Goal: Information Seeking & Learning: Learn about a topic

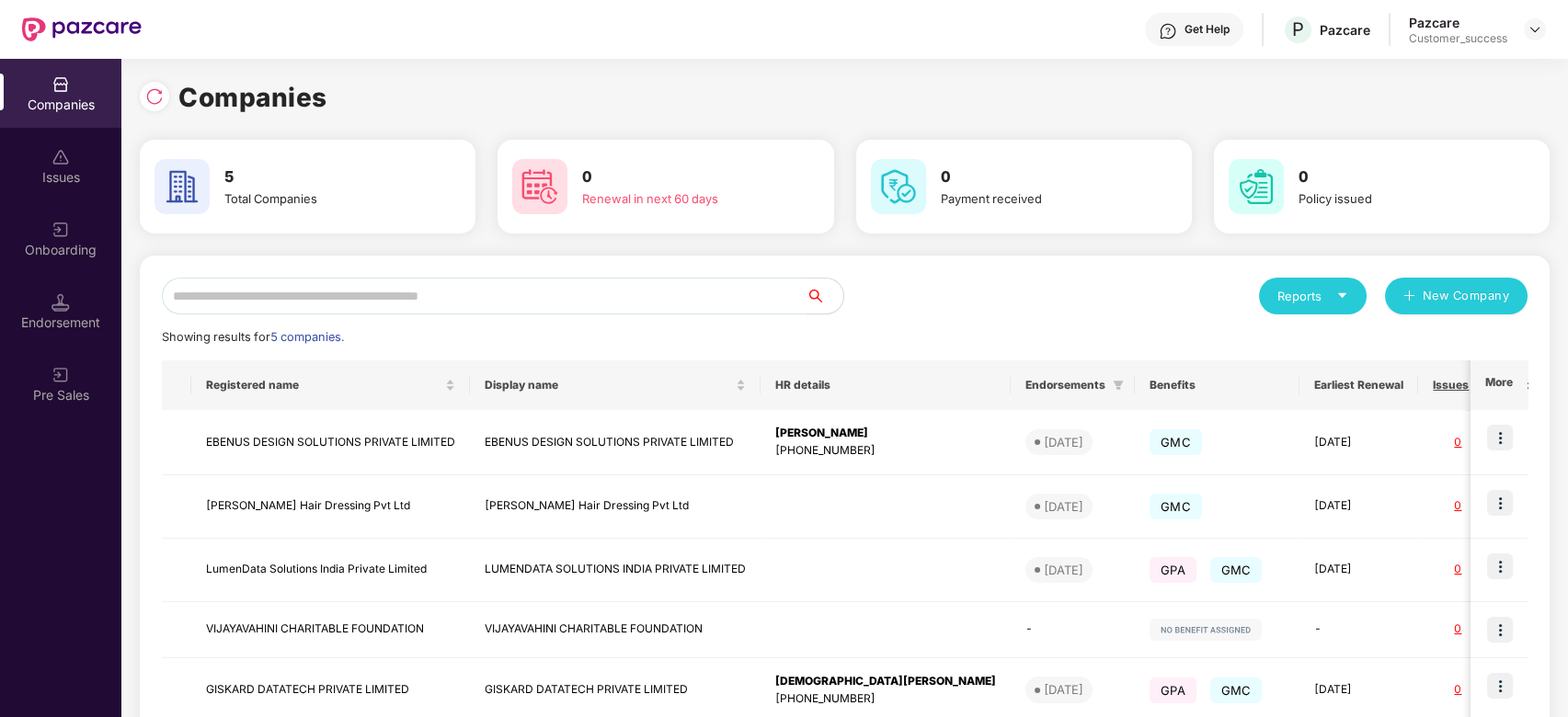
click at [461, 301] on input "text" at bounding box center [484, 296] width 645 height 37
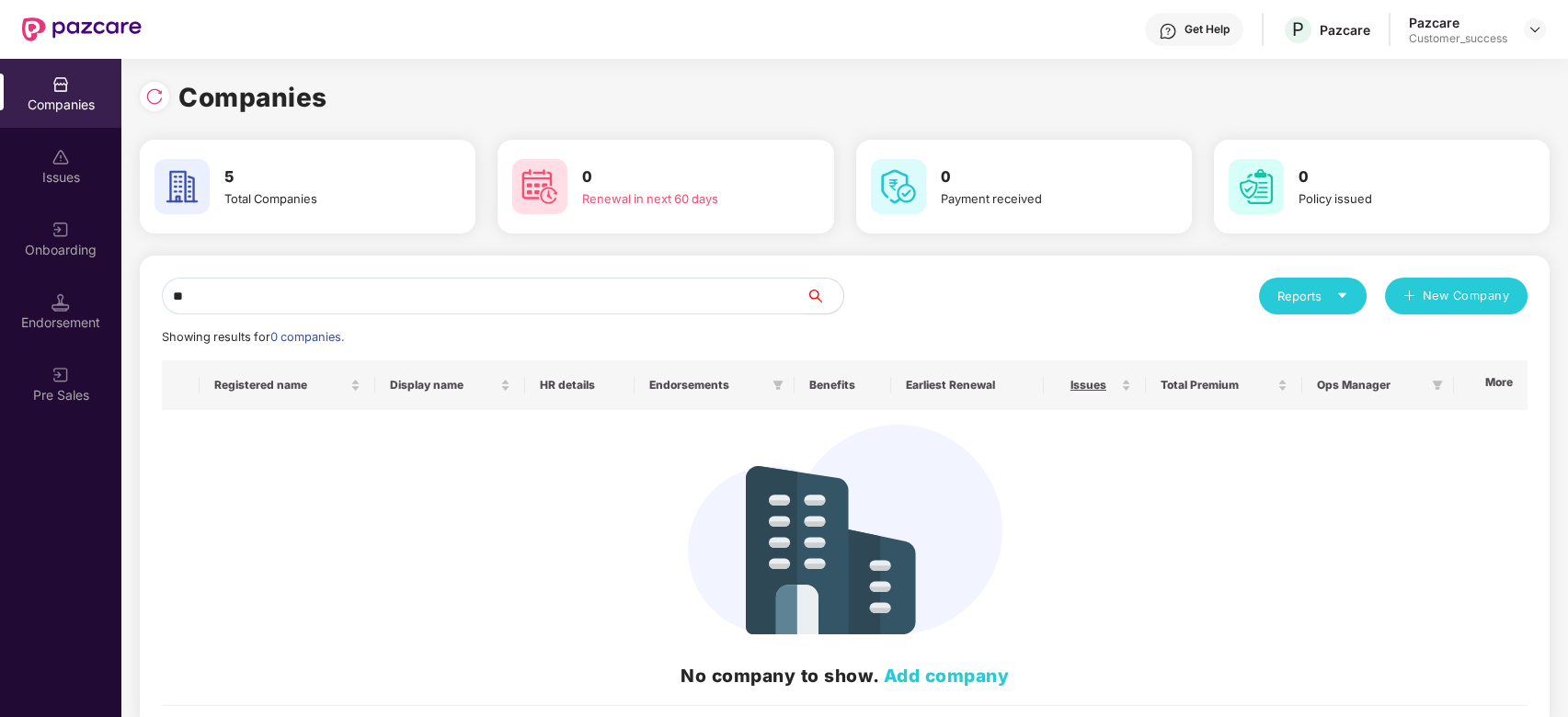
type input "*"
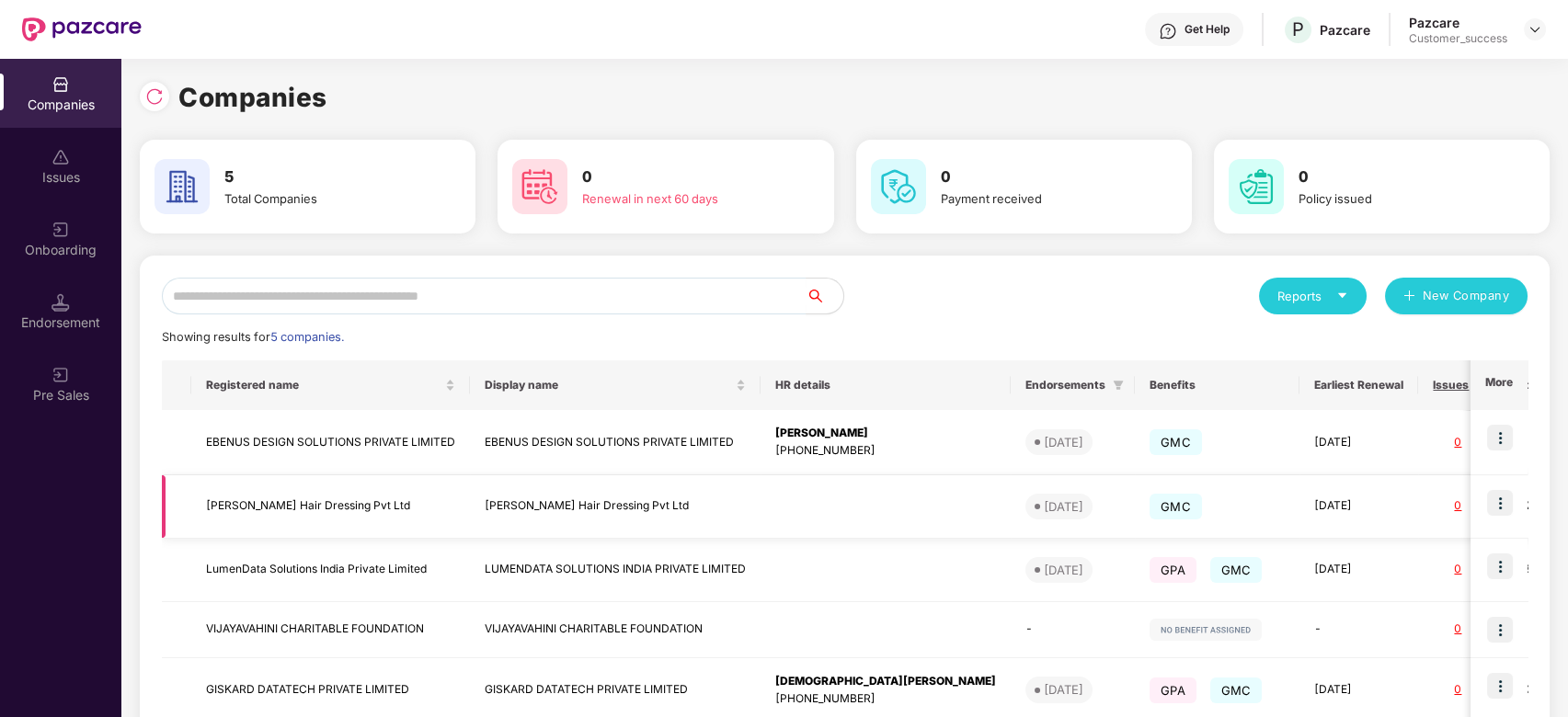
click at [1502, 511] on img at bounding box center [1500, 503] width 26 height 26
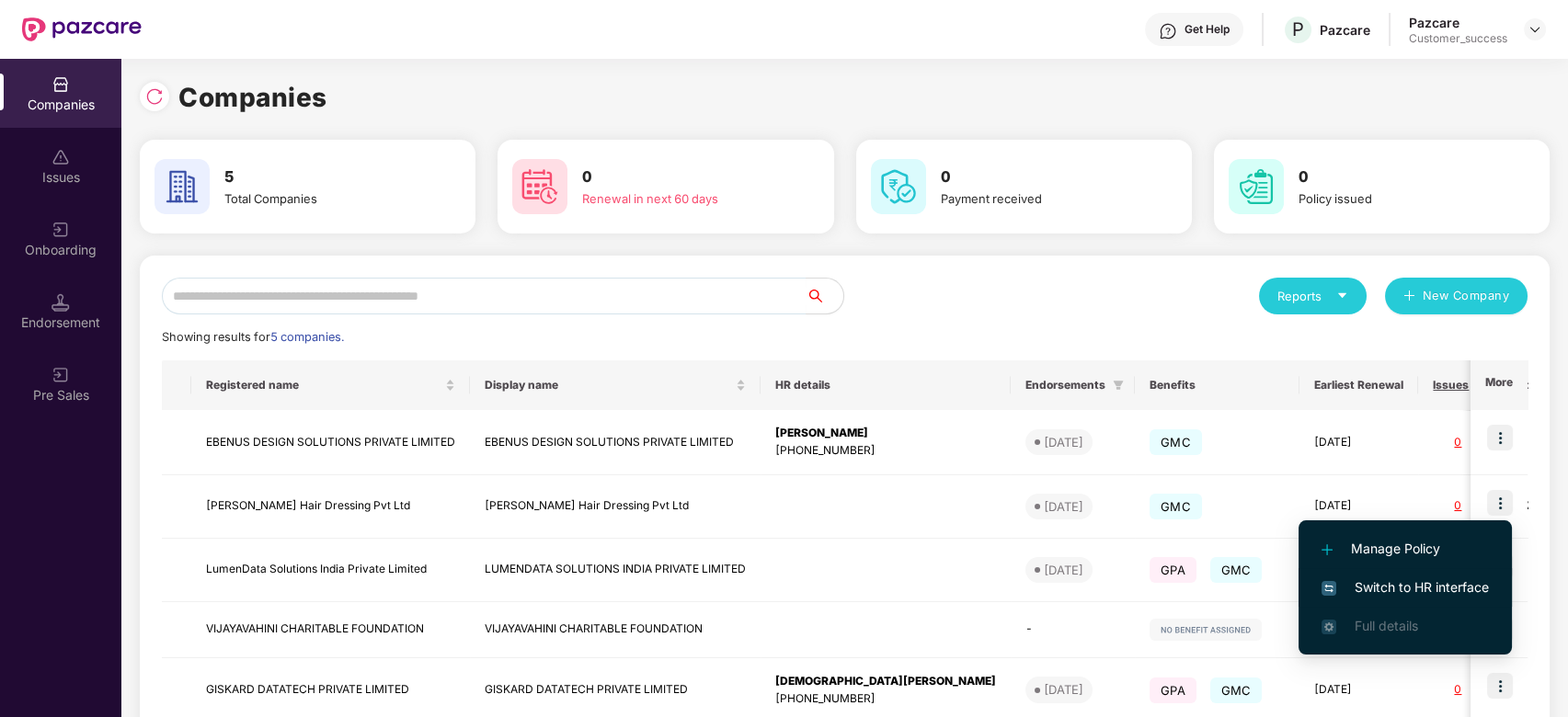
click at [1405, 586] on span "Switch to HR interface" at bounding box center [1406, 587] width 167 height 20
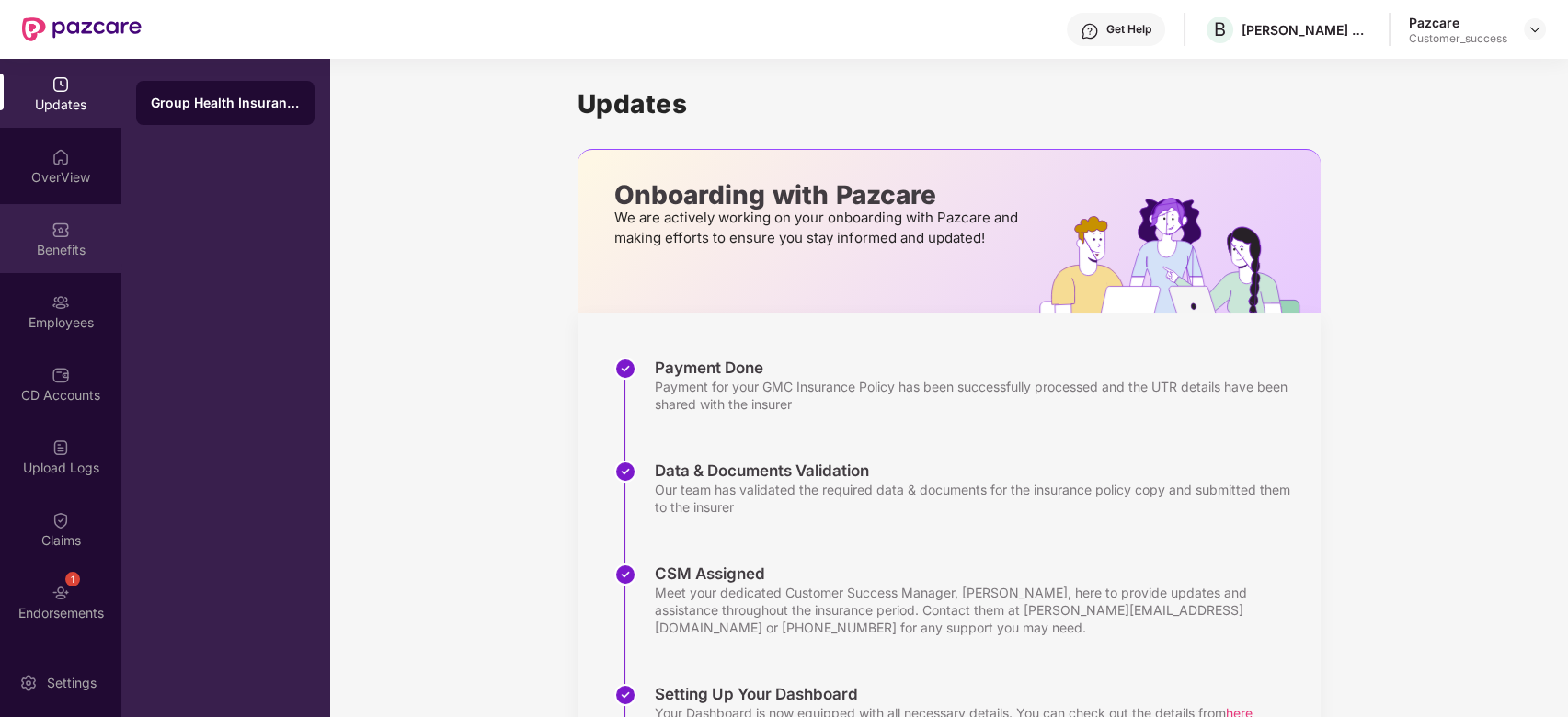
click at [58, 232] on img at bounding box center [61, 230] width 18 height 18
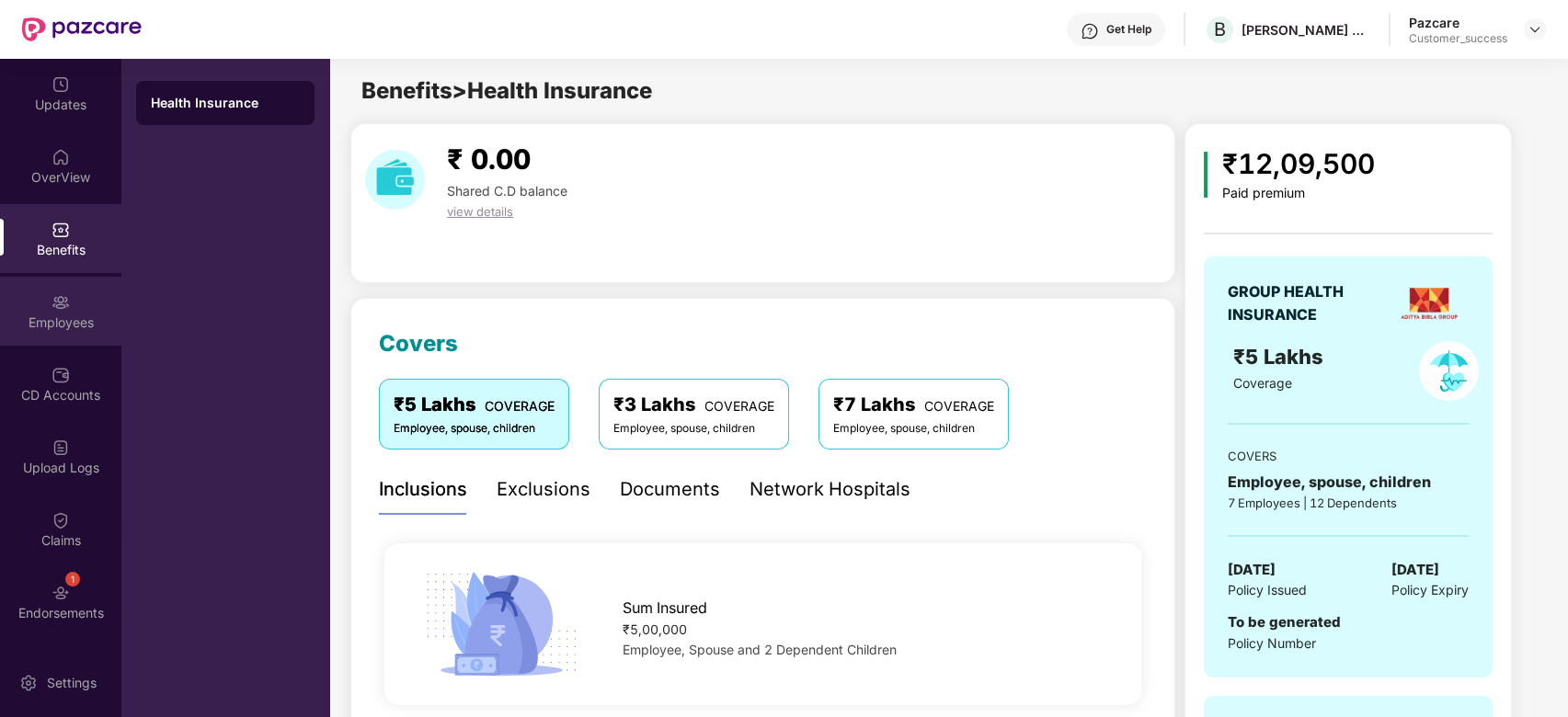
click at [89, 315] on div "Employees" at bounding box center [61, 322] width 121 height 18
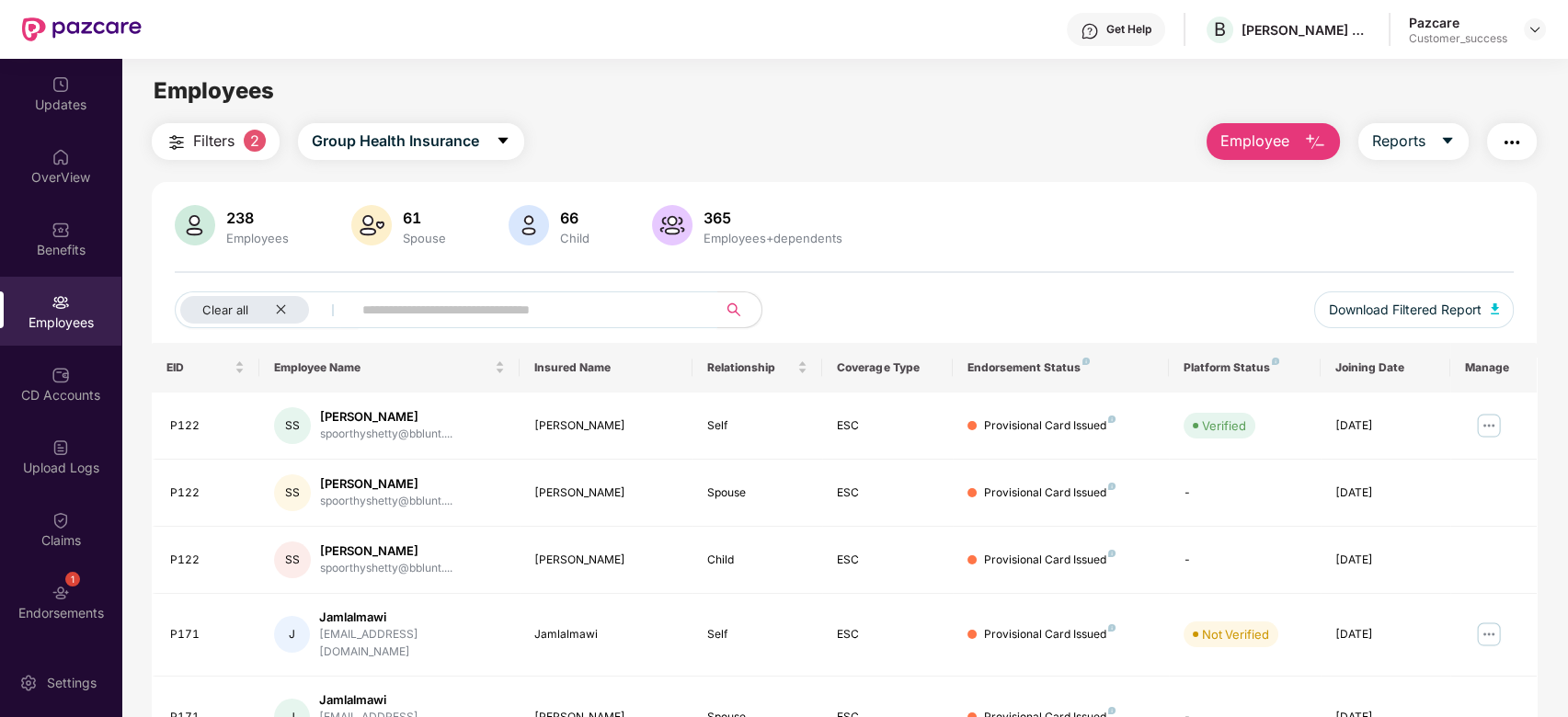
click at [398, 315] on input "text" at bounding box center [528, 309] width 331 height 28
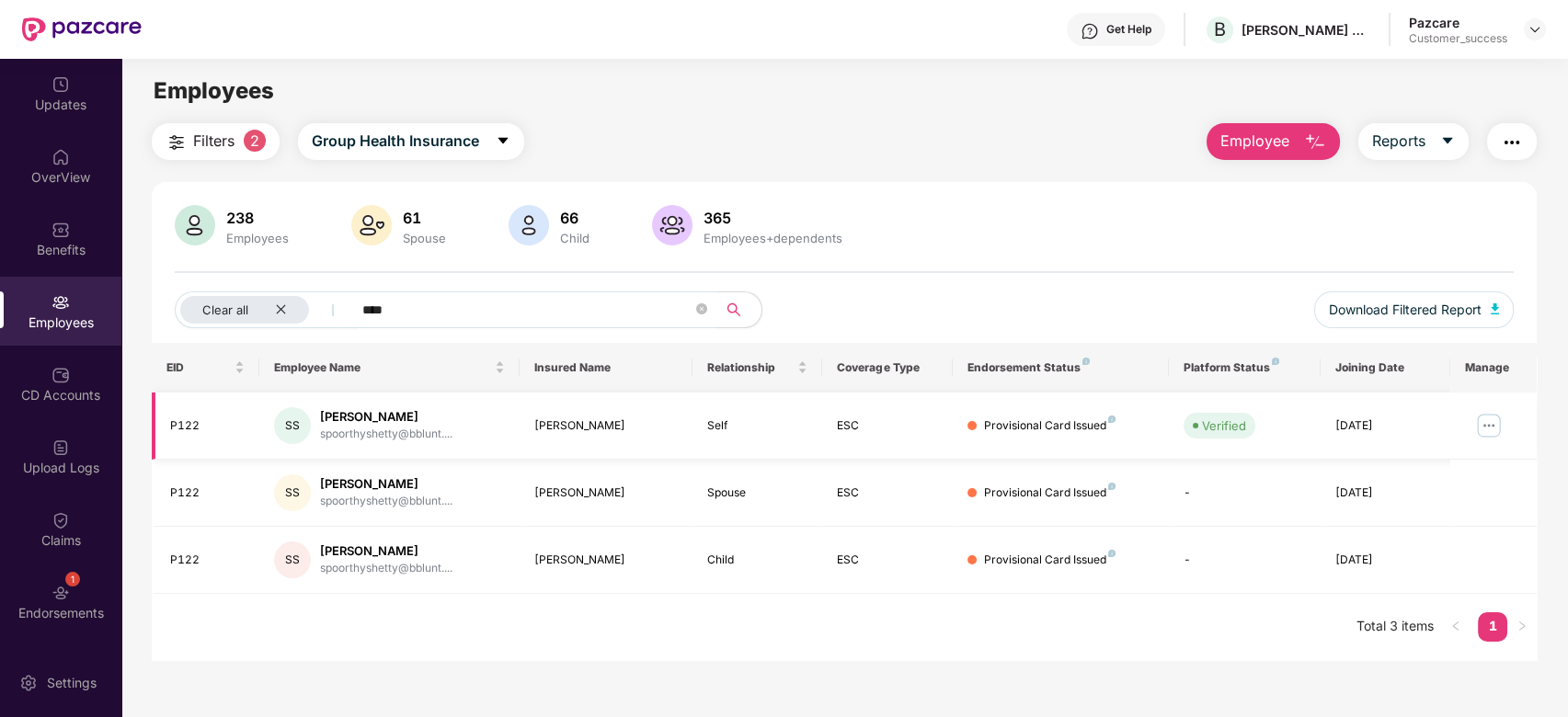
type input "****"
click at [1496, 422] on img at bounding box center [1489, 426] width 30 height 30
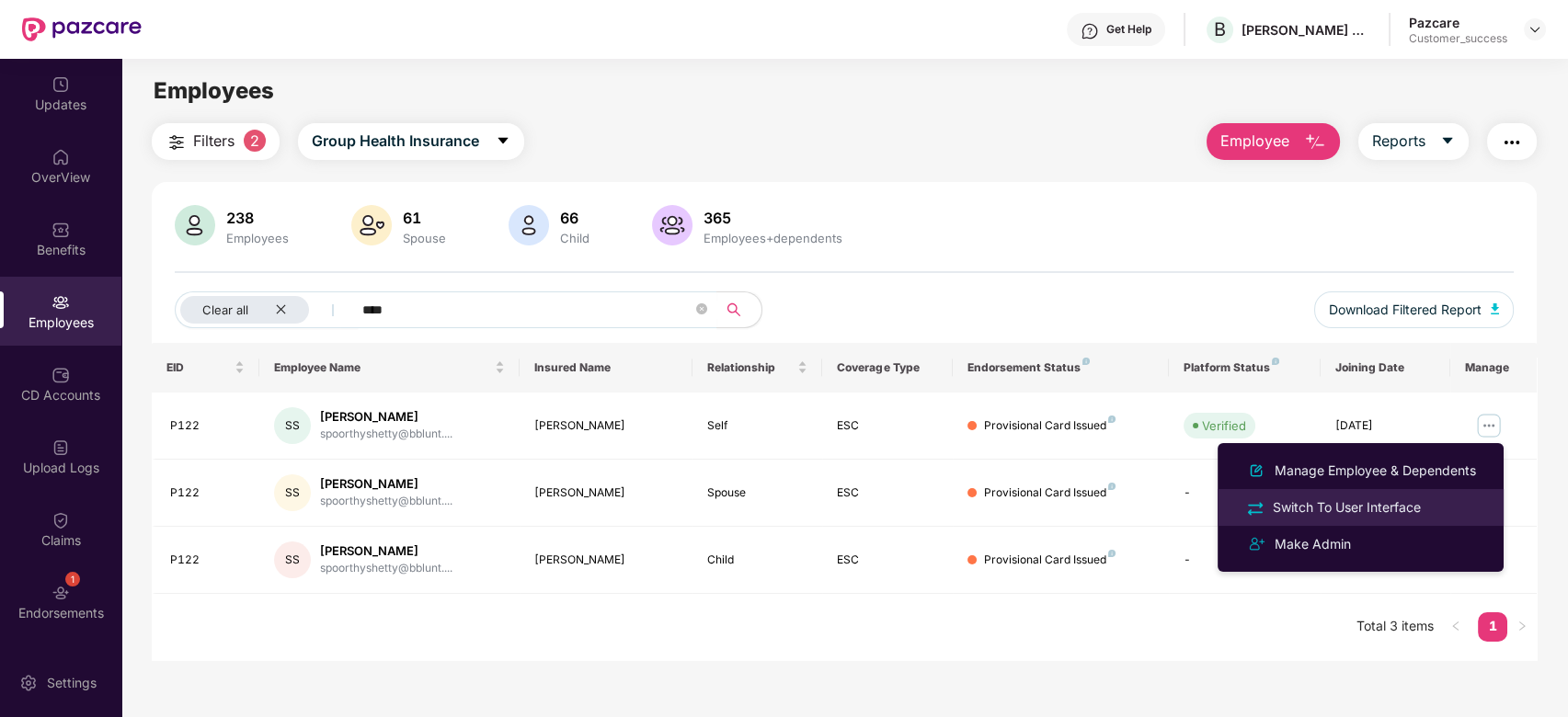
click at [1360, 502] on div "Switch To User Interface" at bounding box center [1347, 507] width 156 height 20
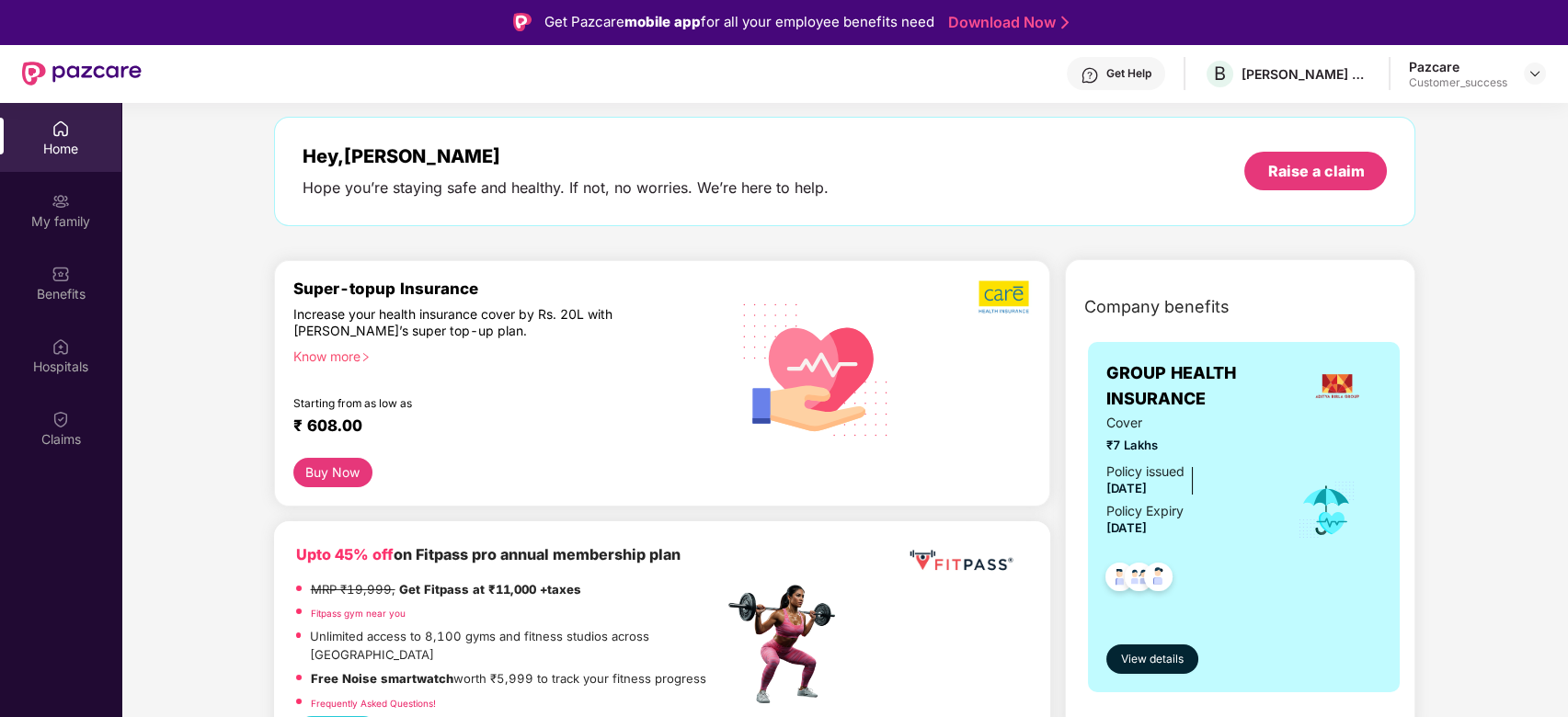
scroll to position [68, 0]
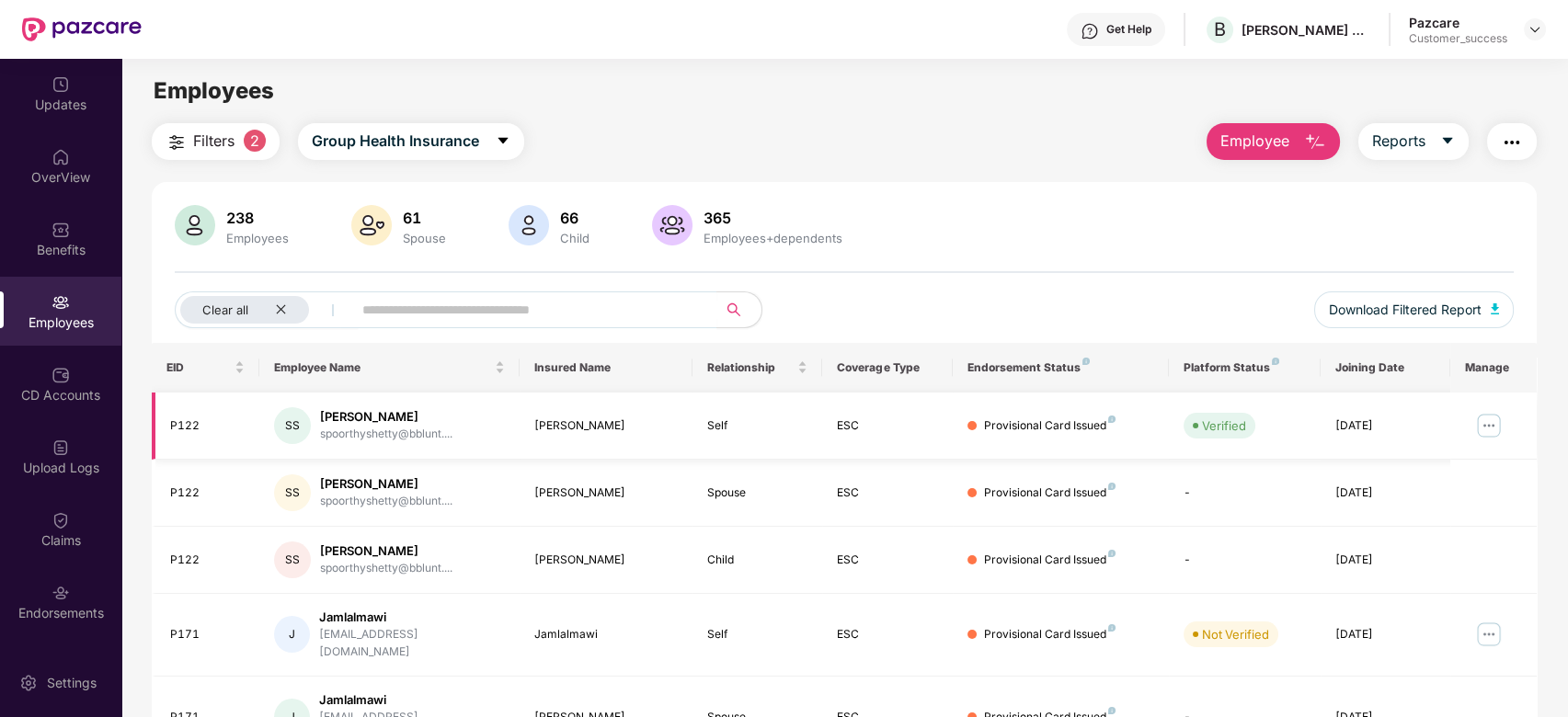
click at [1485, 423] on img at bounding box center [1489, 426] width 30 height 30
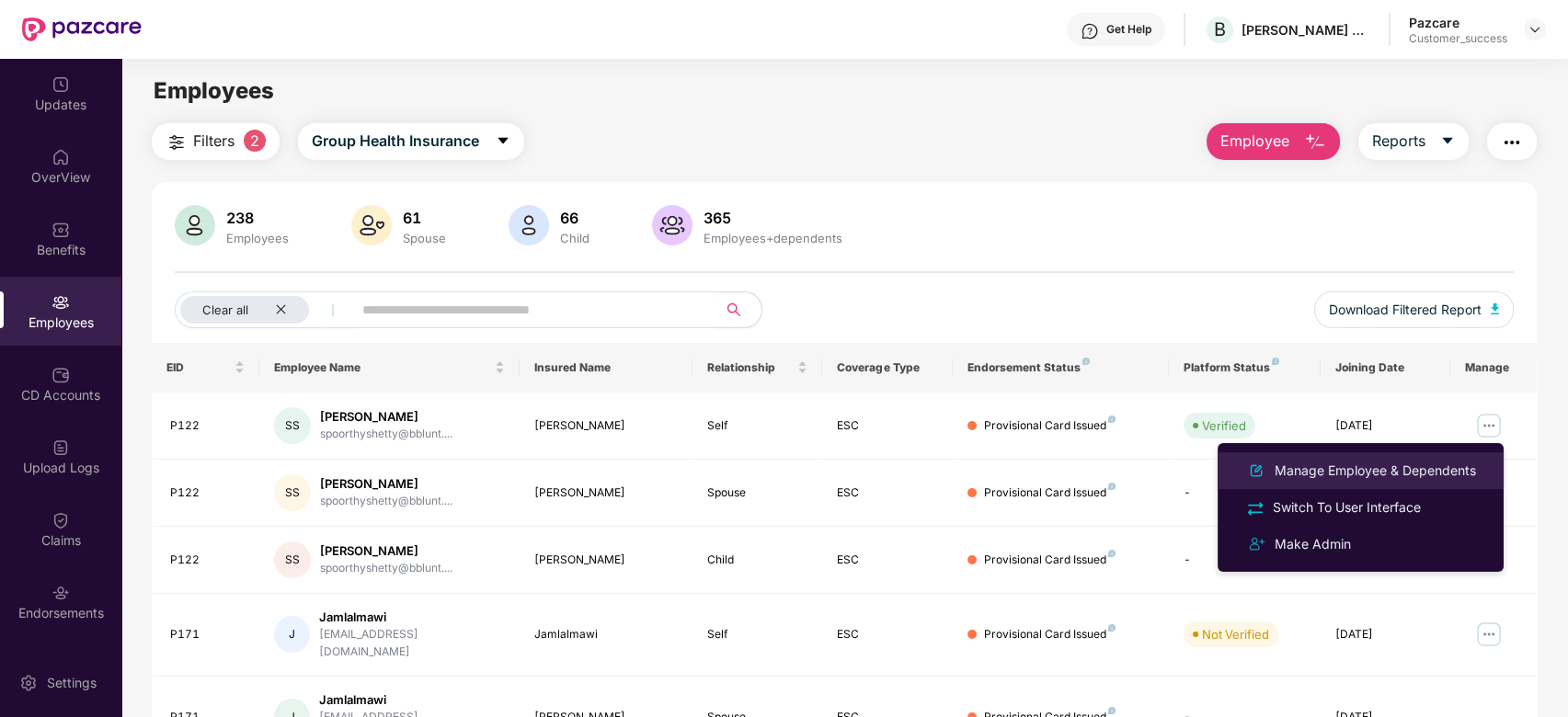
click at [1421, 463] on div "Manage Employee & Dependents" at bounding box center [1375, 470] width 209 height 20
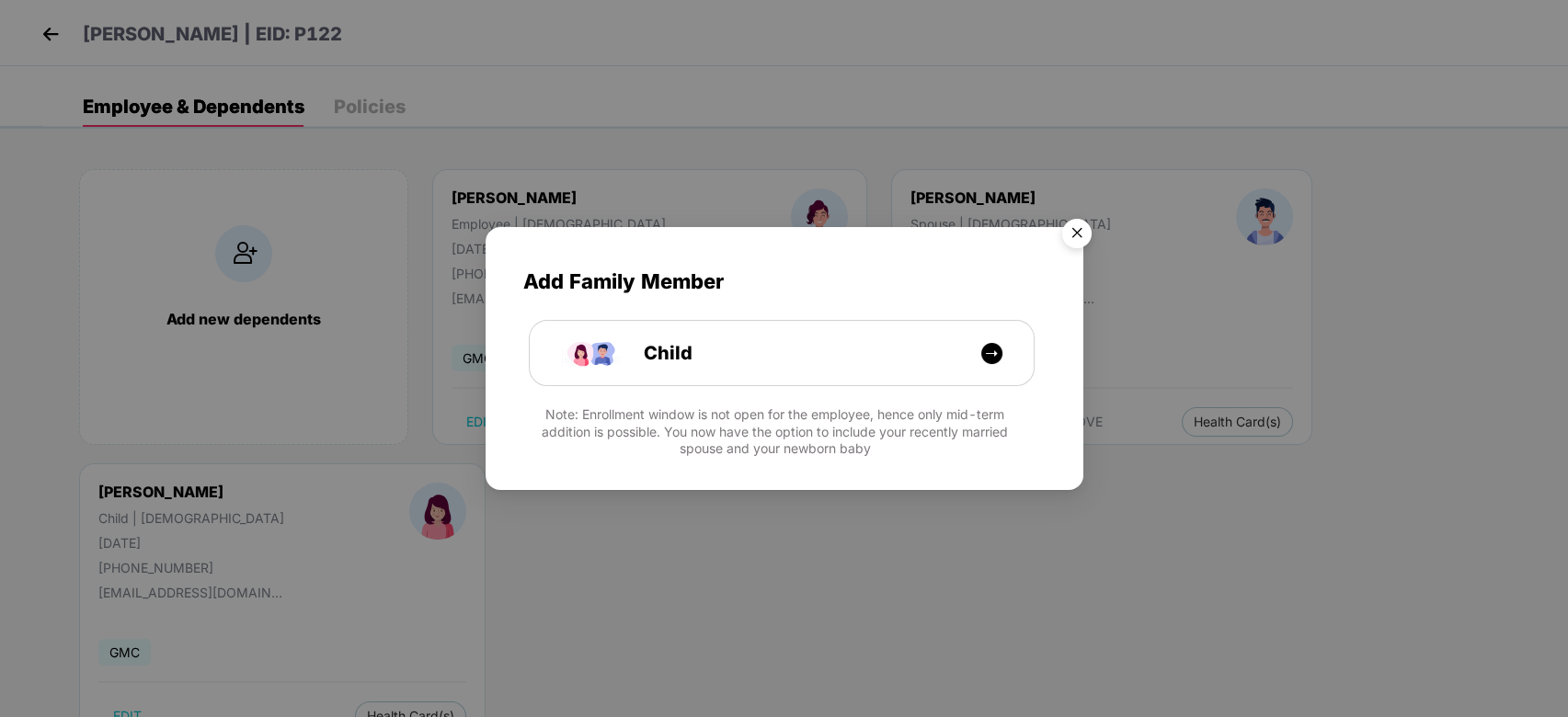
click at [1087, 236] on img "Close" at bounding box center [1078, 236] width 52 height 52
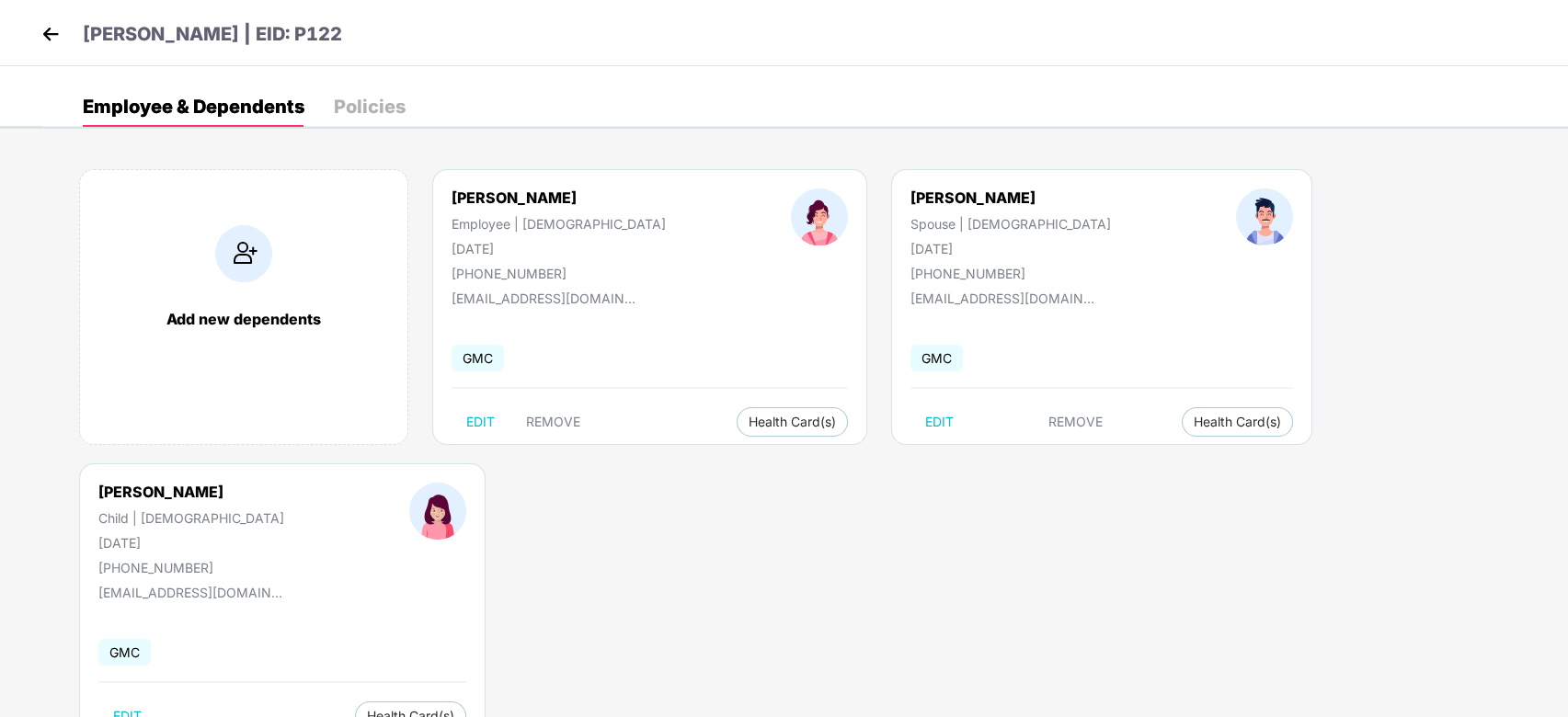
click at [485, 463] on div "Aditi Shetty Child | [DEMOGRAPHIC_DATA] [DATE] [PHONE_NUMBER] [EMAIL_ADDRESS][D…" at bounding box center [282, 601] width 407 height 276
click at [283, 576] on div "[EMAIL_ADDRESS][DOMAIN_NAME]" at bounding box center [189, 588] width 184 height 25
click at [45, 43] on img at bounding box center [50, 34] width 28 height 28
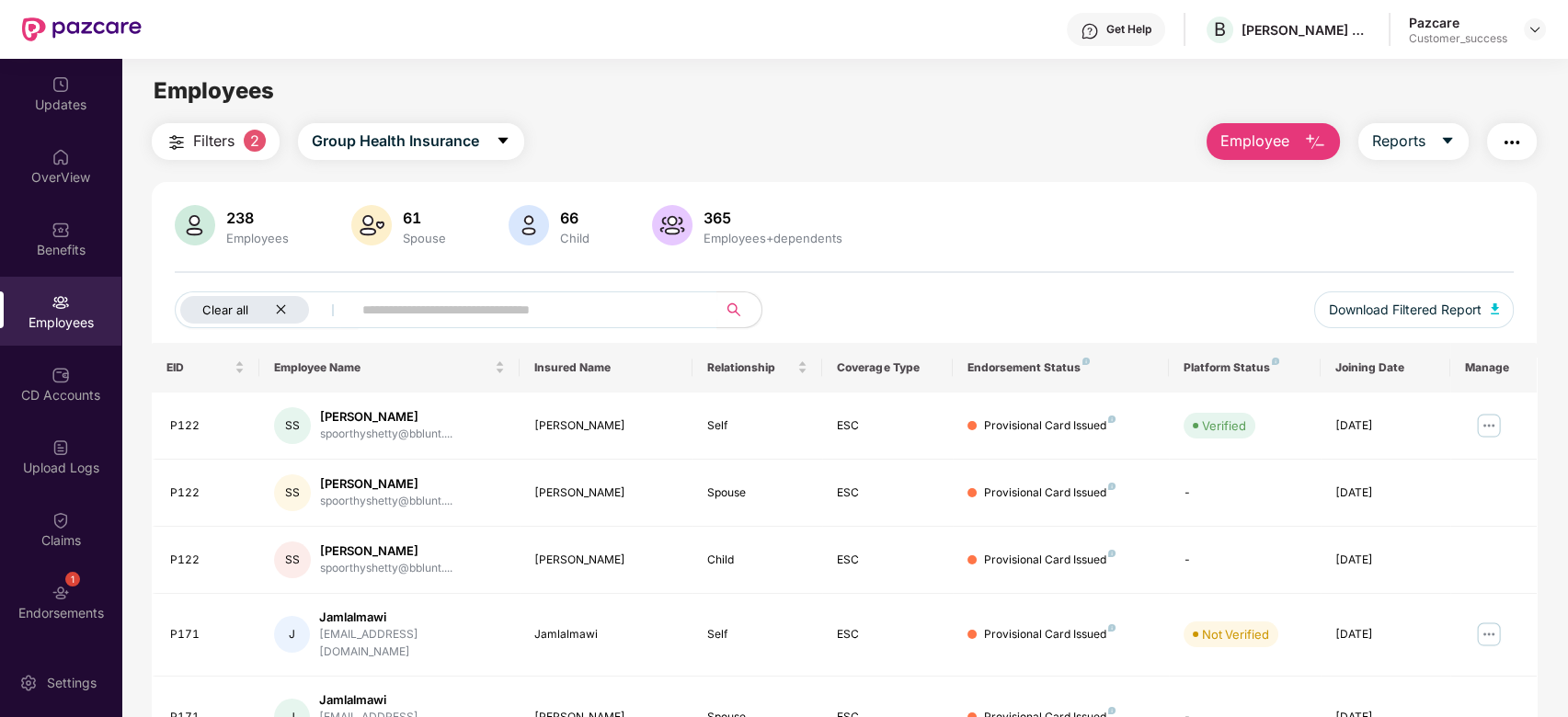
click at [280, 309] on icon "close" at bounding box center [281, 310] width 10 height 10
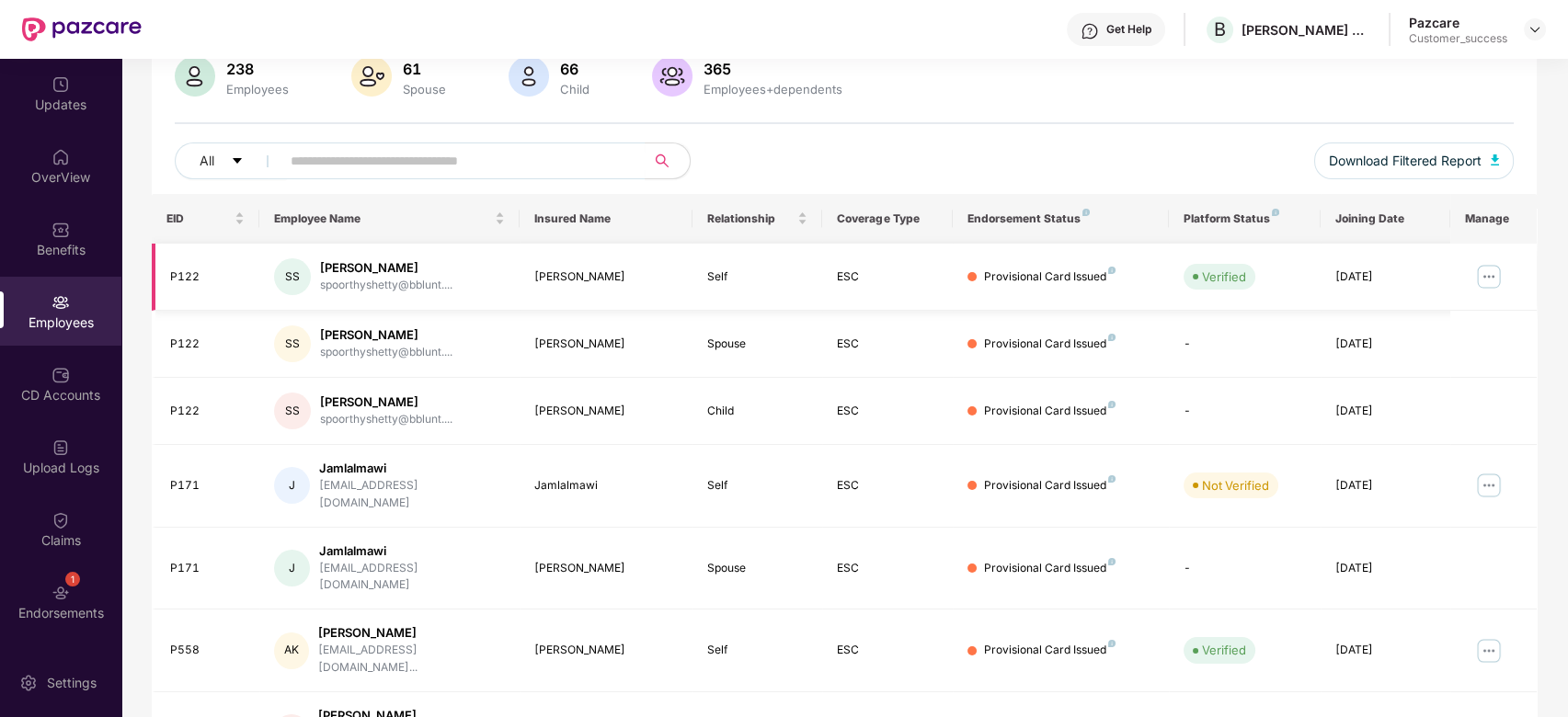
scroll to position [152, 0]
click at [1536, 35] on img at bounding box center [1534, 29] width 14 height 14
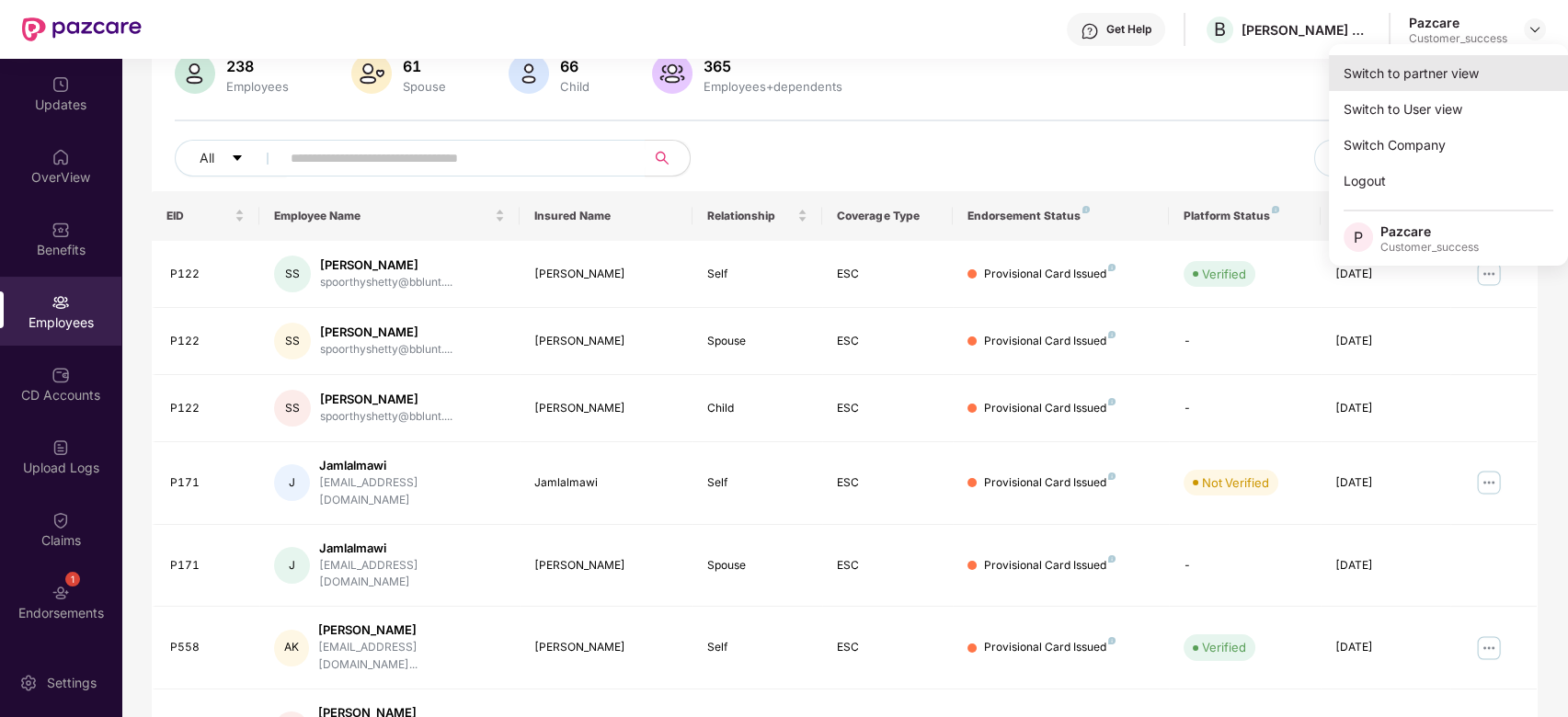
click at [1469, 79] on div "Switch to partner view" at bounding box center [1449, 72] width 239 height 36
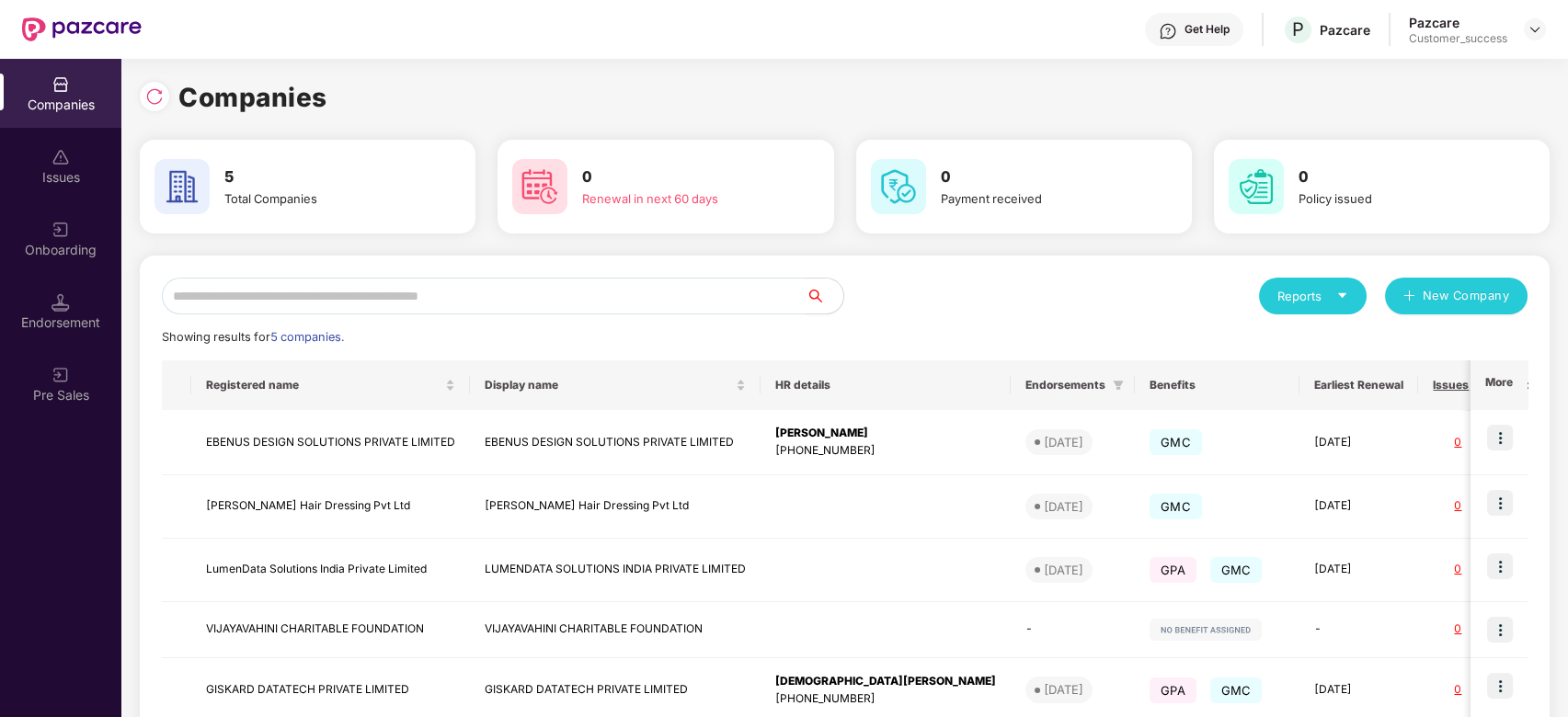
scroll to position [108, 0]
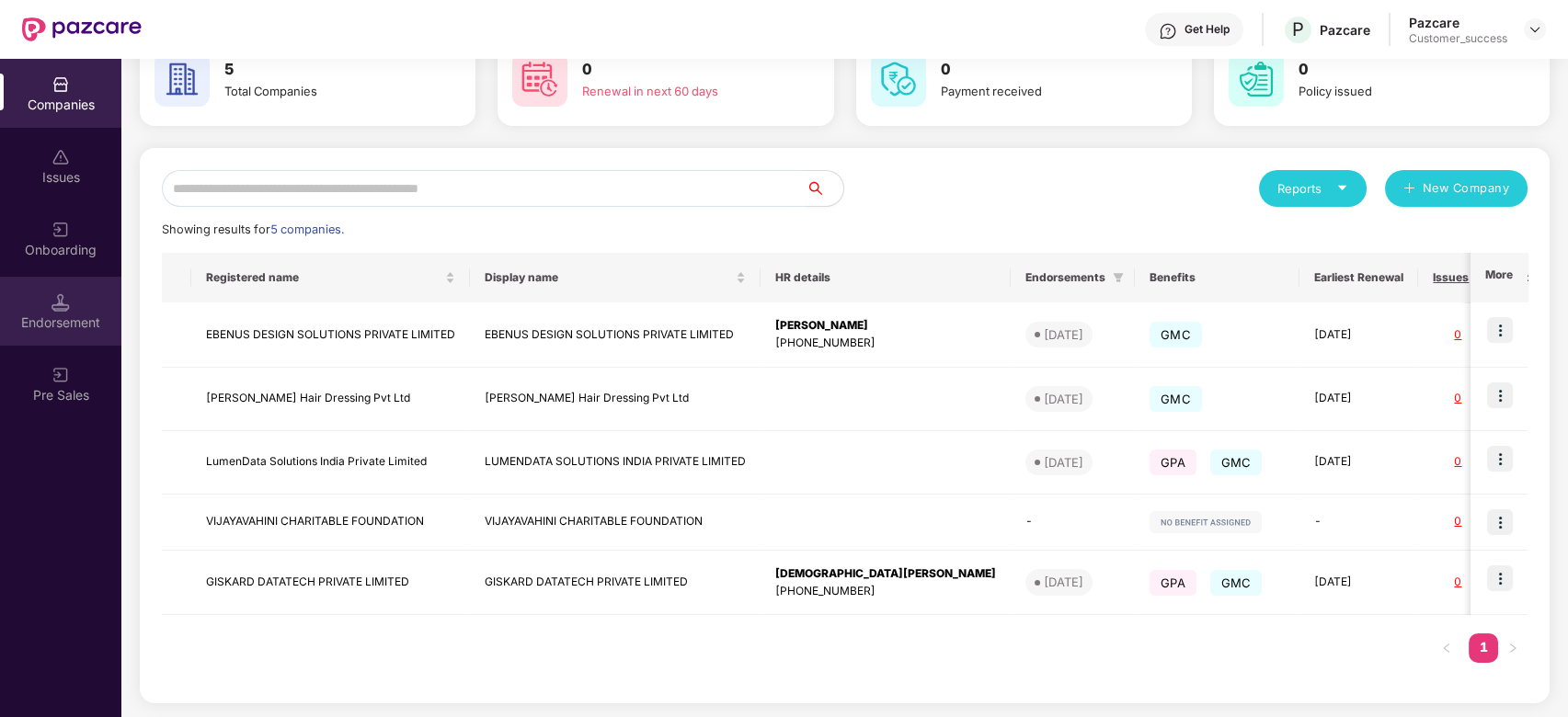
click at [84, 311] on div "Endorsement" at bounding box center [61, 311] width 121 height 69
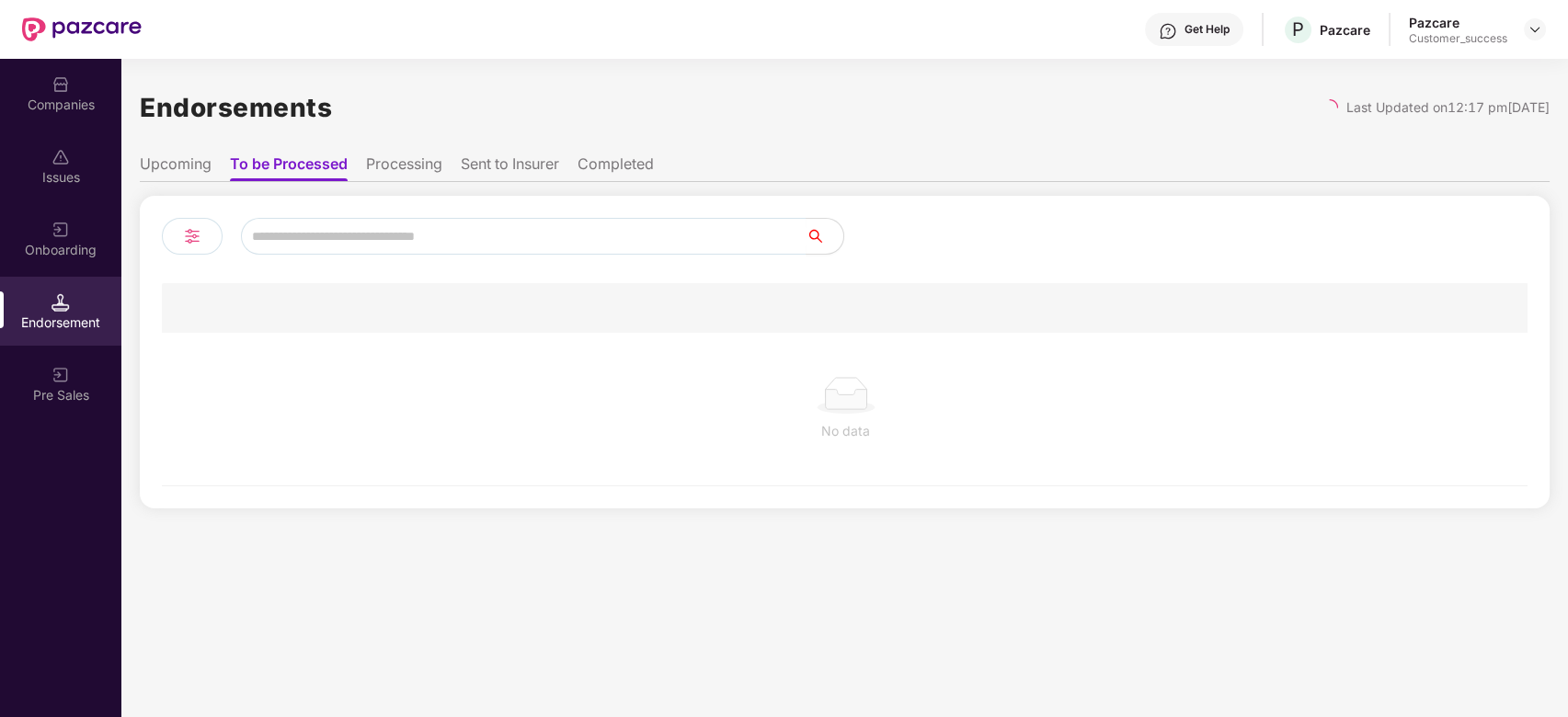
scroll to position [0, 0]
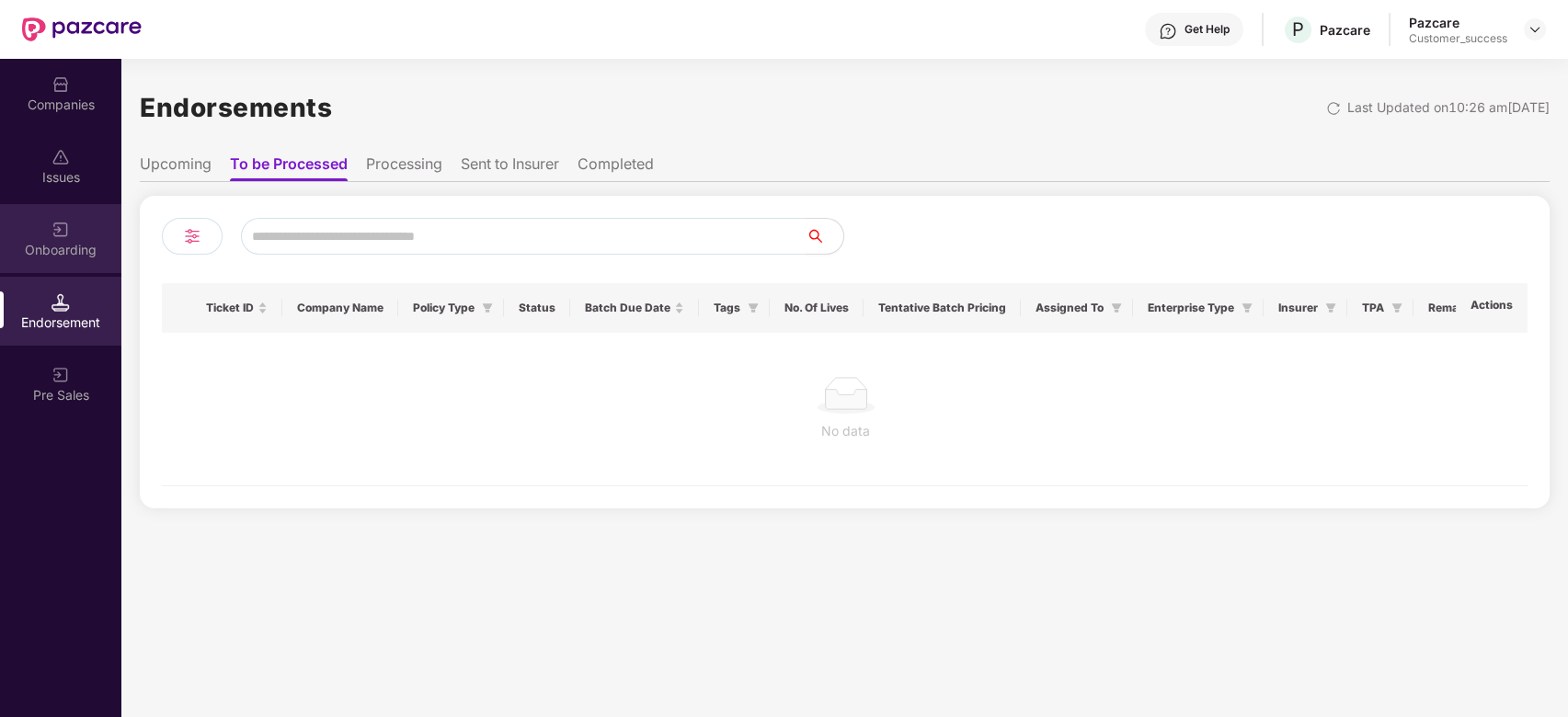
click at [75, 250] on div "Onboarding" at bounding box center [61, 250] width 121 height 18
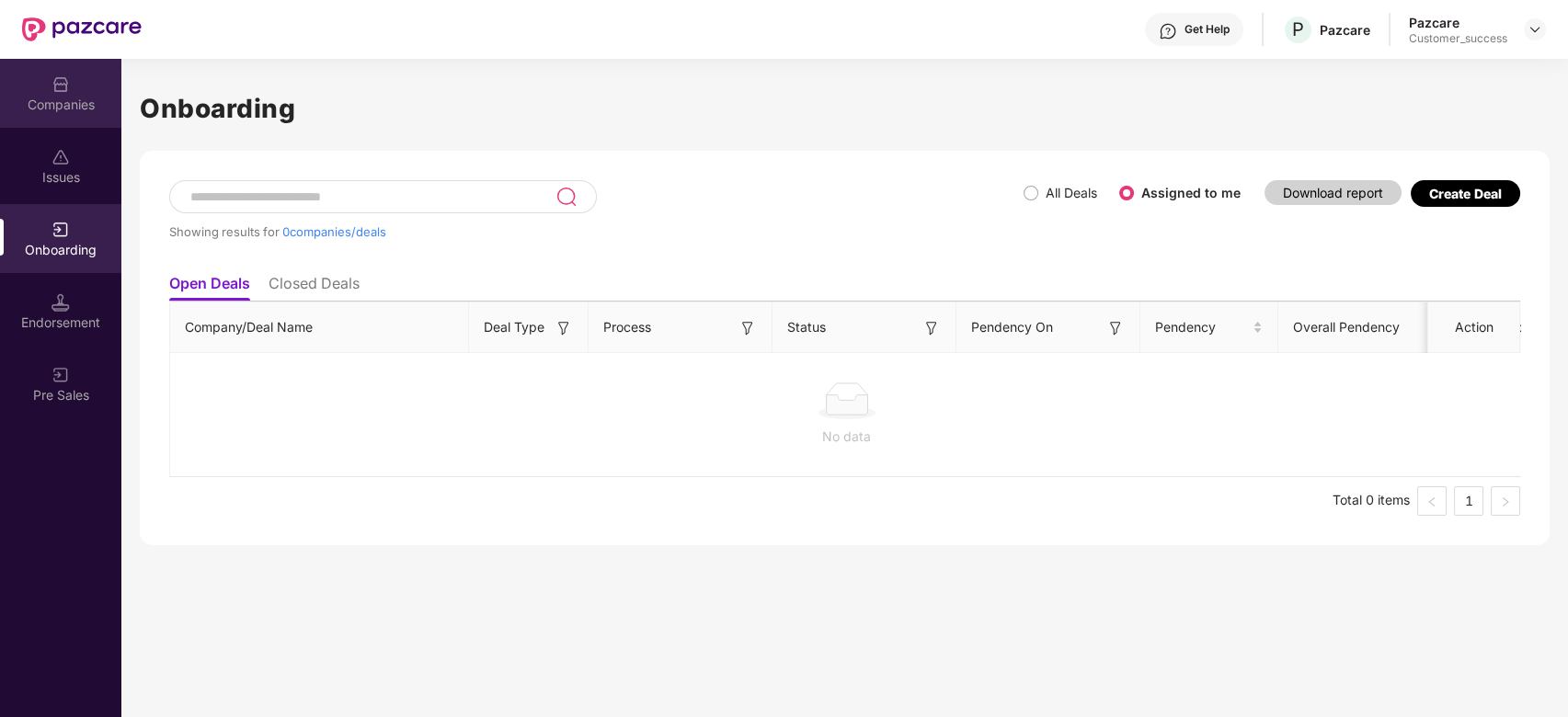
click at [72, 99] on div "Companies" at bounding box center [61, 105] width 121 height 18
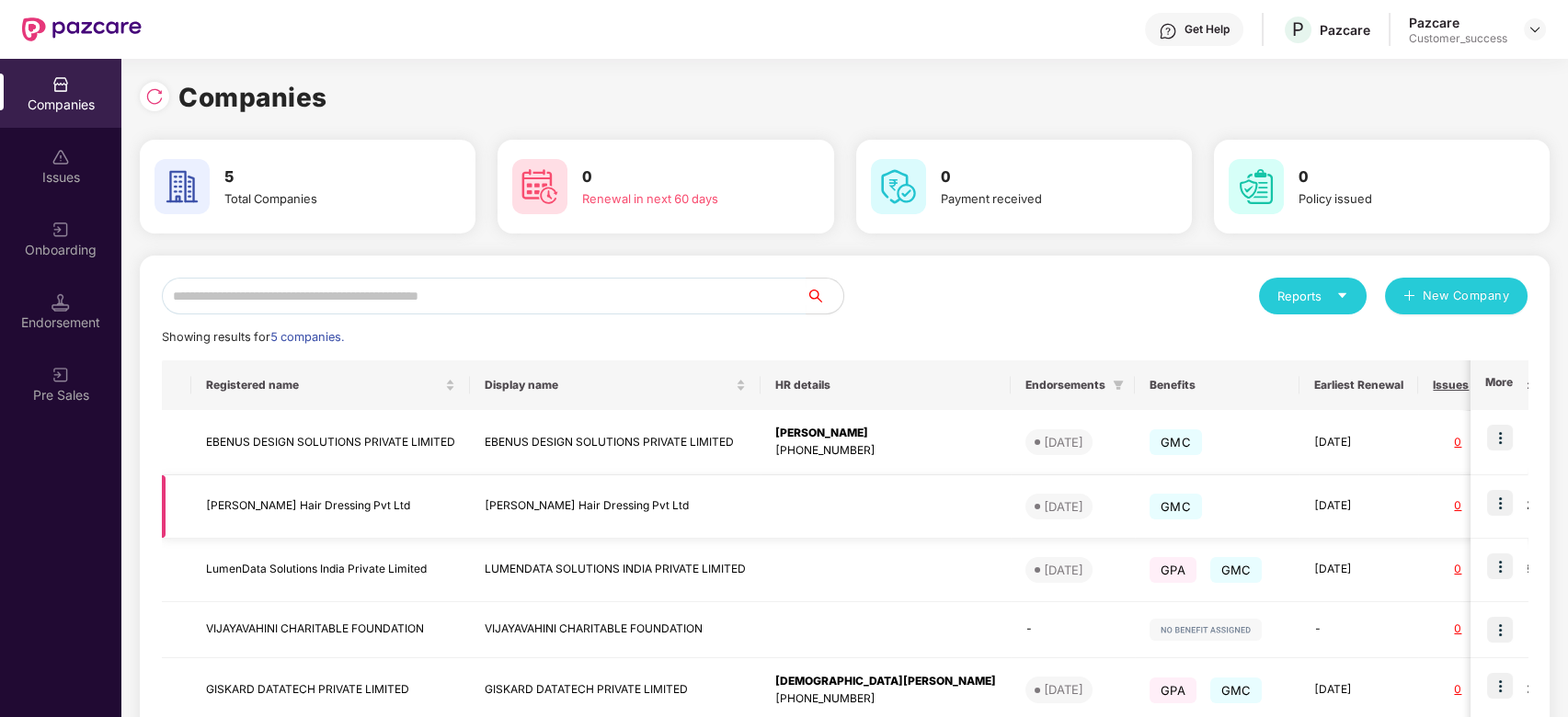
scroll to position [108, 0]
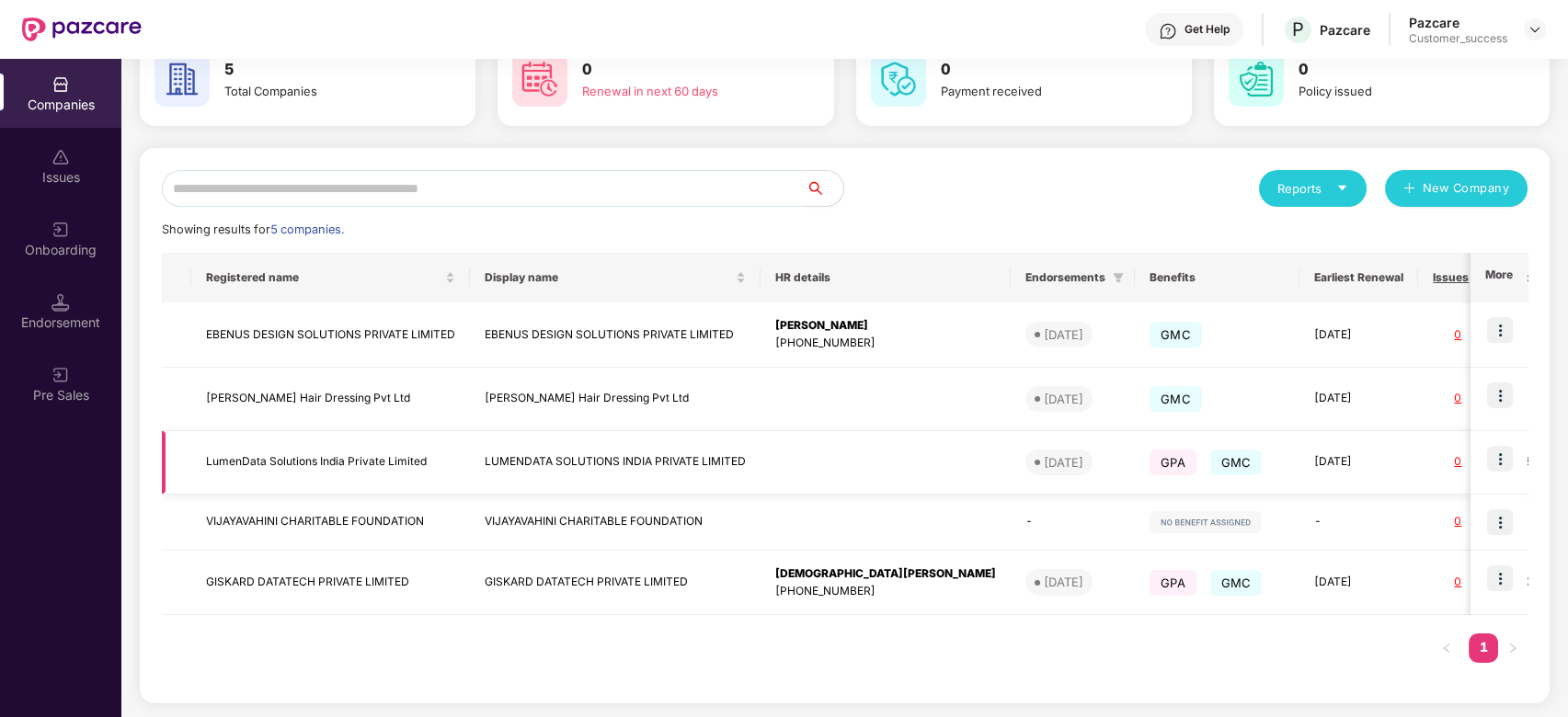
click at [1502, 455] on img at bounding box center [1500, 458] width 26 height 26
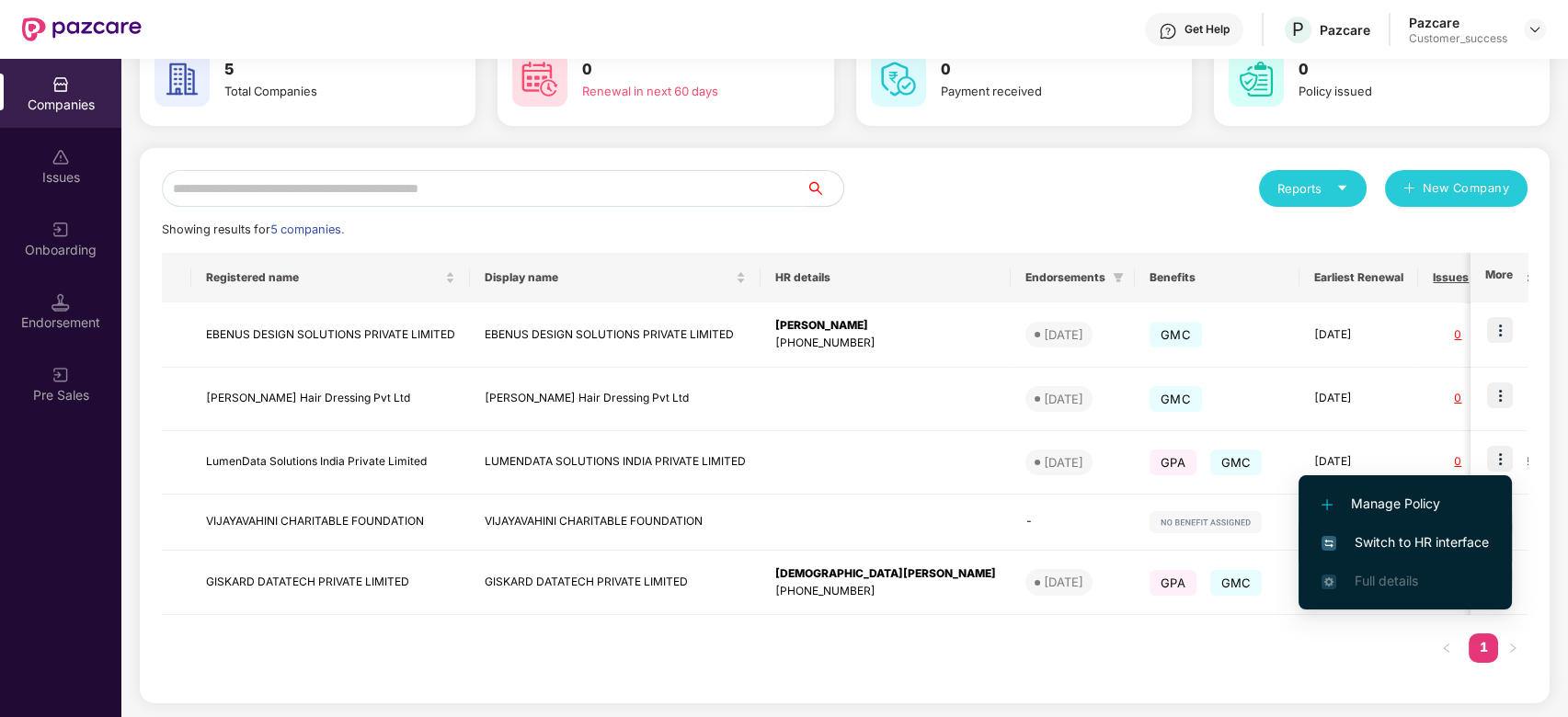
click at [1418, 539] on span "Switch to HR interface" at bounding box center [1406, 542] width 167 height 20
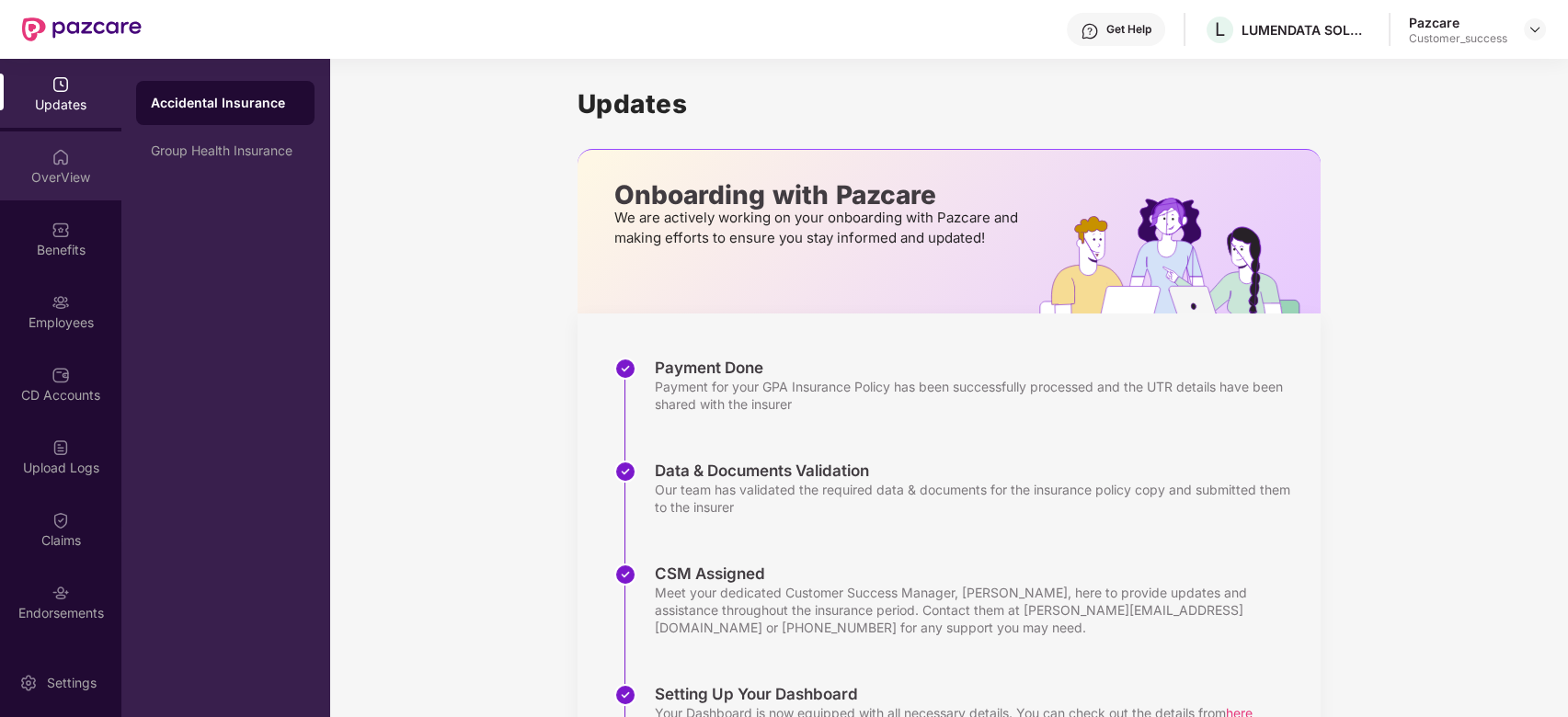
click at [95, 175] on div "OverView" at bounding box center [61, 177] width 121 height 18
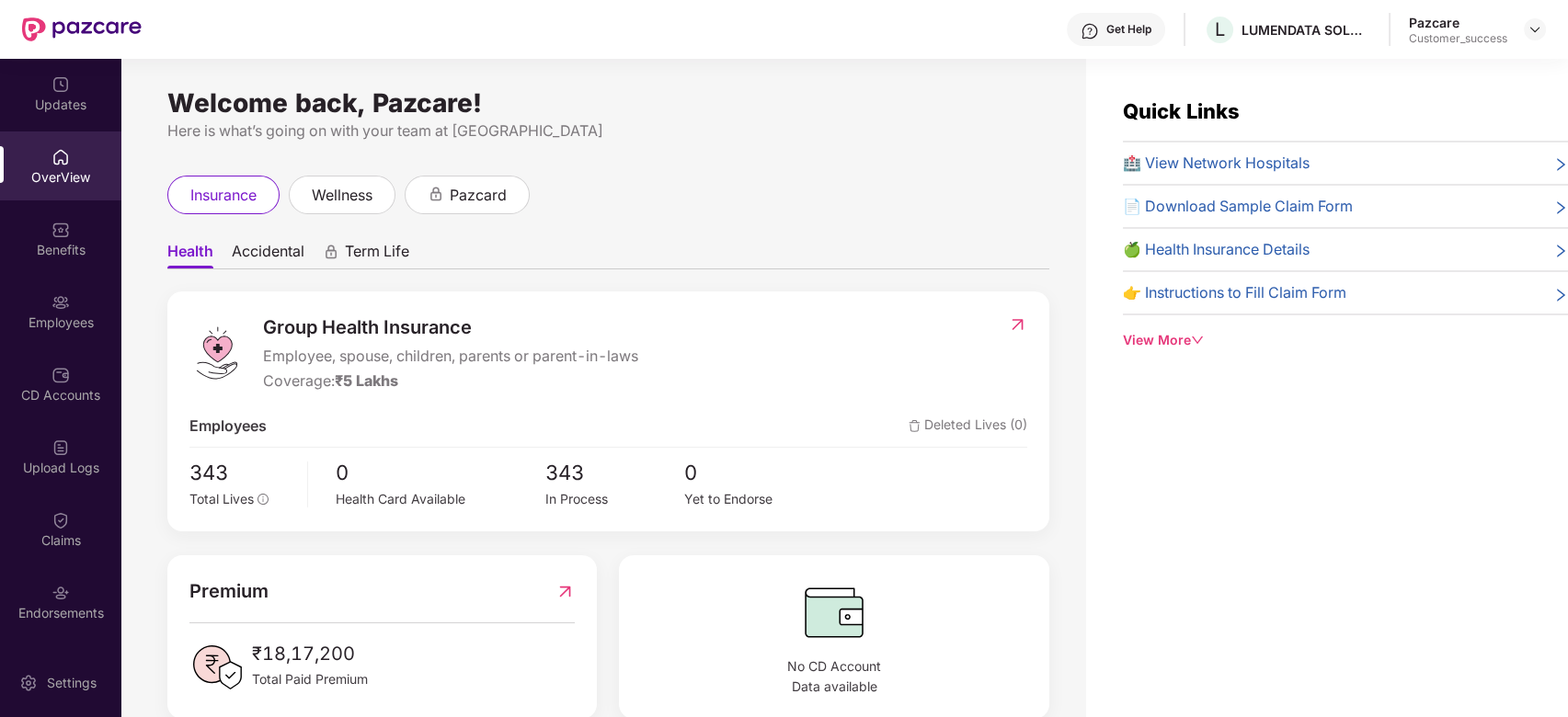
scroll to position [34, 0]
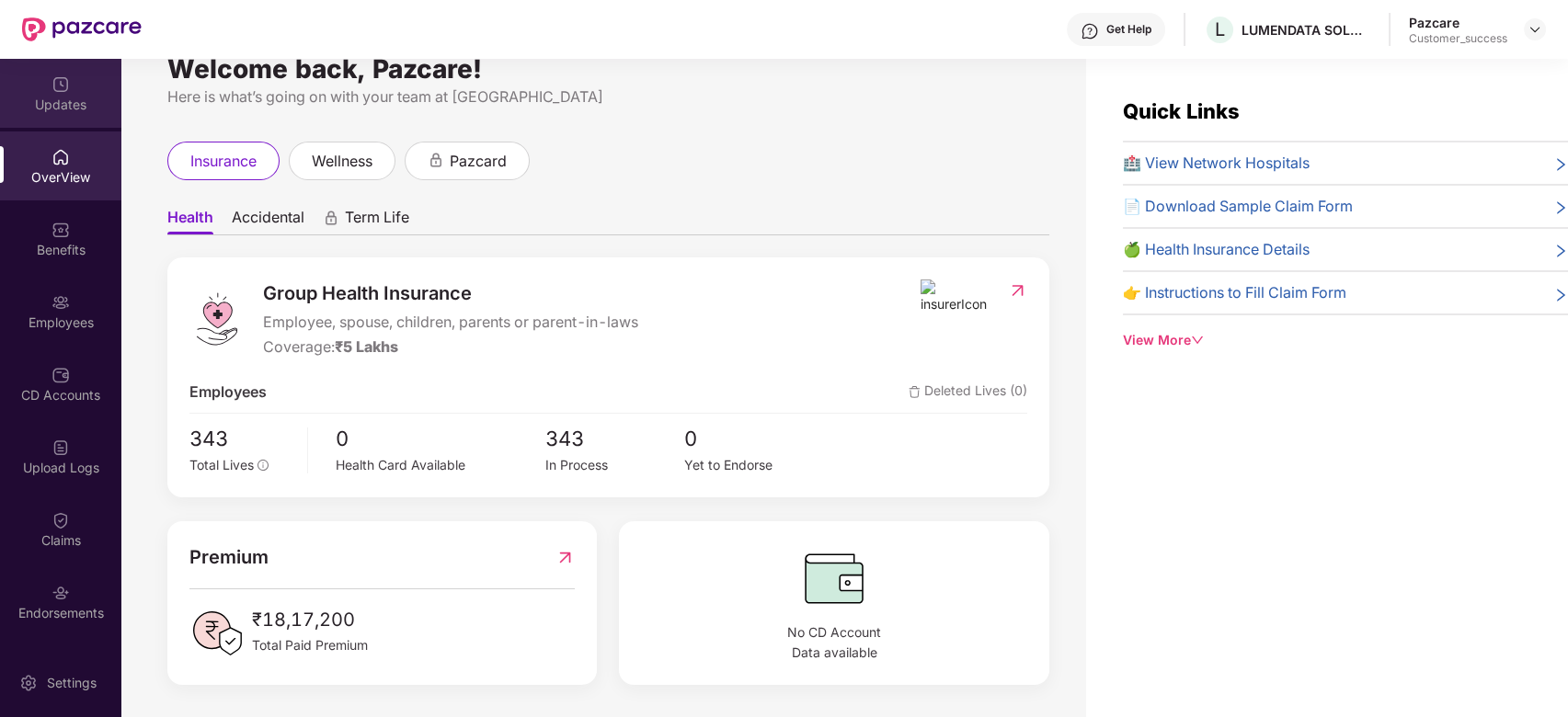
click at [87, 100] on div "Updates" at bounding box center [61, 105] width 121 height 18
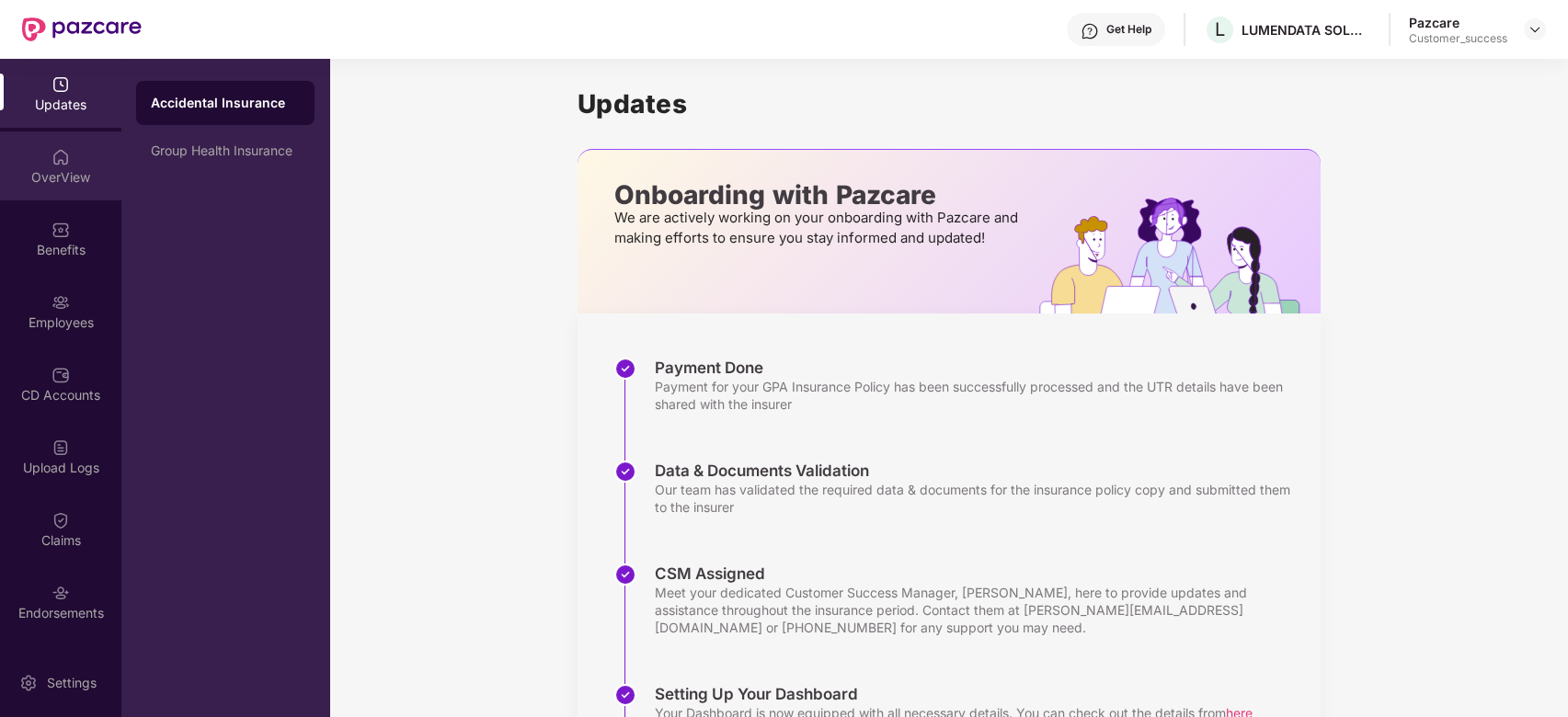
click at [53, 160] on img at bounding box center [61, 157] width 18 height 18
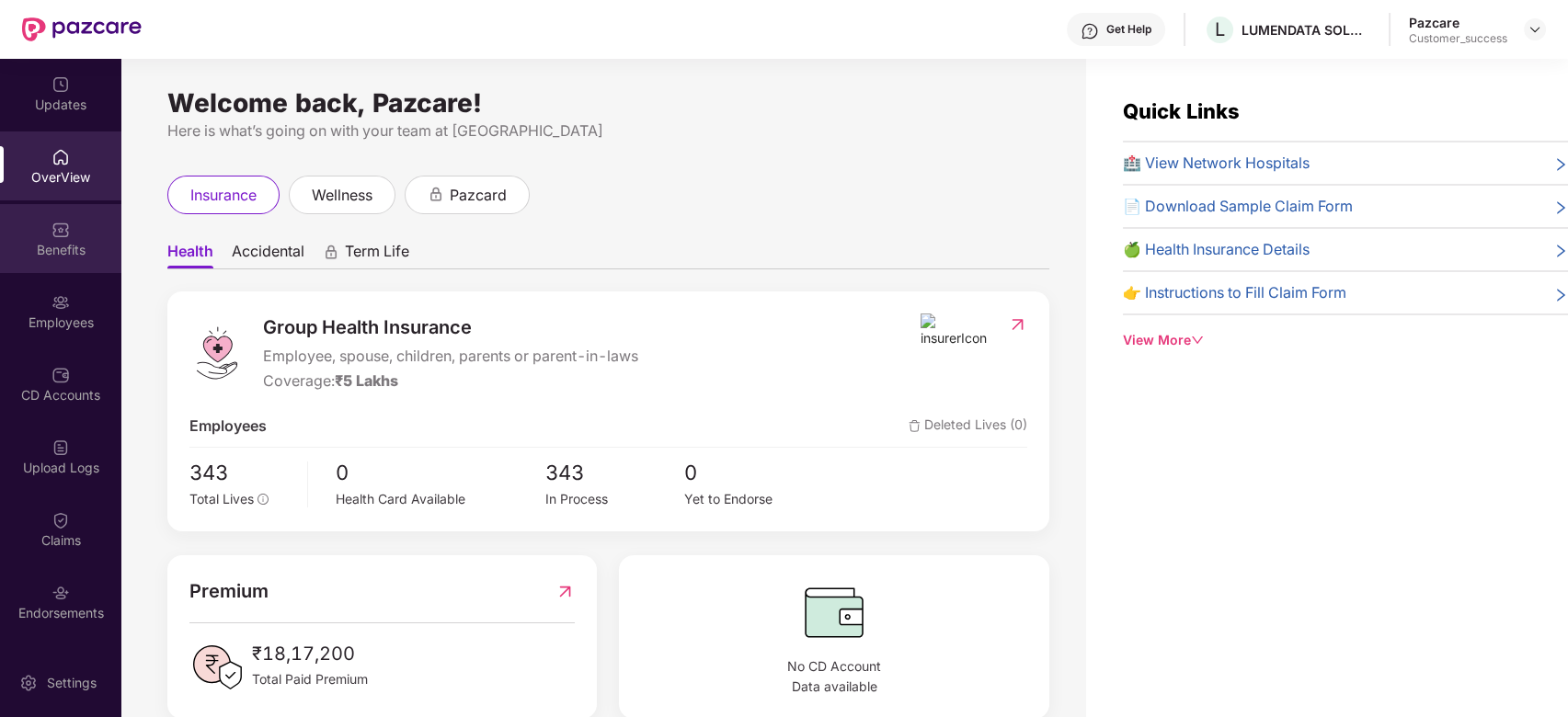
click at [87, 214] on div "Benefits" at bounding box center [61, 238] width 121 height 69
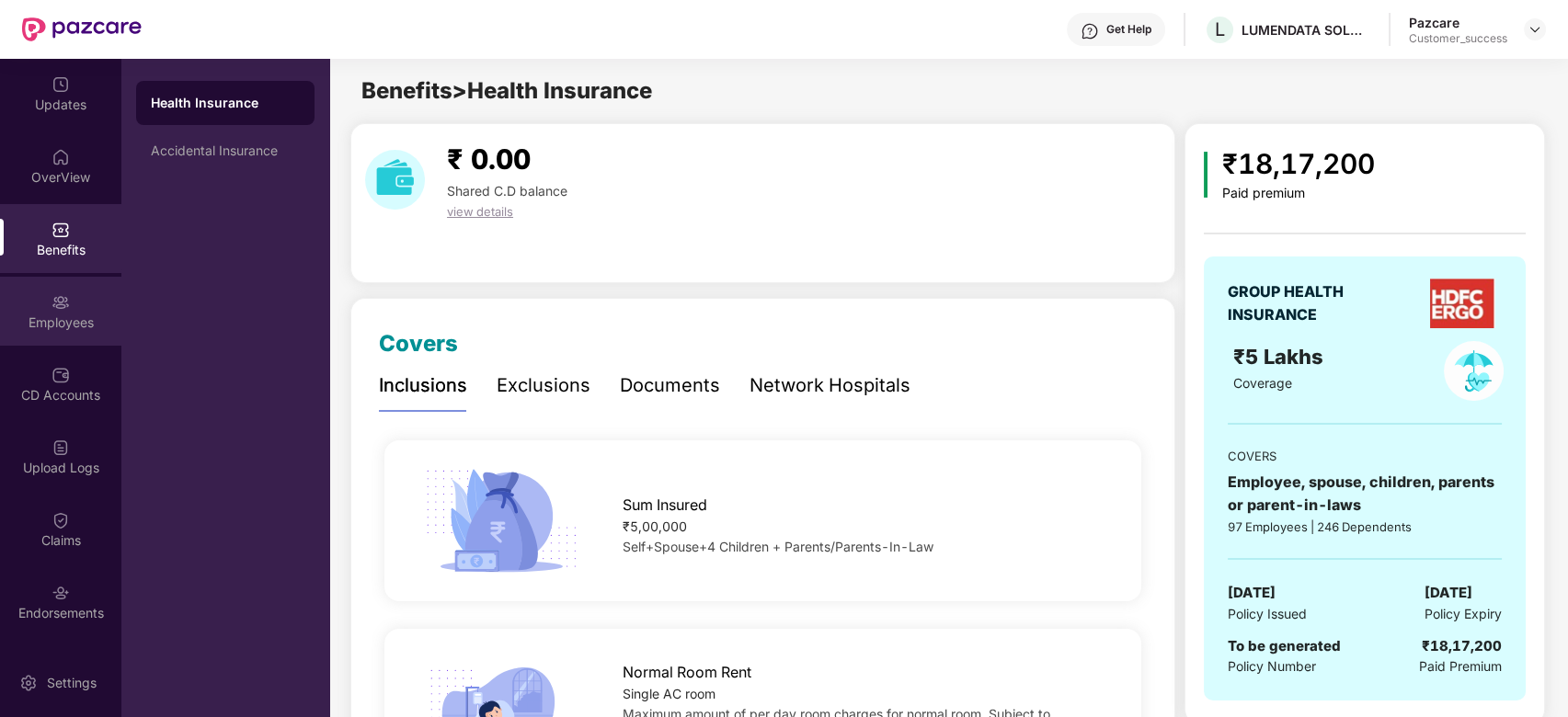
click at [52, 323] on div "Employees" at bounding box center [61, 322] width 121 height 18
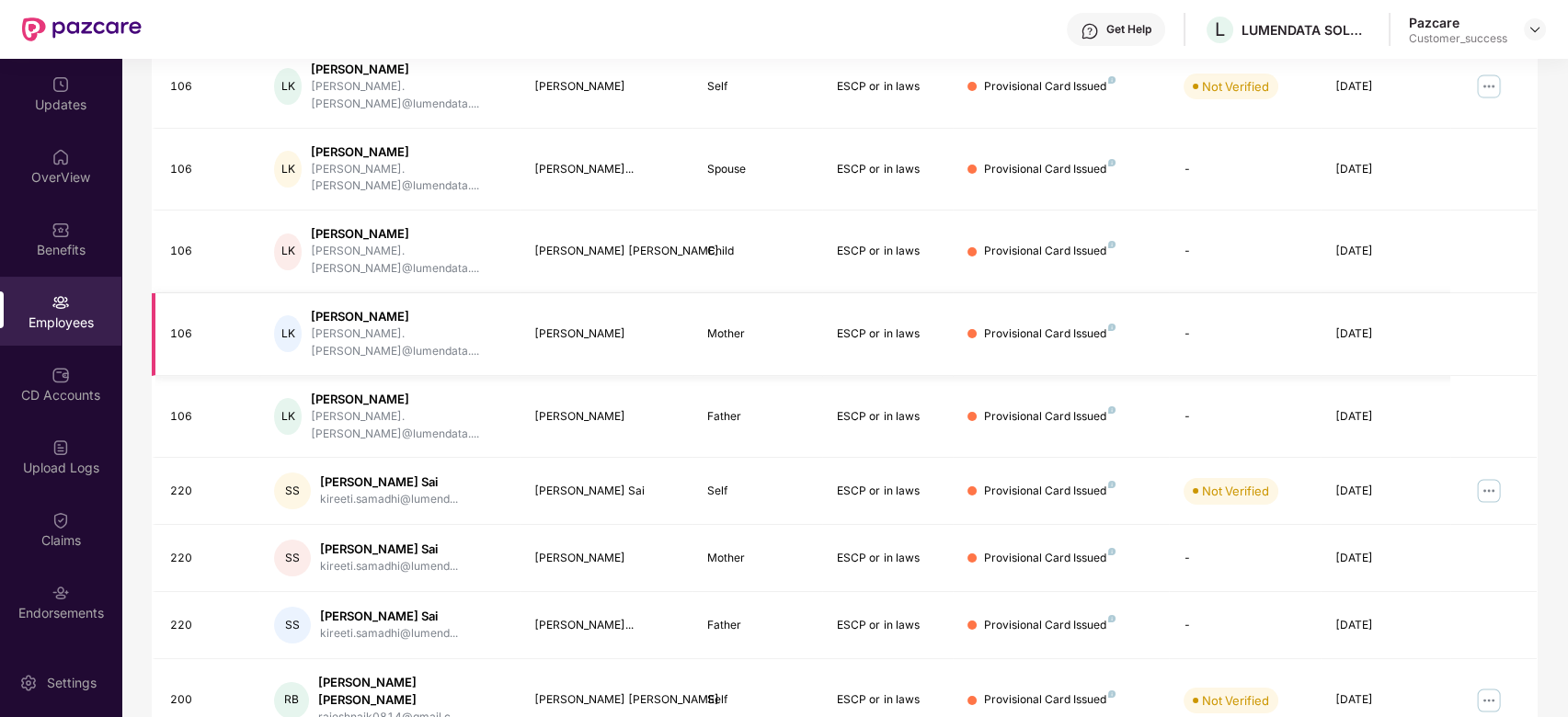
scroll to position [0, 0]
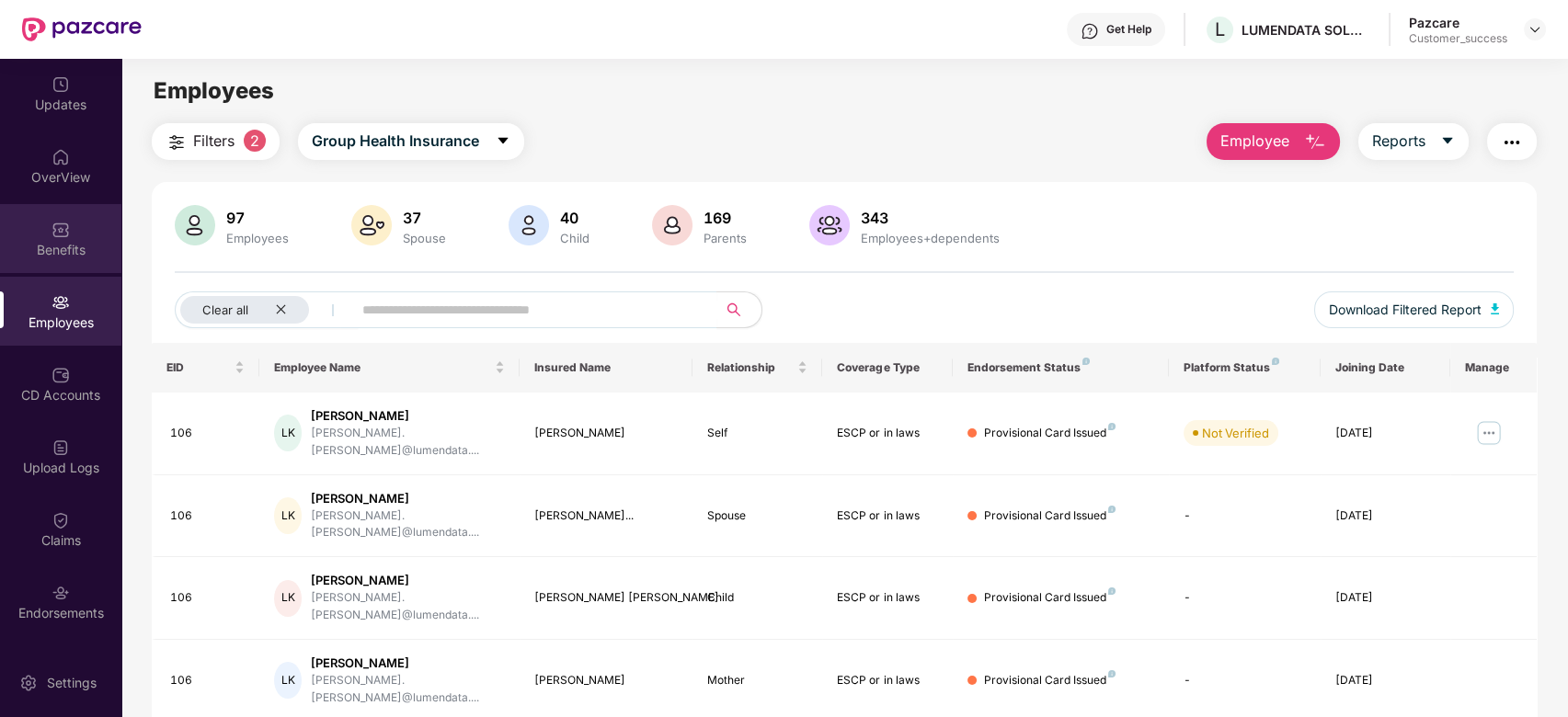
click at [64, 228] on img at bounding box center [61, 230] width 18 height 18
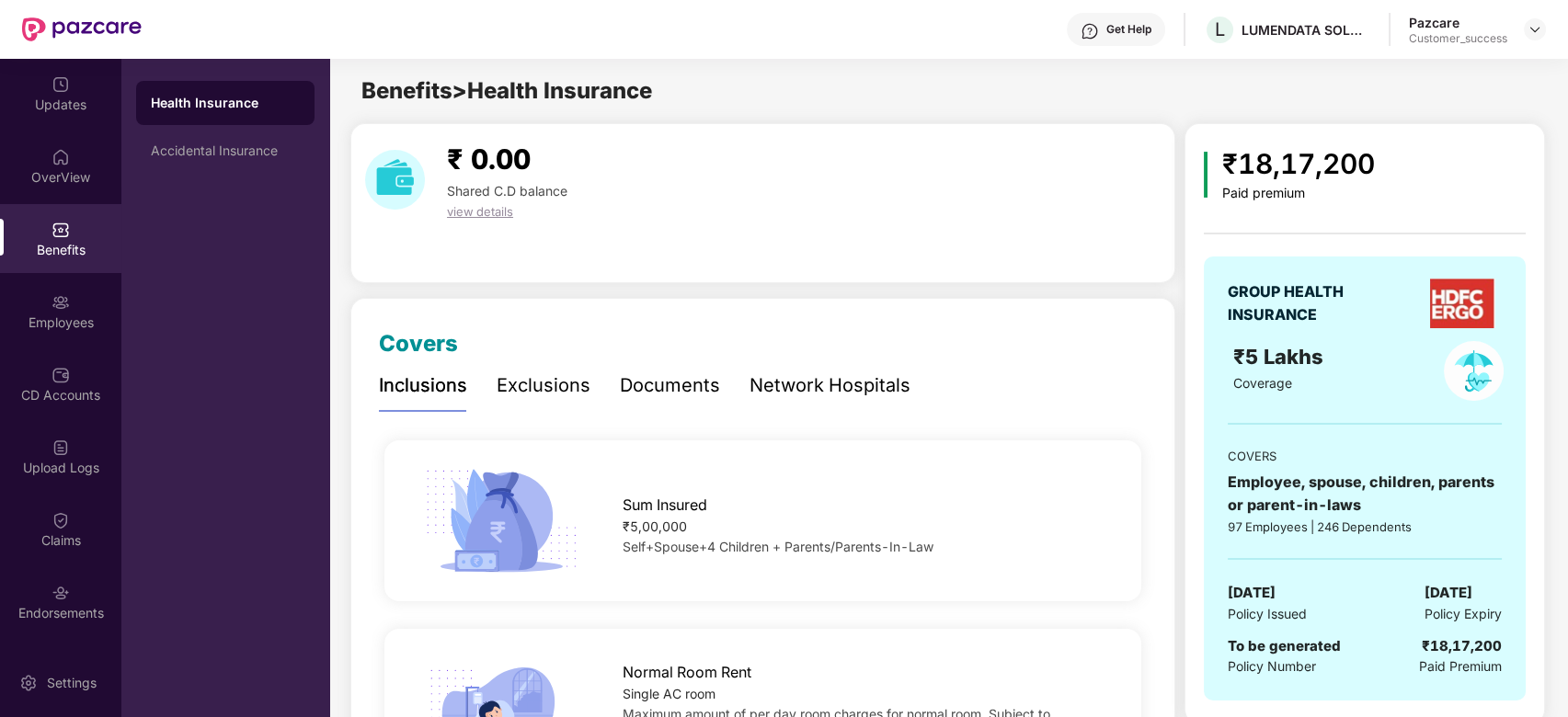
click at [537, 372] on div "Exclusions" at bounding box center [544, 386] width 94 height 29
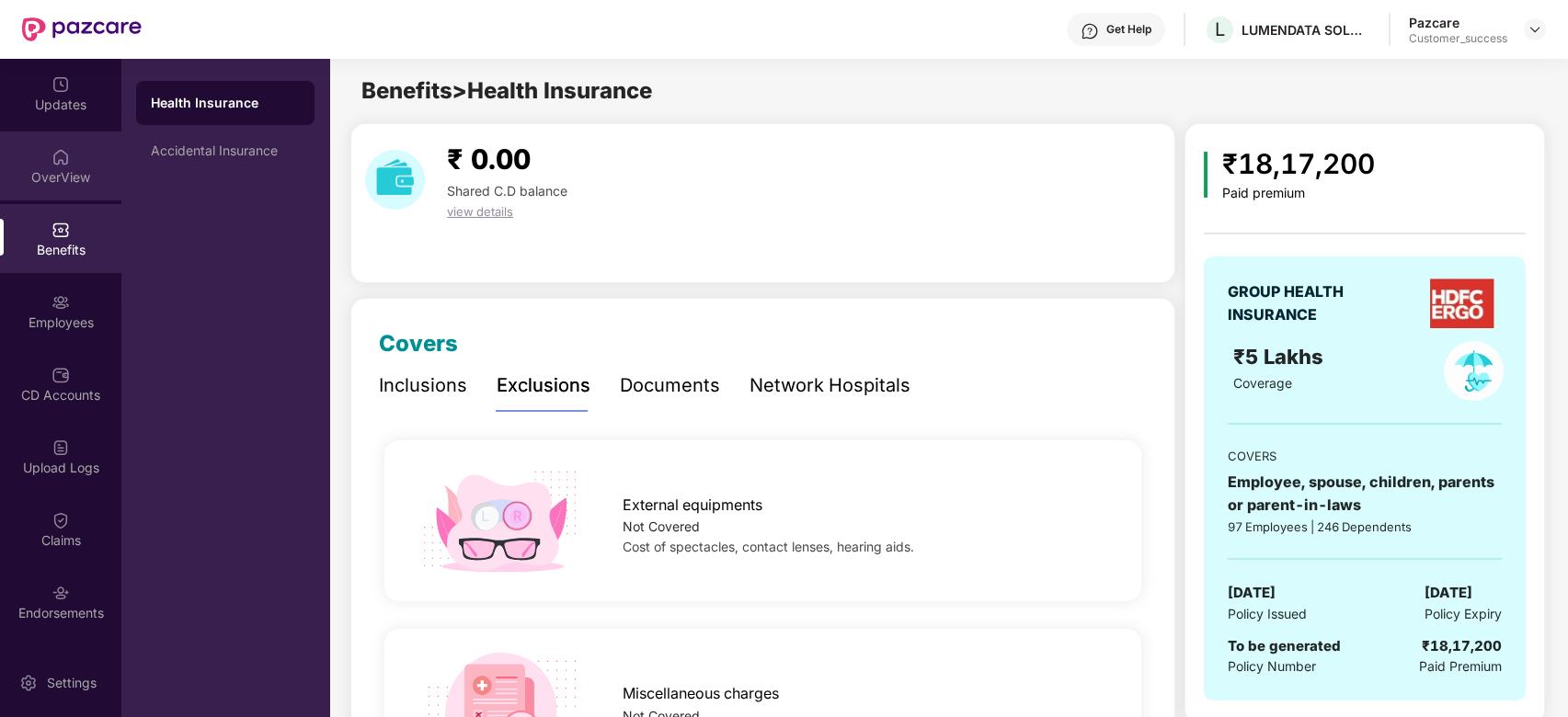
click at [73, 145] on div "OverView" at bounding box center [61, 166] width 121 height 69
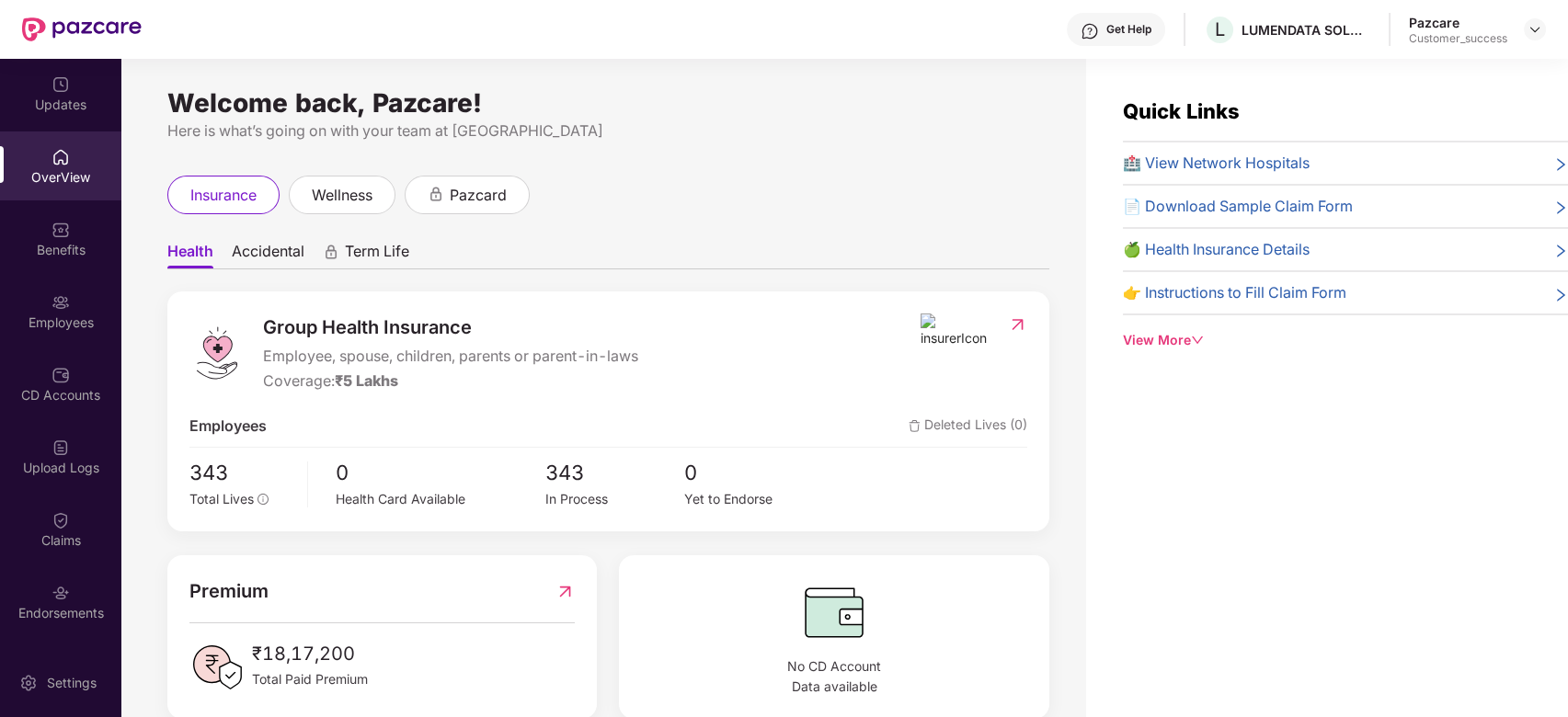
click at [1532, 42] on div "Pazcare Customer_success" at bounding box center [1478, 29] width 137 height 32
click at [1540, 33] on img at bounding box center [1534, 29] width 14 height 14
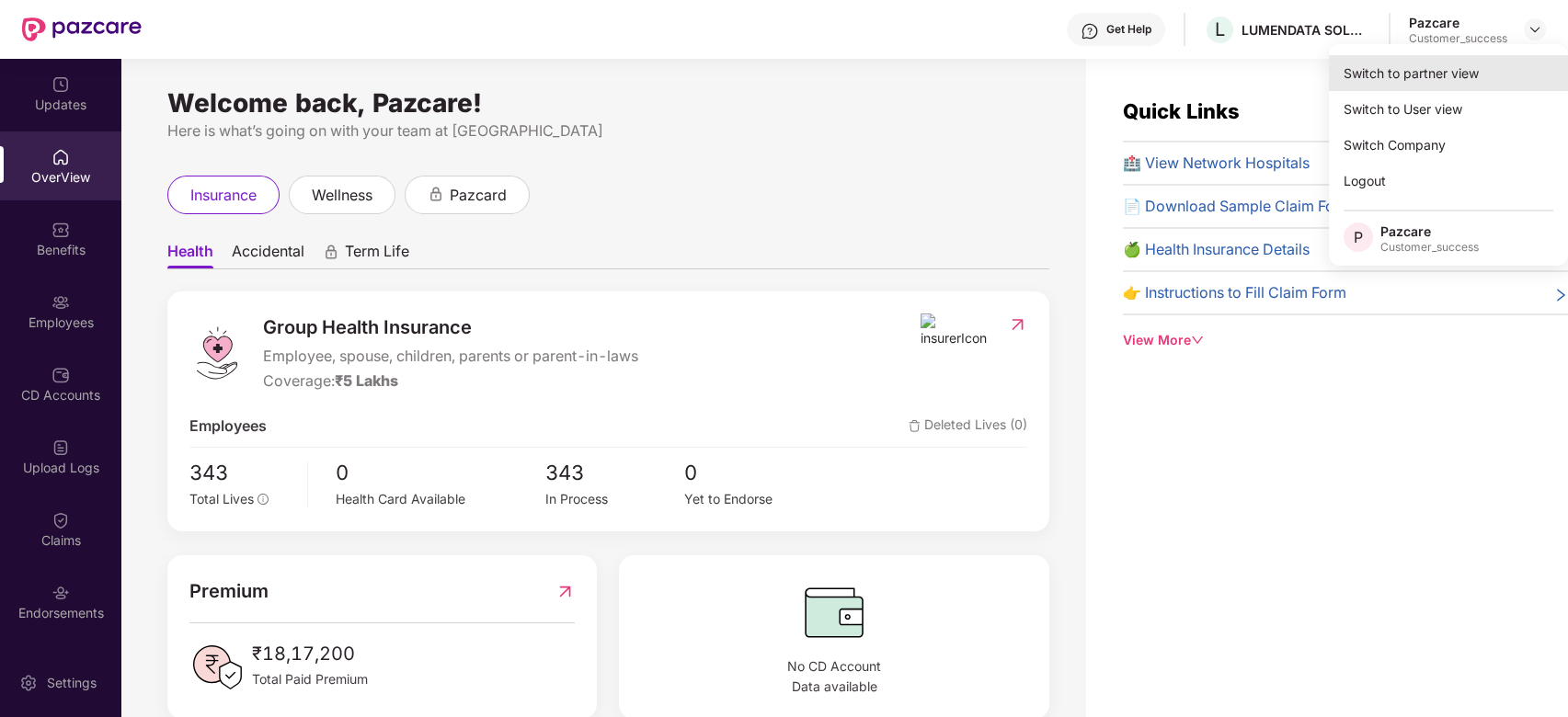
click at [1480, 62] on div "Switch to partner view" at bounding box center [1449, 72] width 239 height 36
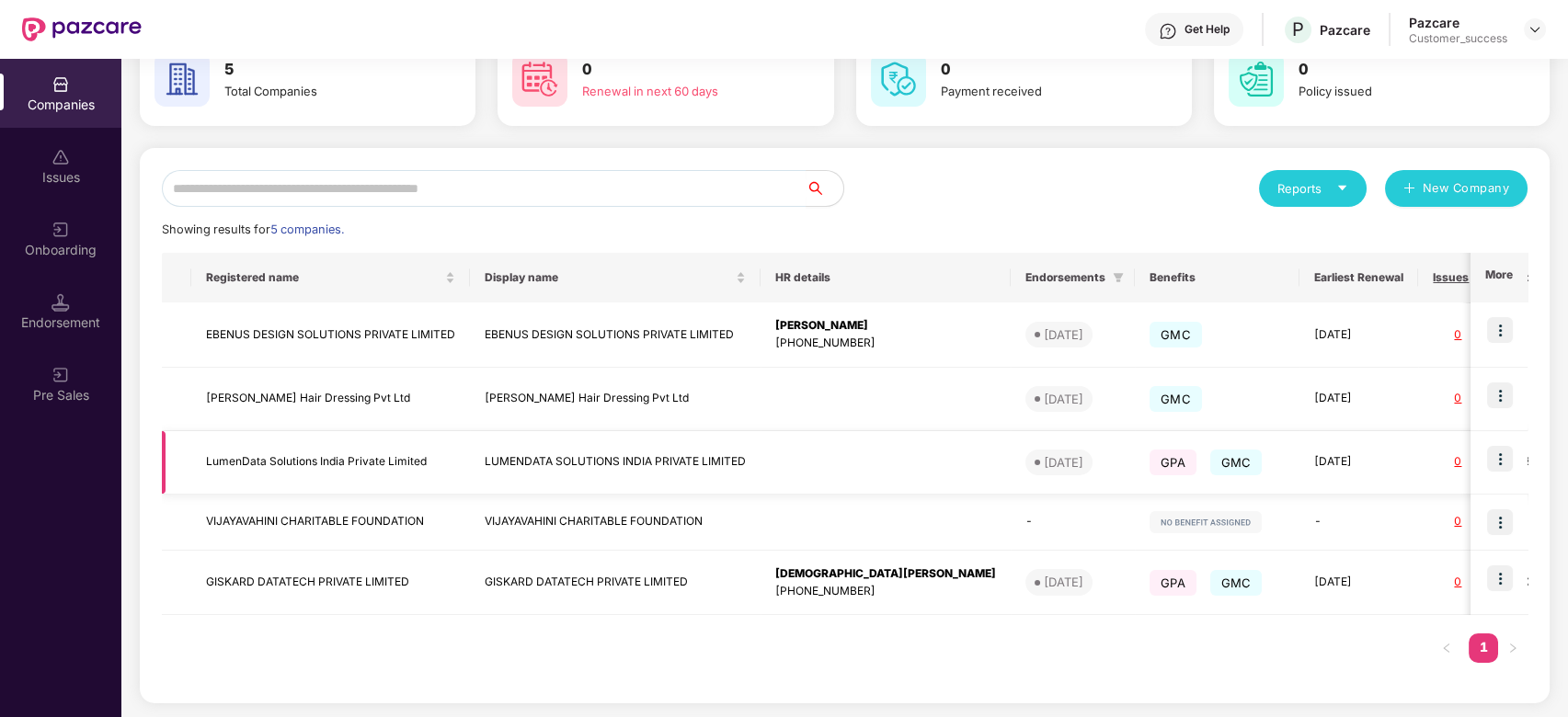
click at [1489, 455] on img at bounding box center [1500, 458] width 26 height 26
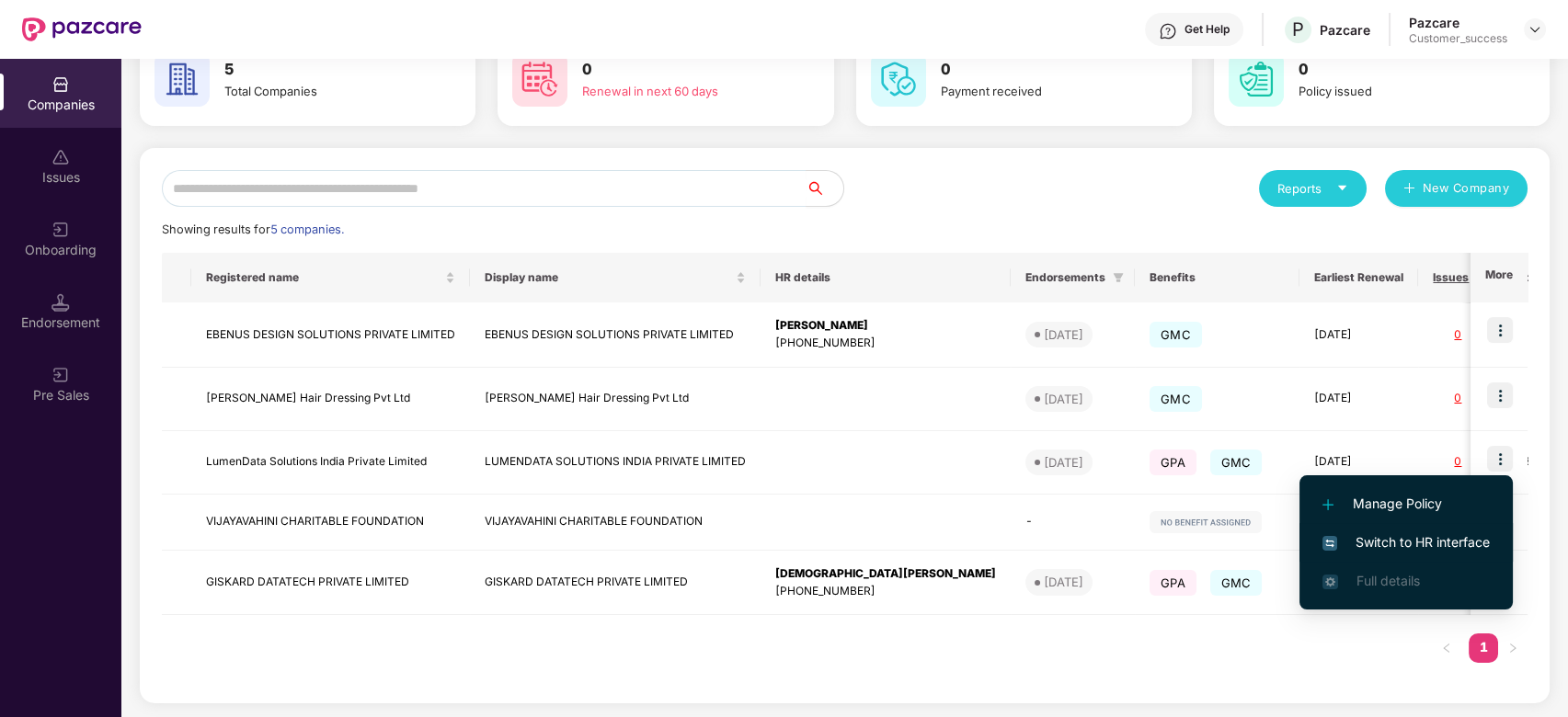
click at [1395, 543] on span "Switch to HR interface" at bounding box center [1406, 542] width 167 height 20
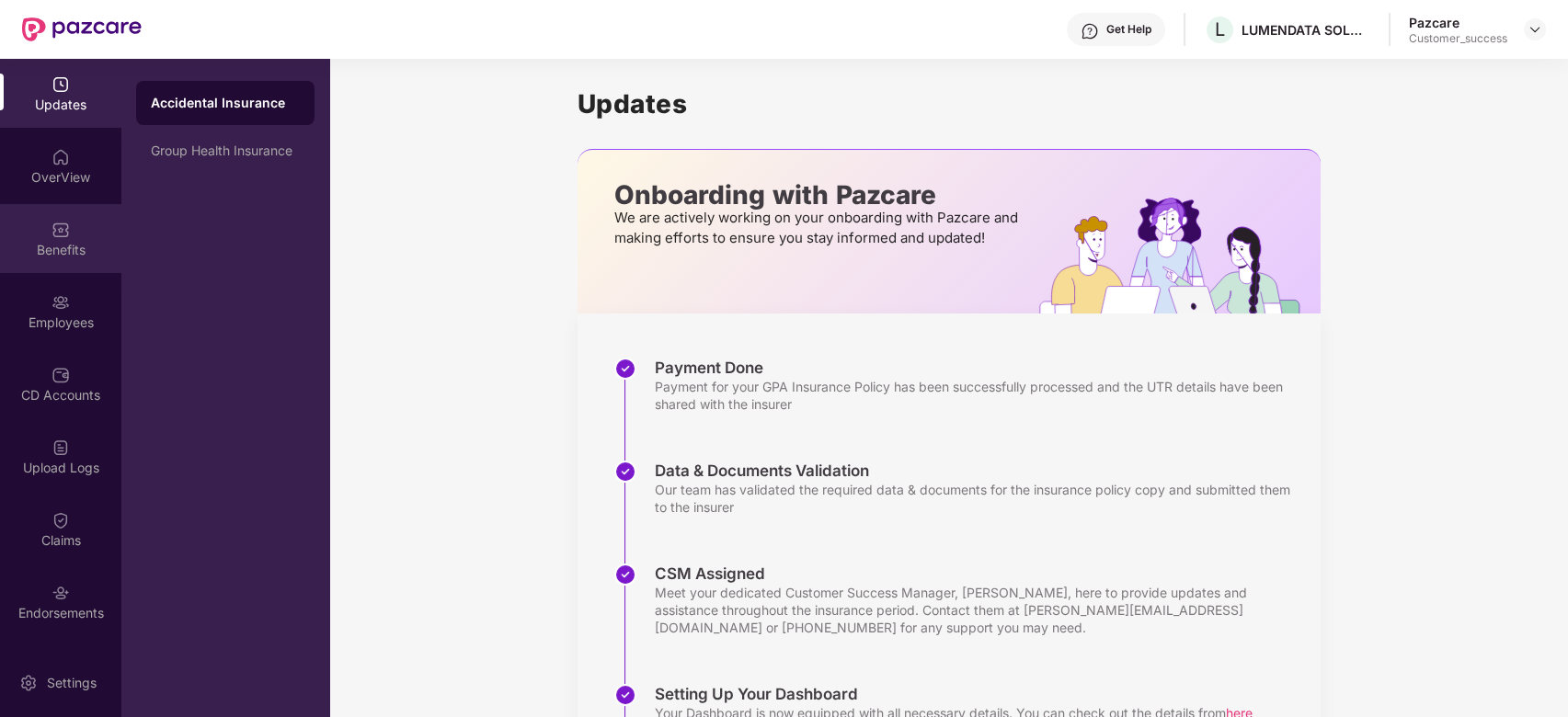
click at [24, 225] on div "Benefits" at bounding box center [61, 238] width 121 height 69
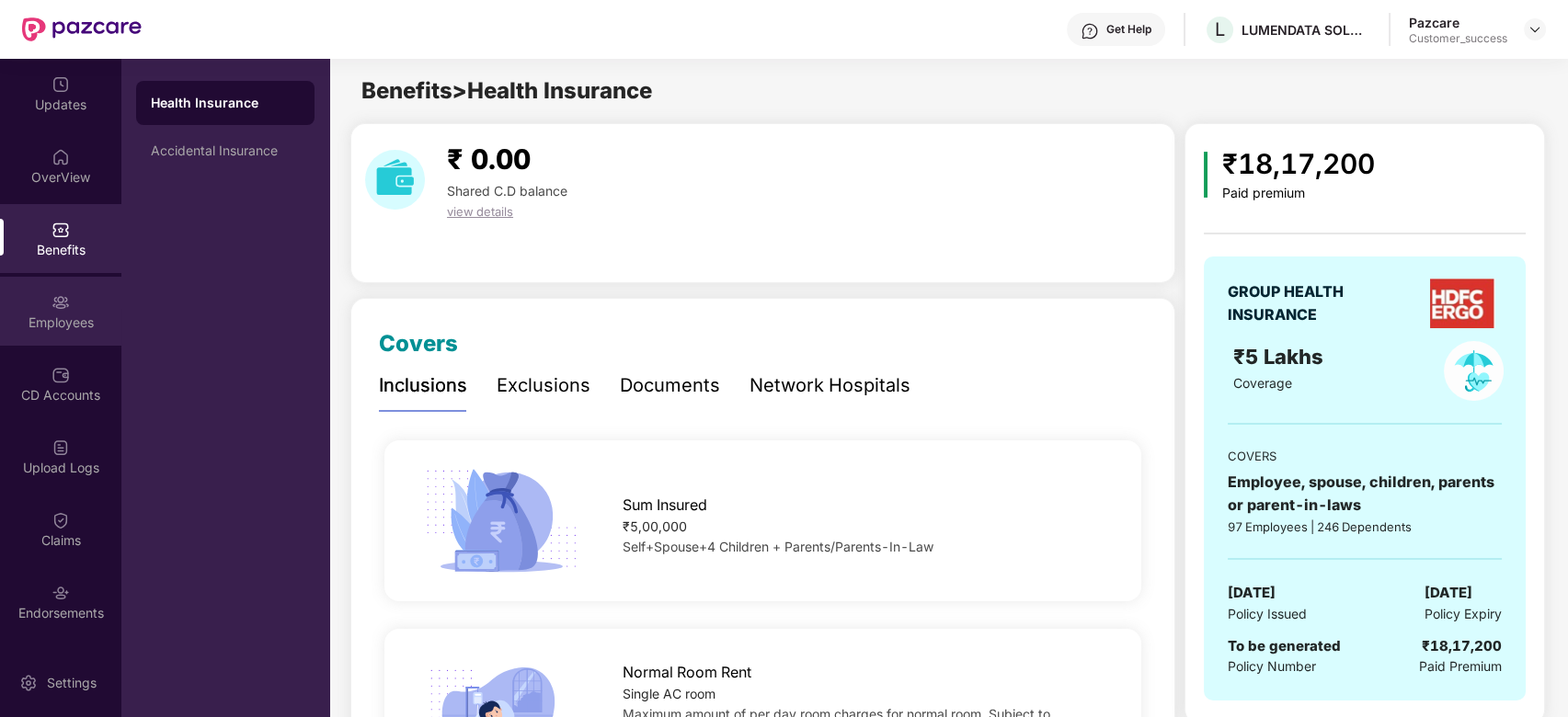
click at [78, 309] on div "Employees" at bounding box center [61, 311] width 121 height 69
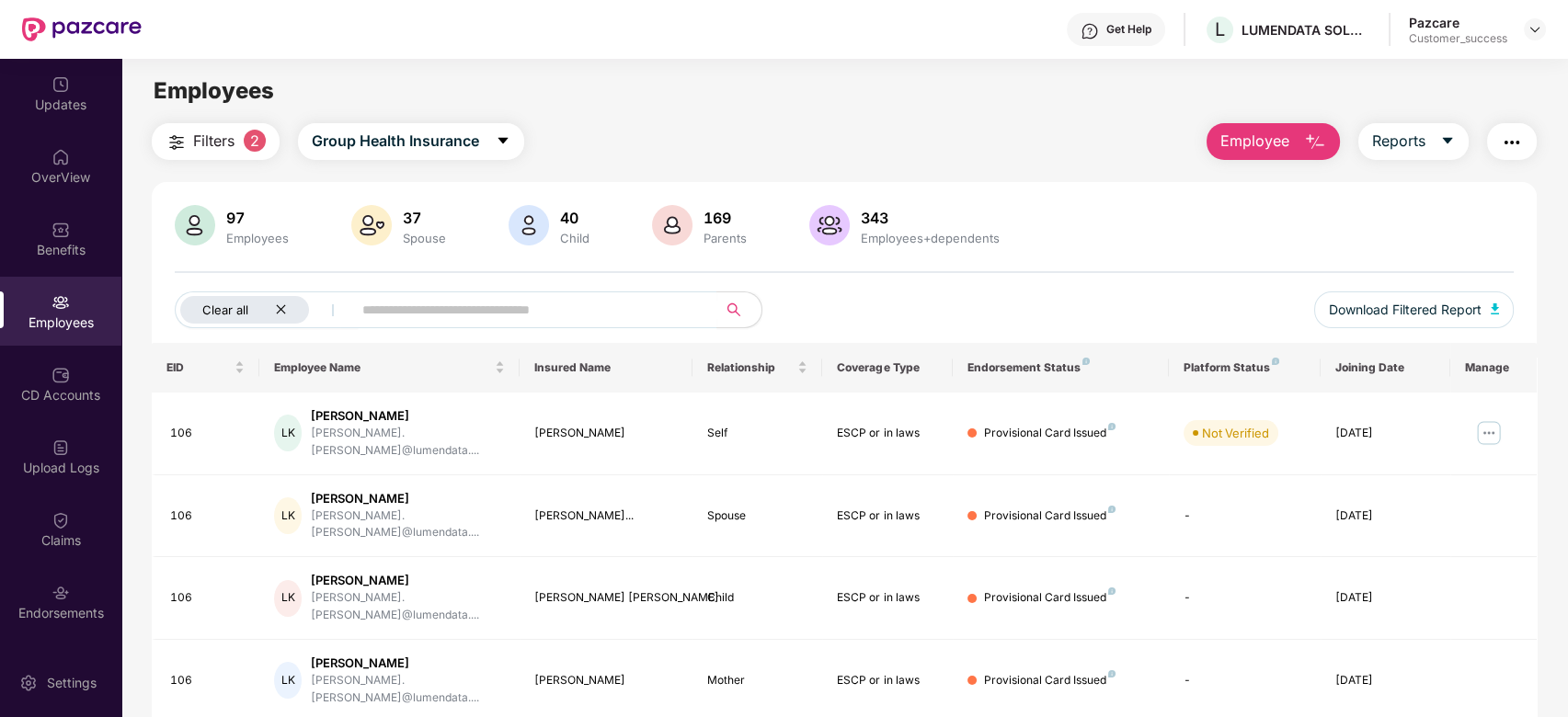
click at [281, 309] on icon "close" at bounding box center [281, 310] width 10 height 10
click at [346, 304] on input "text" at bounding box center [456, 309] width 331 height 28
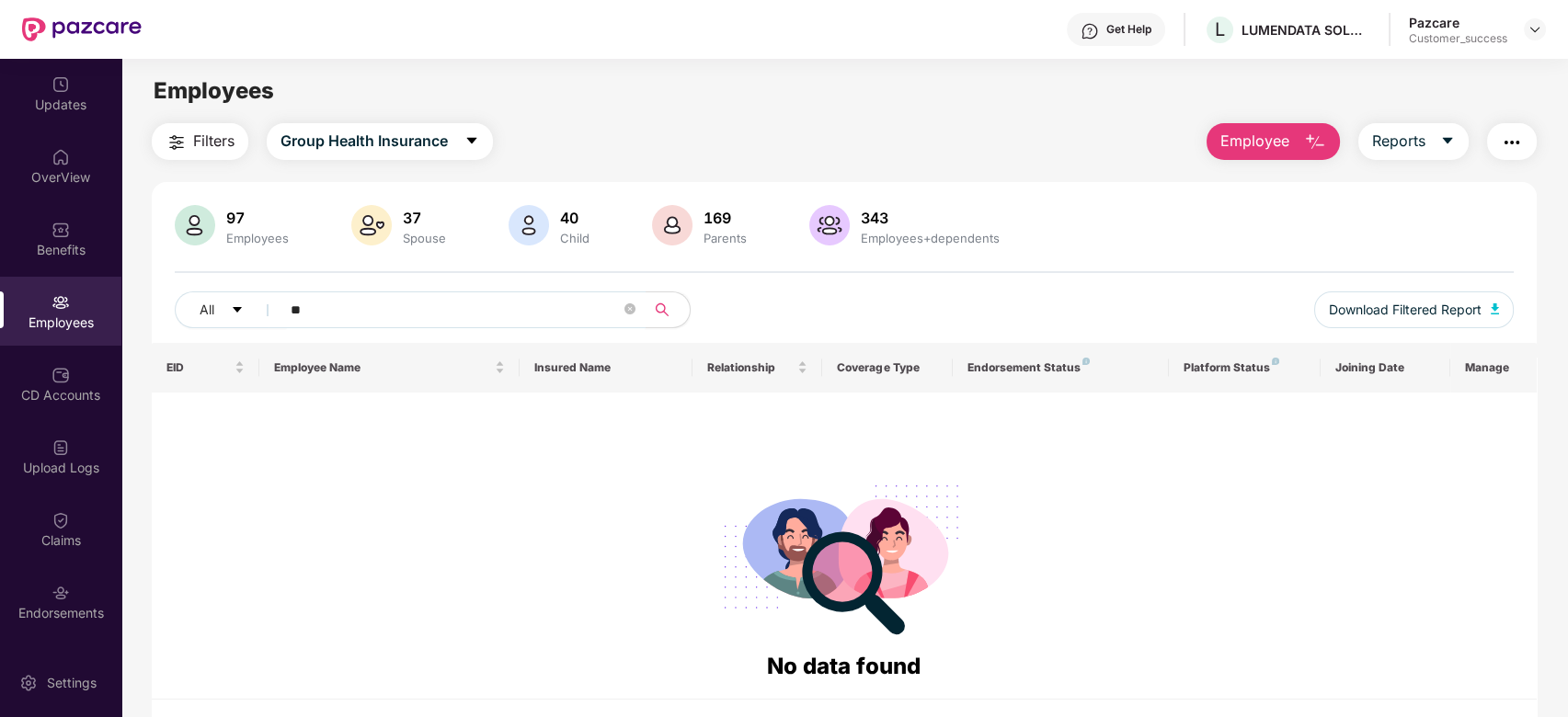
type input "*"
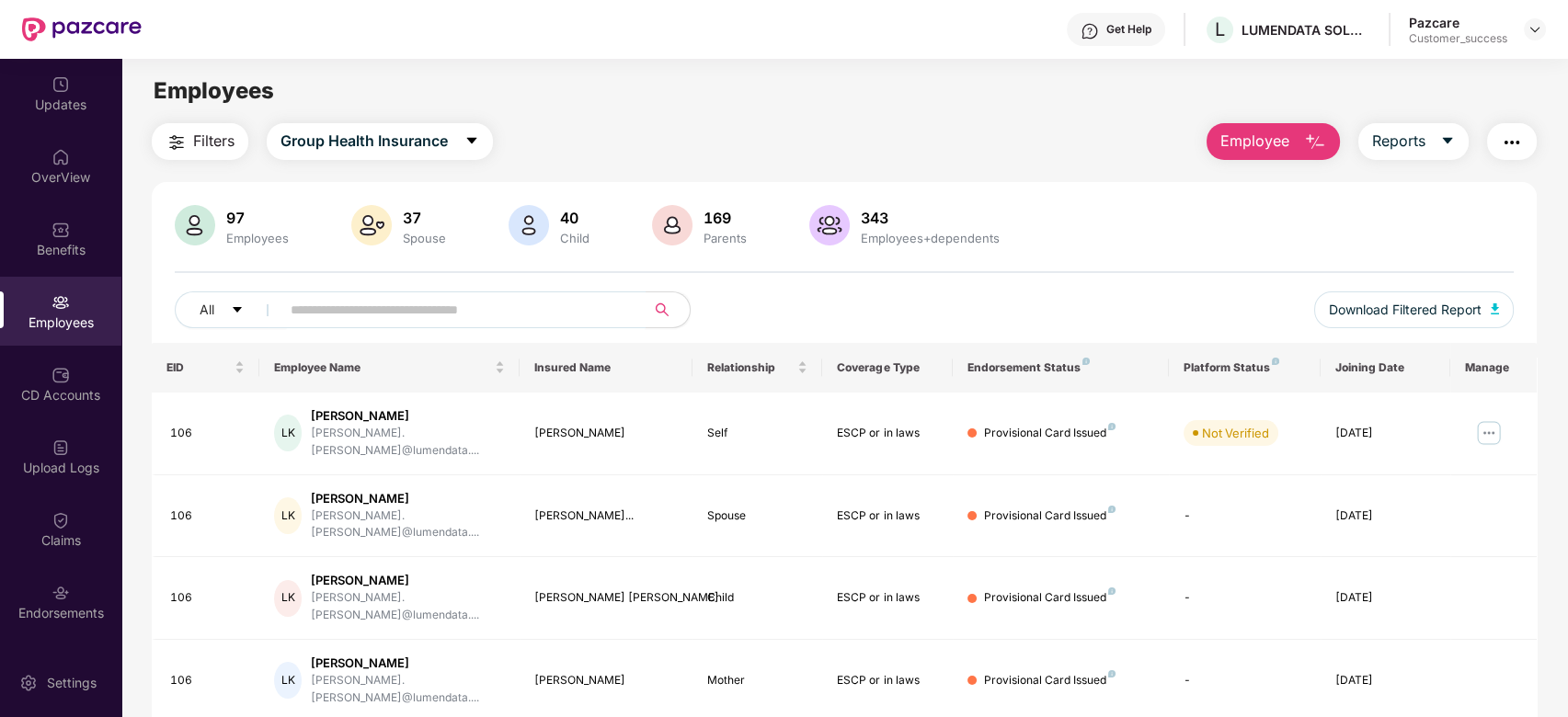
click at [679, 144] on div "Filters Group Health Insurance Employee Reports" at bounding box center [845, 141] width 1386 height 37
click at [1540, 26] on img at bounding box center [1534, 29] width 14 height 14
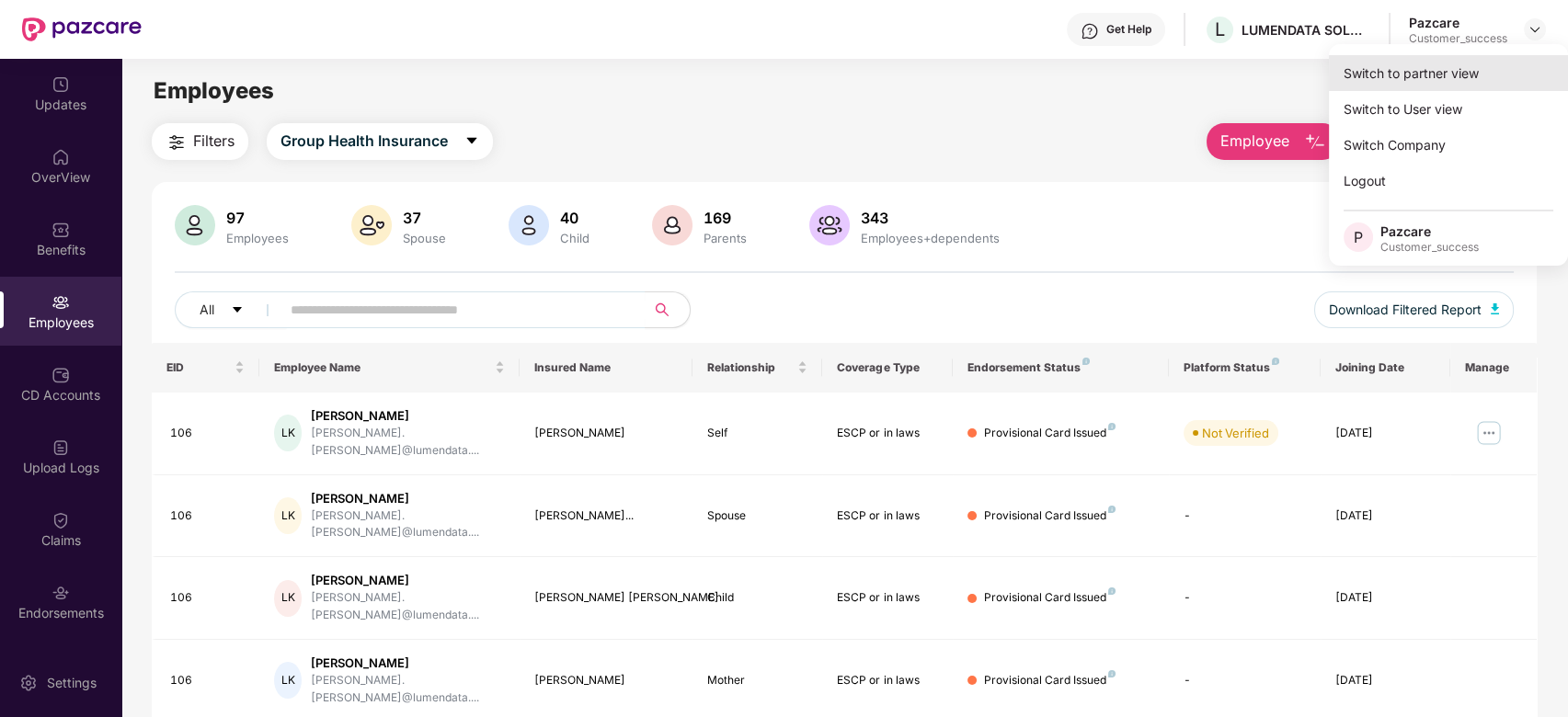
click at [1466, 78] on div "Switch to partner view" at bounding box center [1449, 72] width 239 height 36
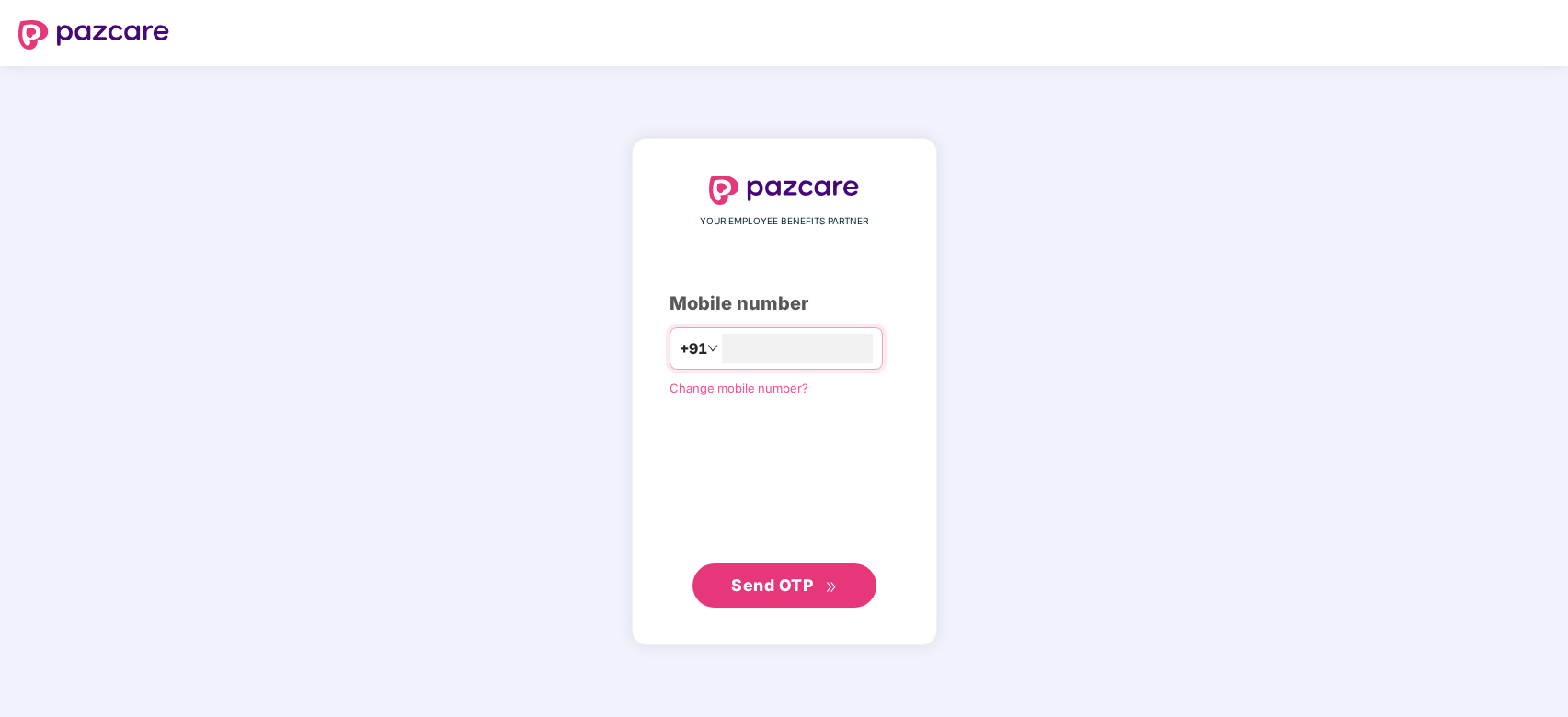
type input "**********"
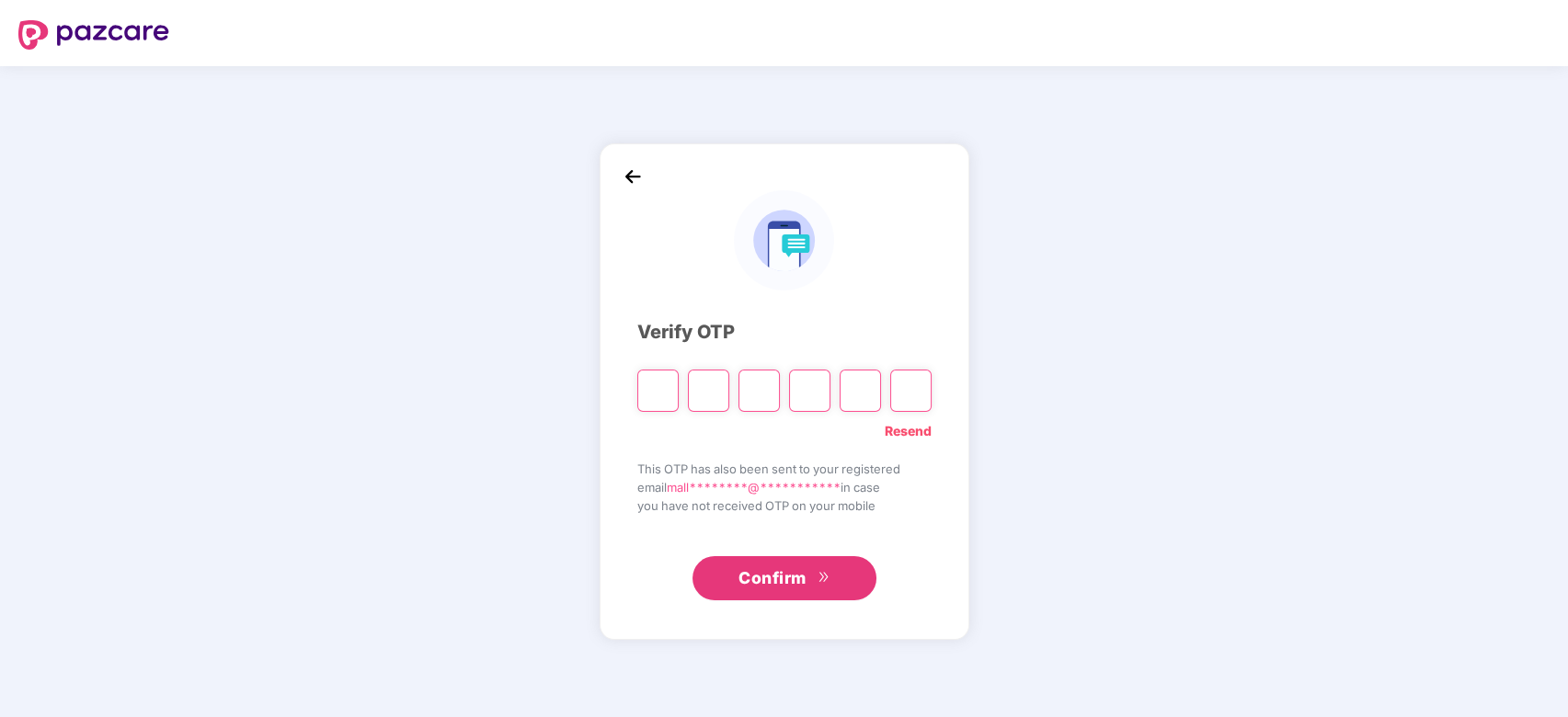
type input "*"
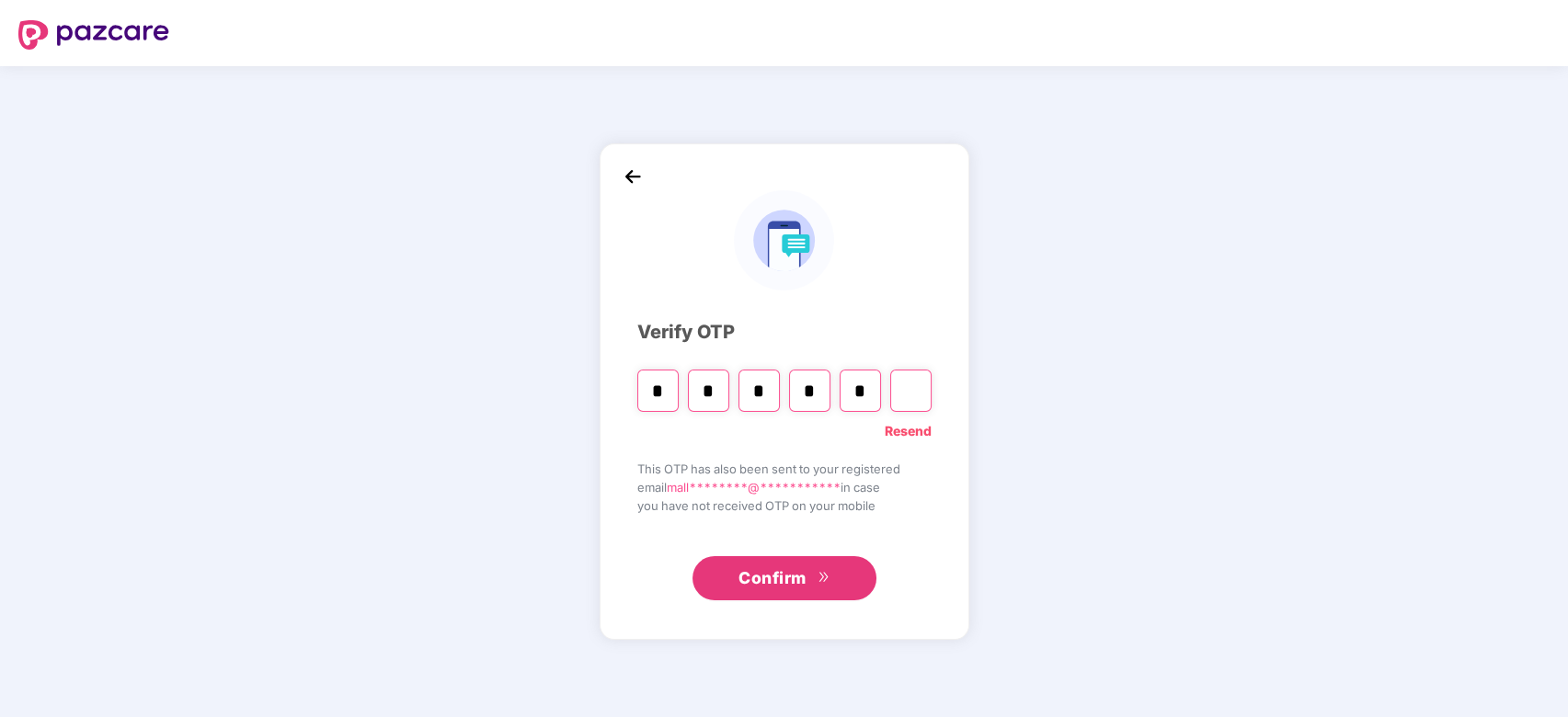
type input "*"
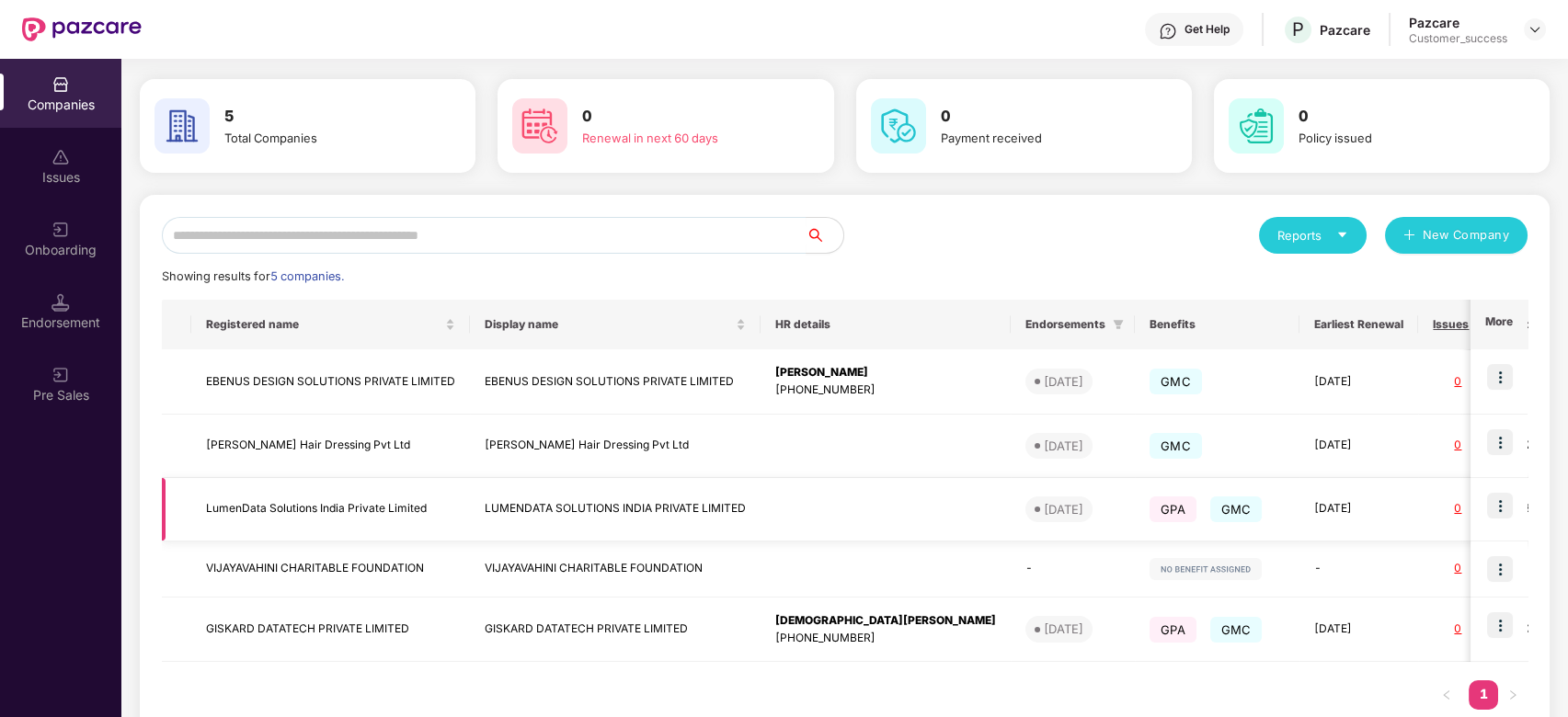
scroll to position [60, 0]
click at [1503, 370] on img at bounding box center [1500, 378] width 26 height 26
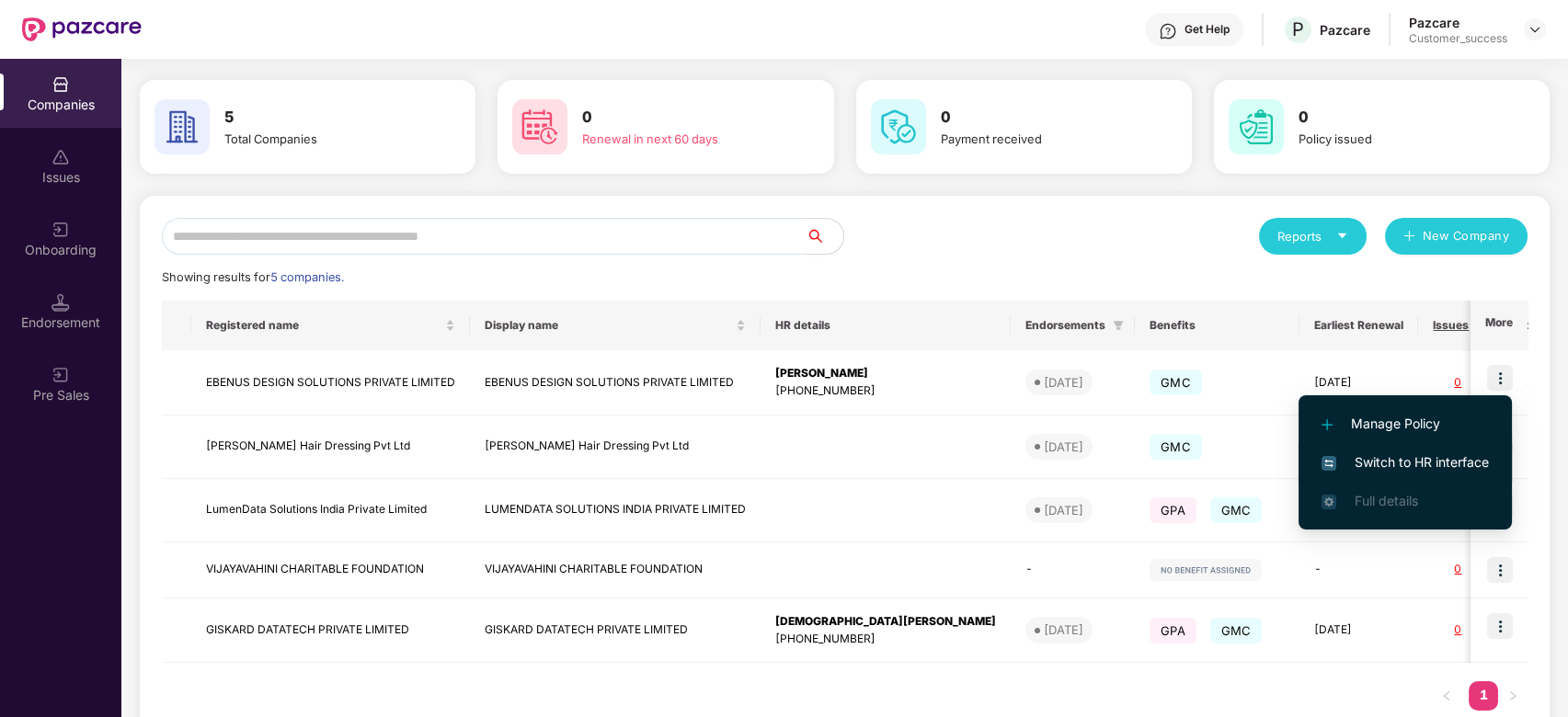
click at [1396, 456] on span "Switch to HR interface" at bounding box center [1406, 462] width 167 height 20
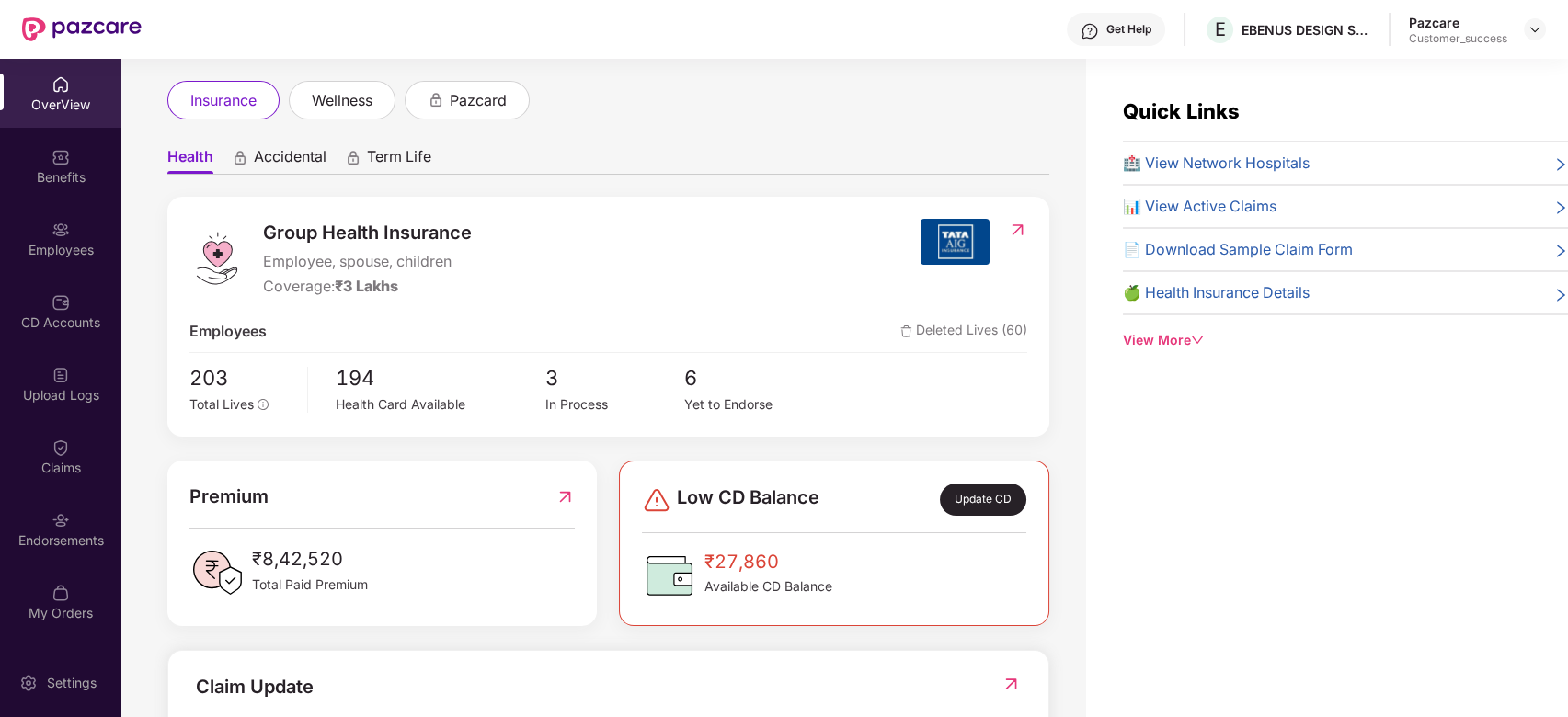
scroll to position [0, 0]
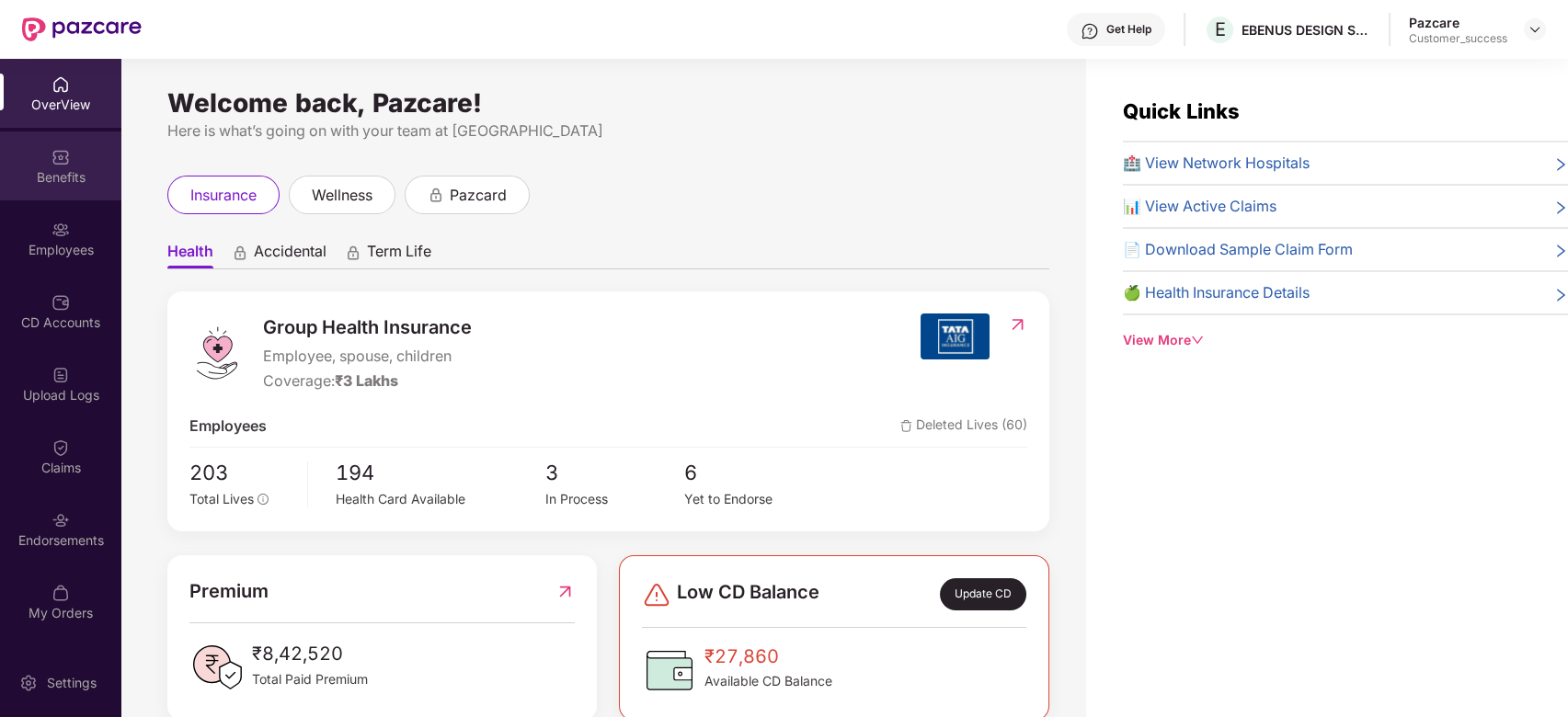
click at [43, 169] on div "Benefits" at bounding box center [61, 177] width 121 height 18
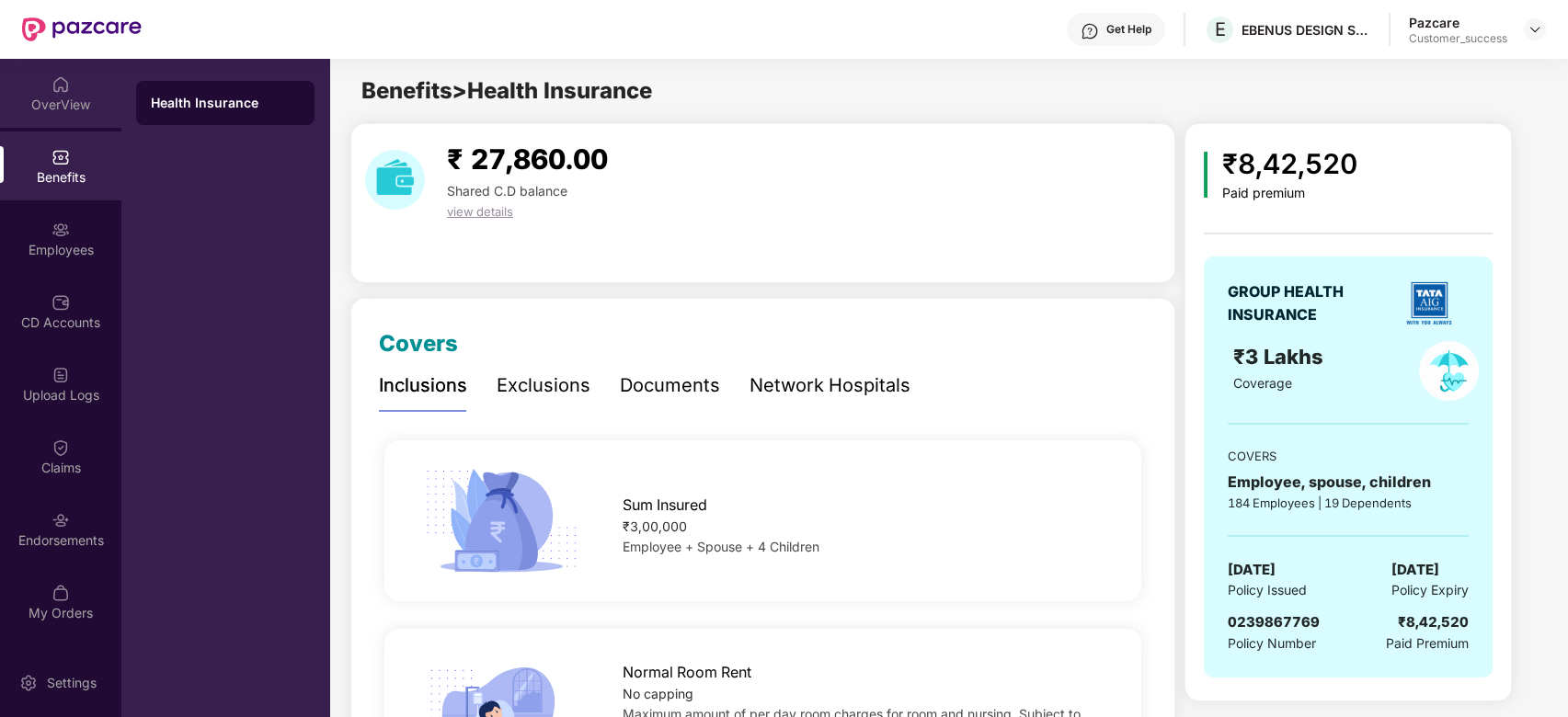
click at [75, 96] on div "OverView" at bounding box center [61, 105] width 121 height 18
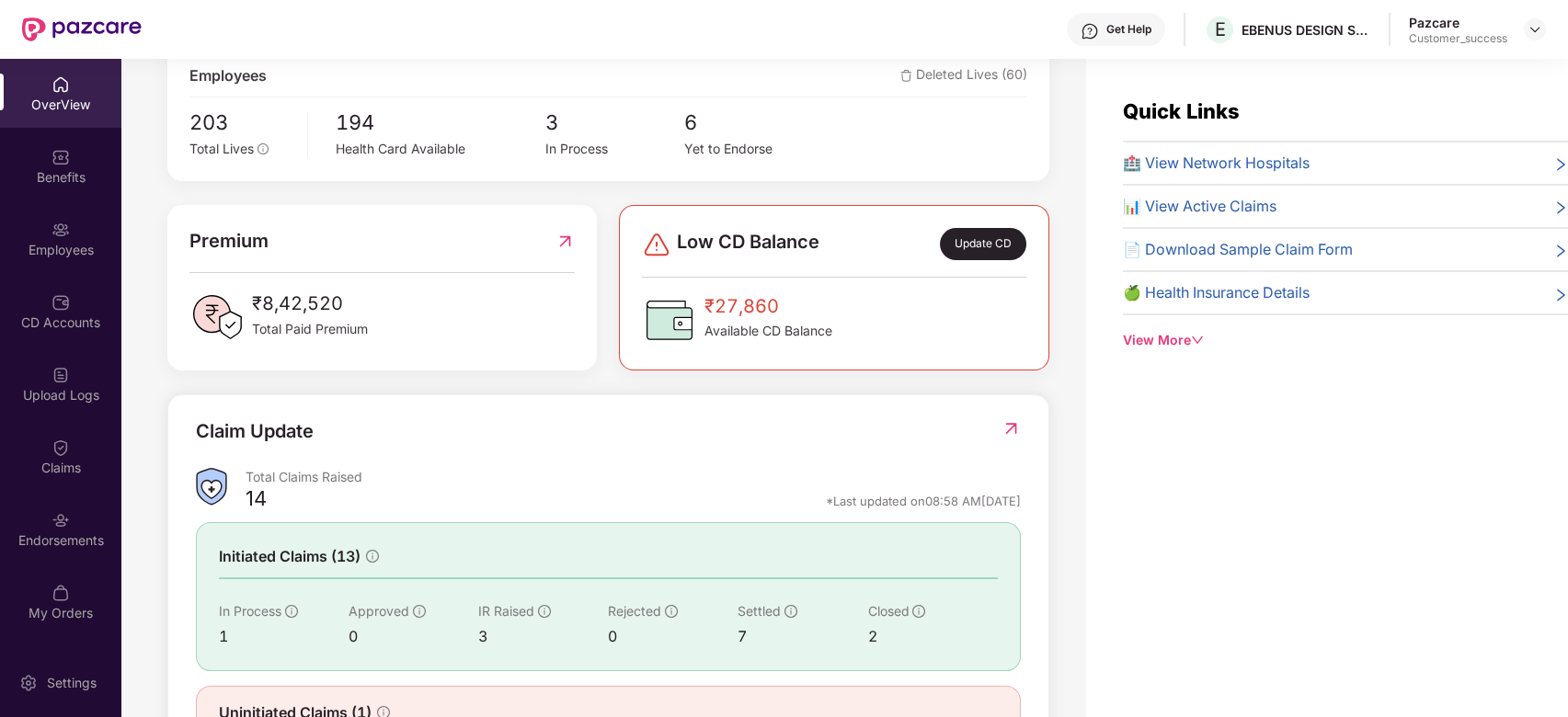
scroll to position [352, 0]
click at [1537, 32] on img at bounding box center [1534, 29] width 14 height 14
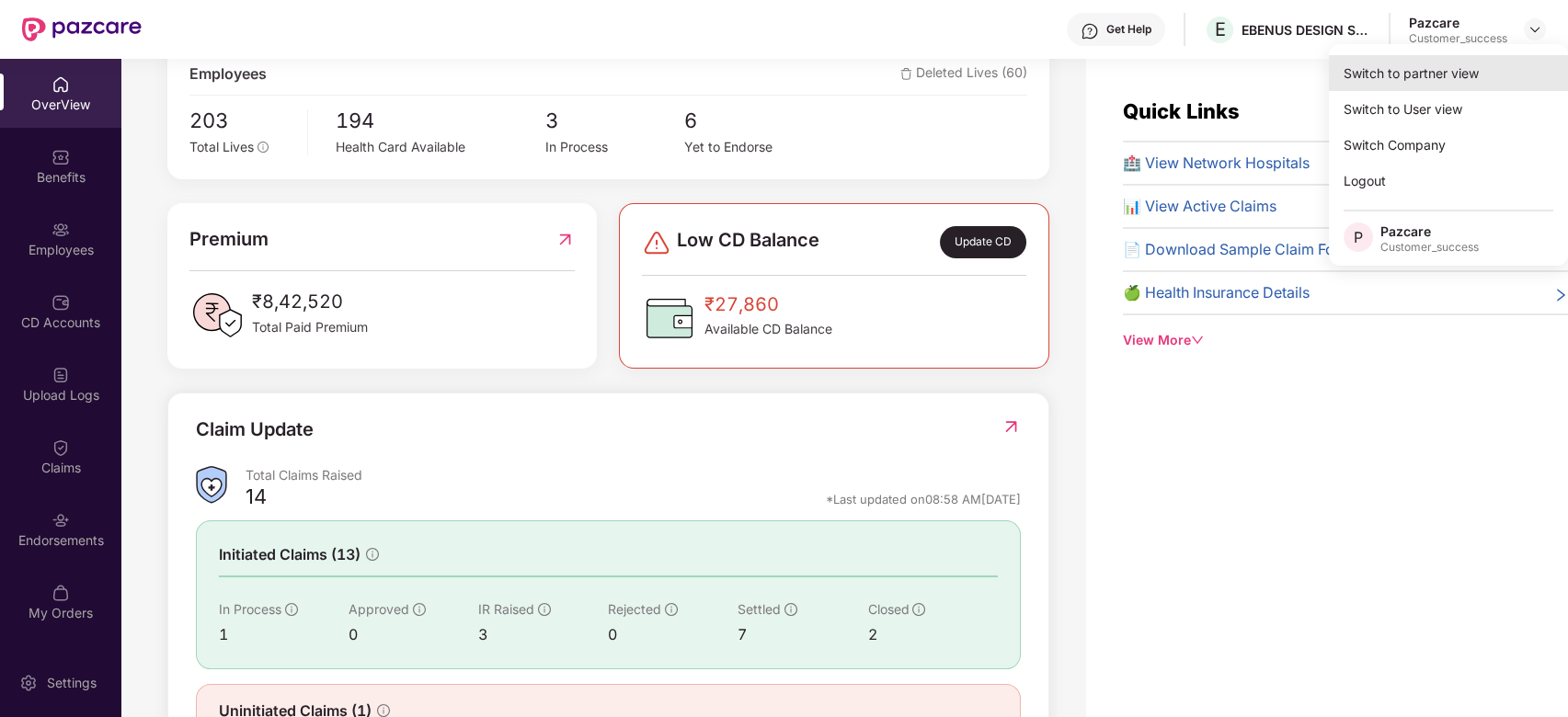
click at [1437, 84] on div "Switch to partner view" at bounding box center [1449, 72] width 239 height 36
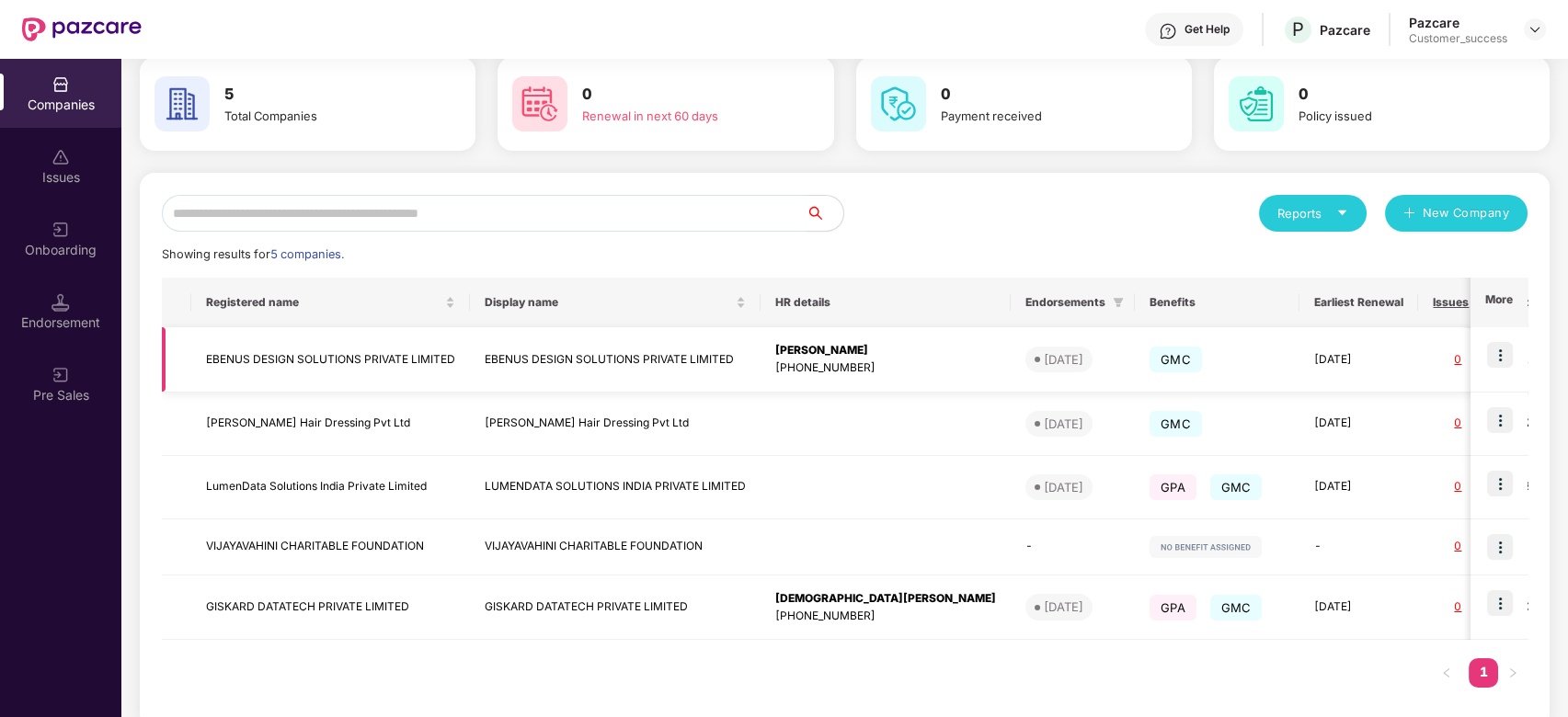
scroll to position [107, 0]
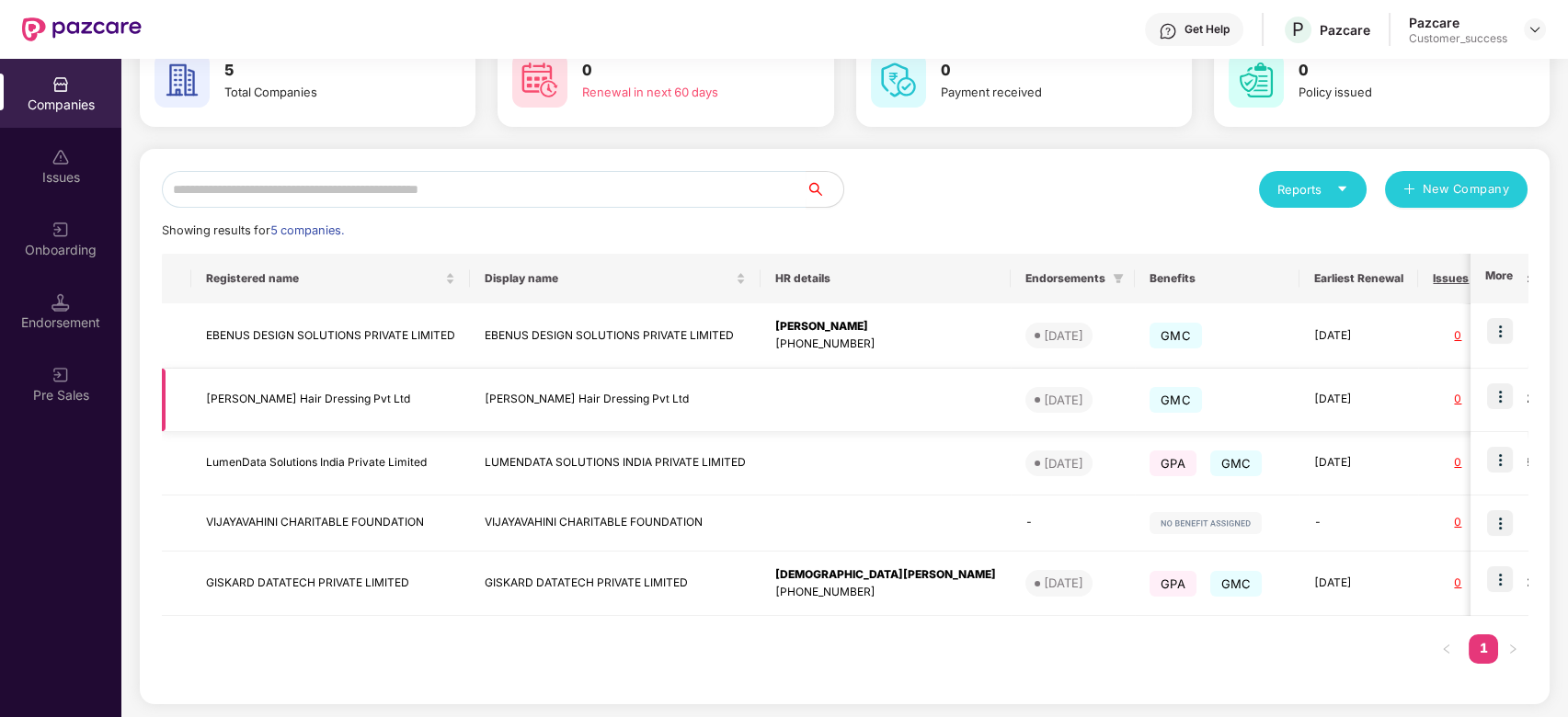
click at [1489, 386] on img at bounding box center [1500, 396] width 26 height 26
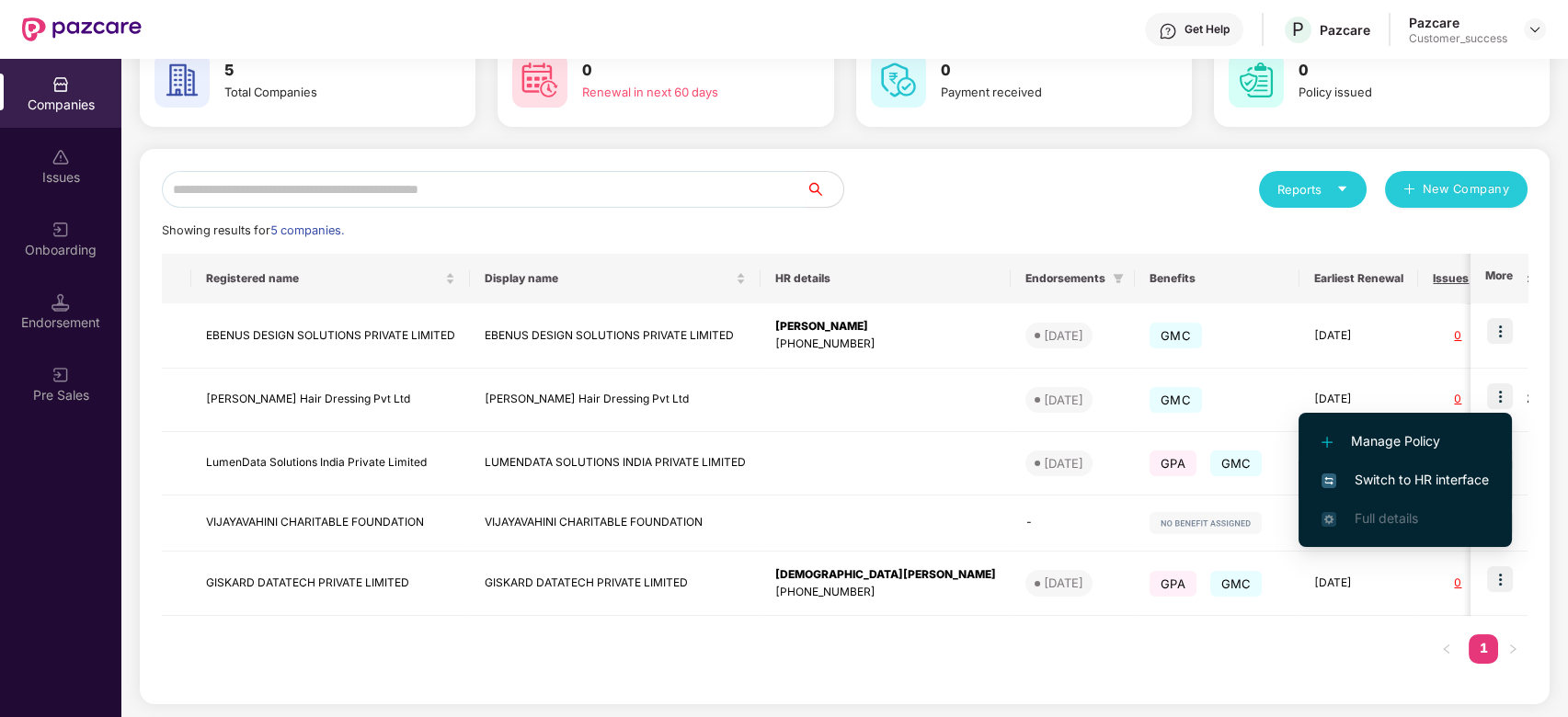
click at [1377, 472] on span "Switch to HR interface" at bounding box center [1406, 480] width 167 height 20
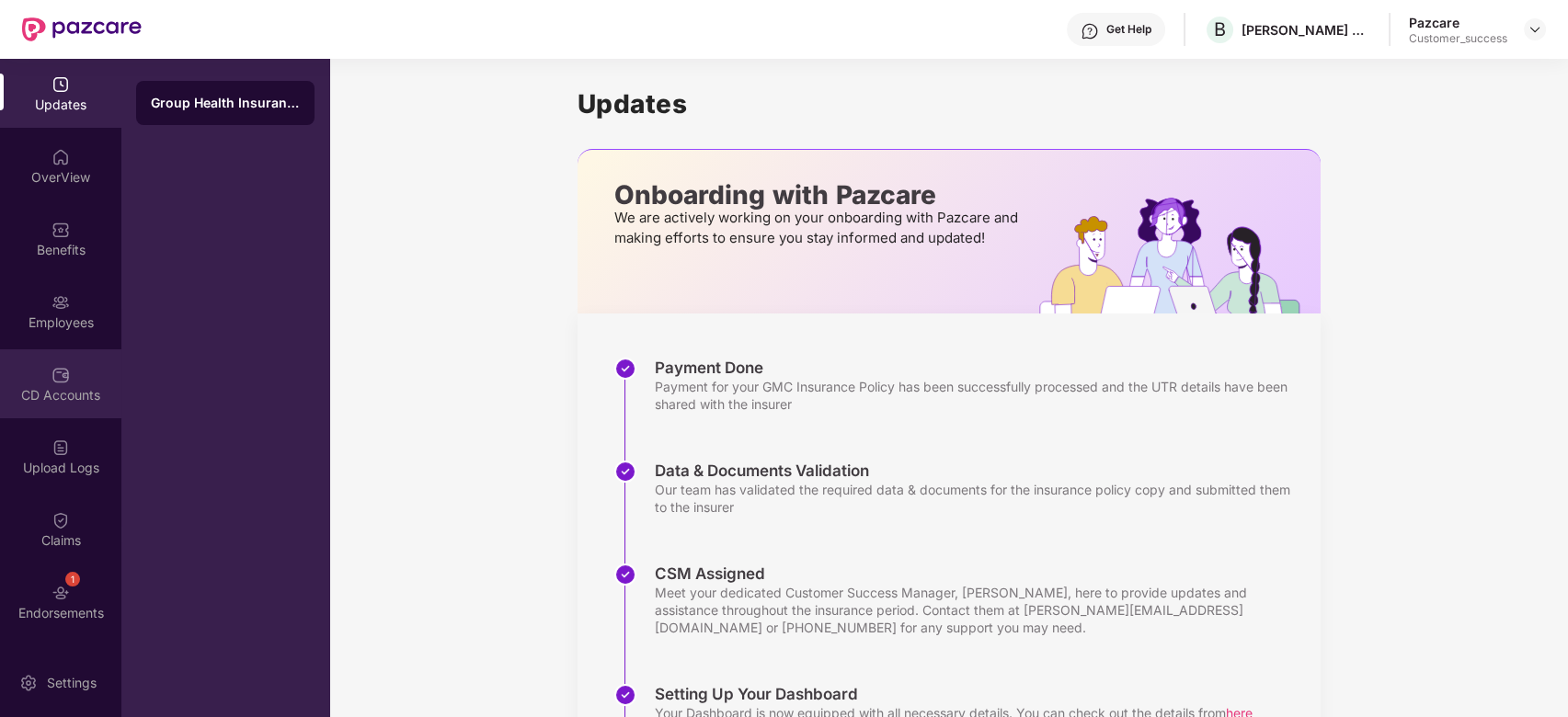
click at [66, 380] on div "CD Accounts" at bounding box center [61, 384] width 121 height 69
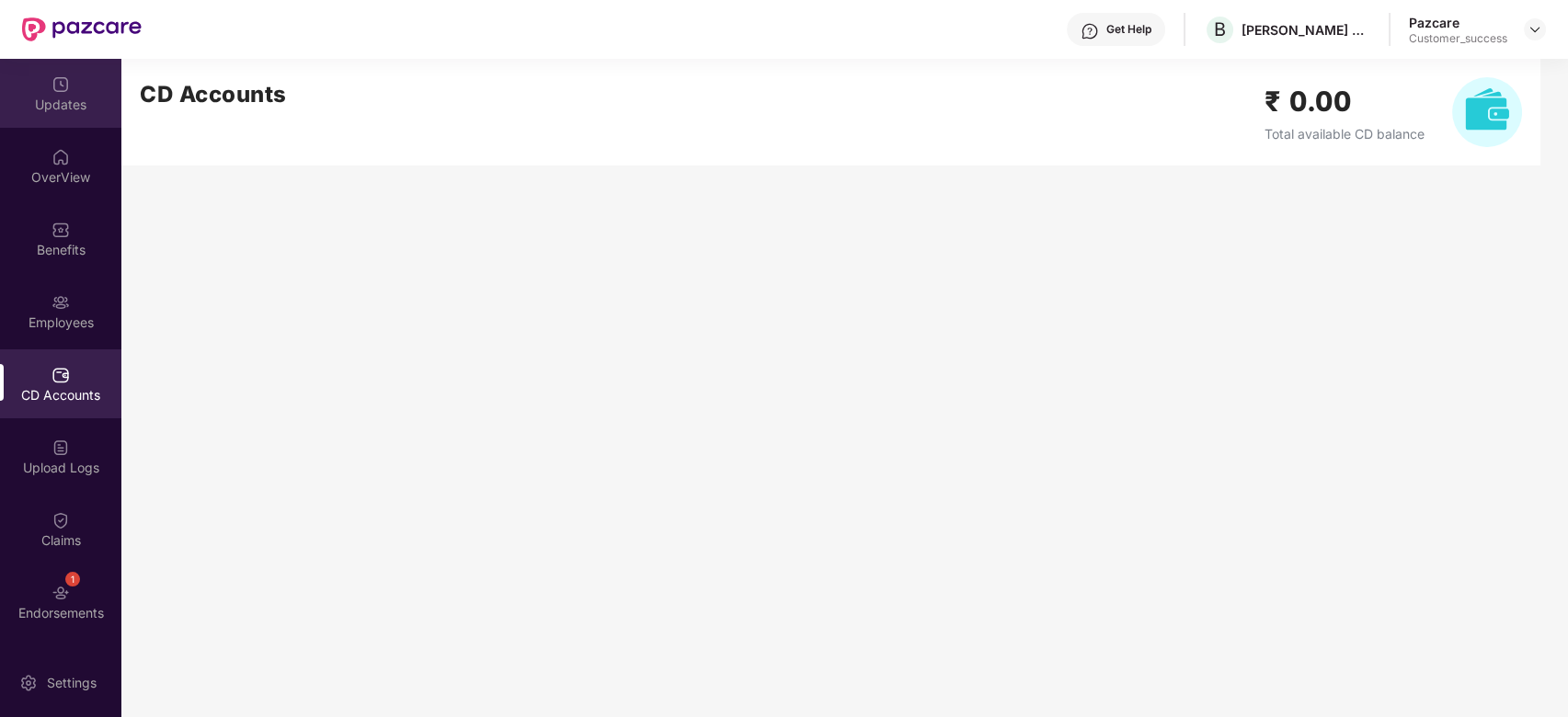
click at [74, 119] on div "Updates" at bounding box center [61, 93] width 121 height 69
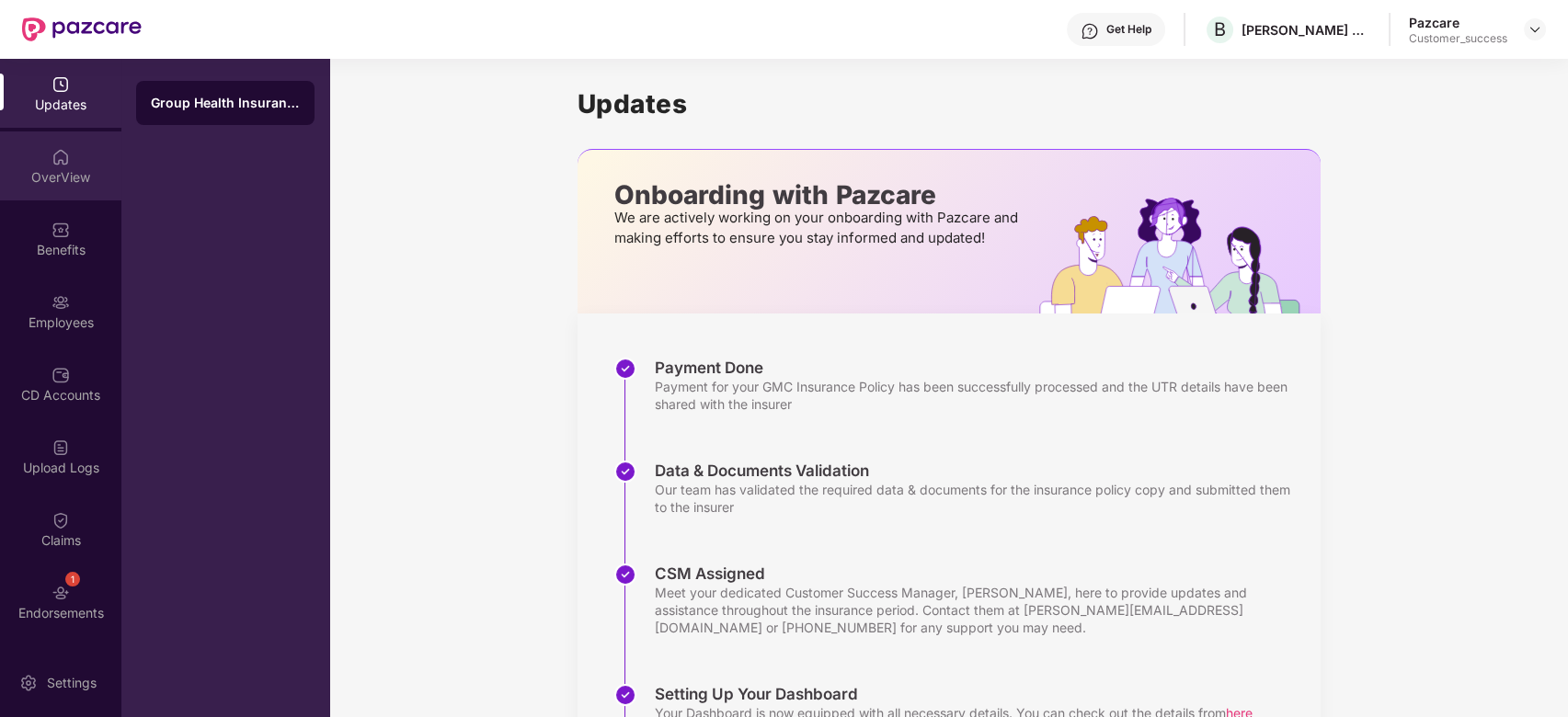
click at [37, 179] on div "OverView" at bounding box center [61, 177] width 121 height 18
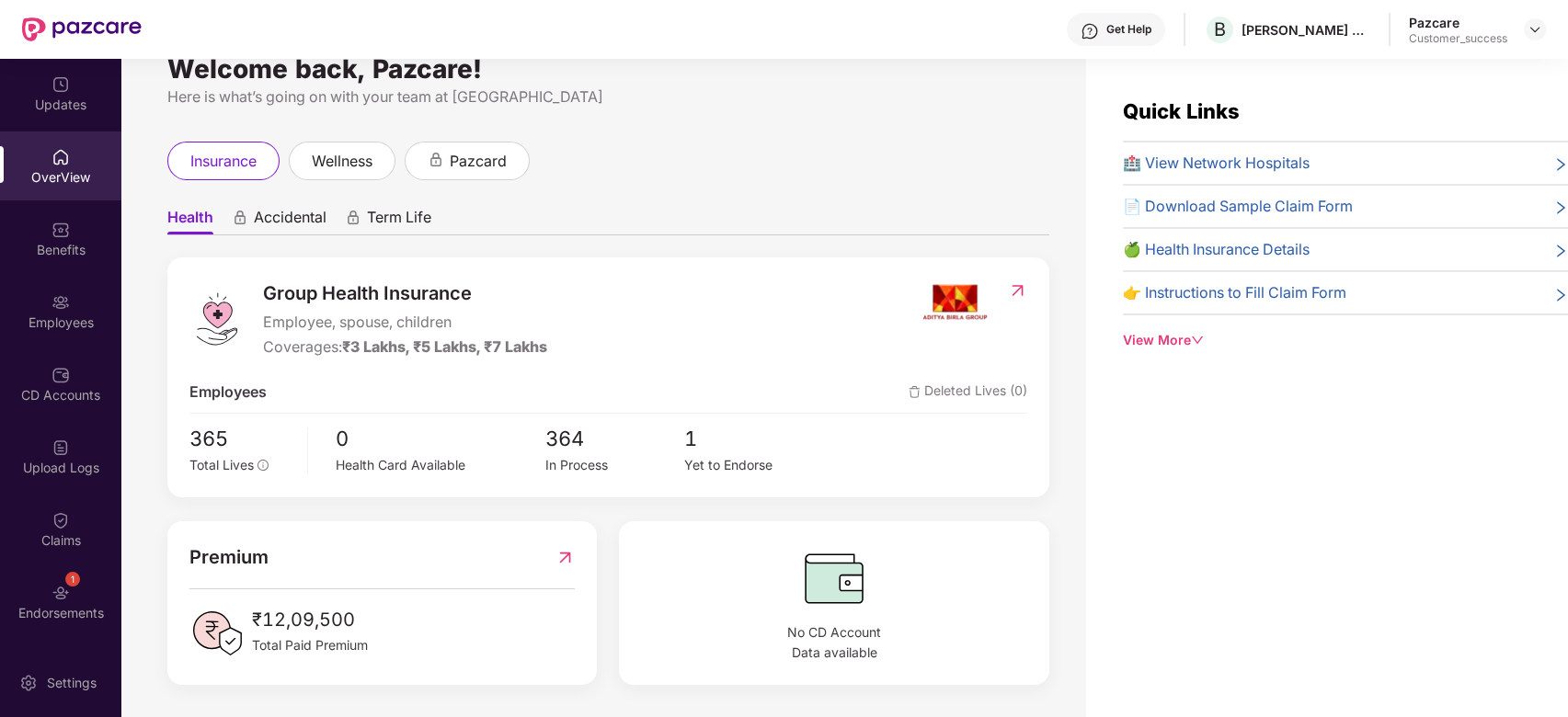
scroll to position [0, 0]
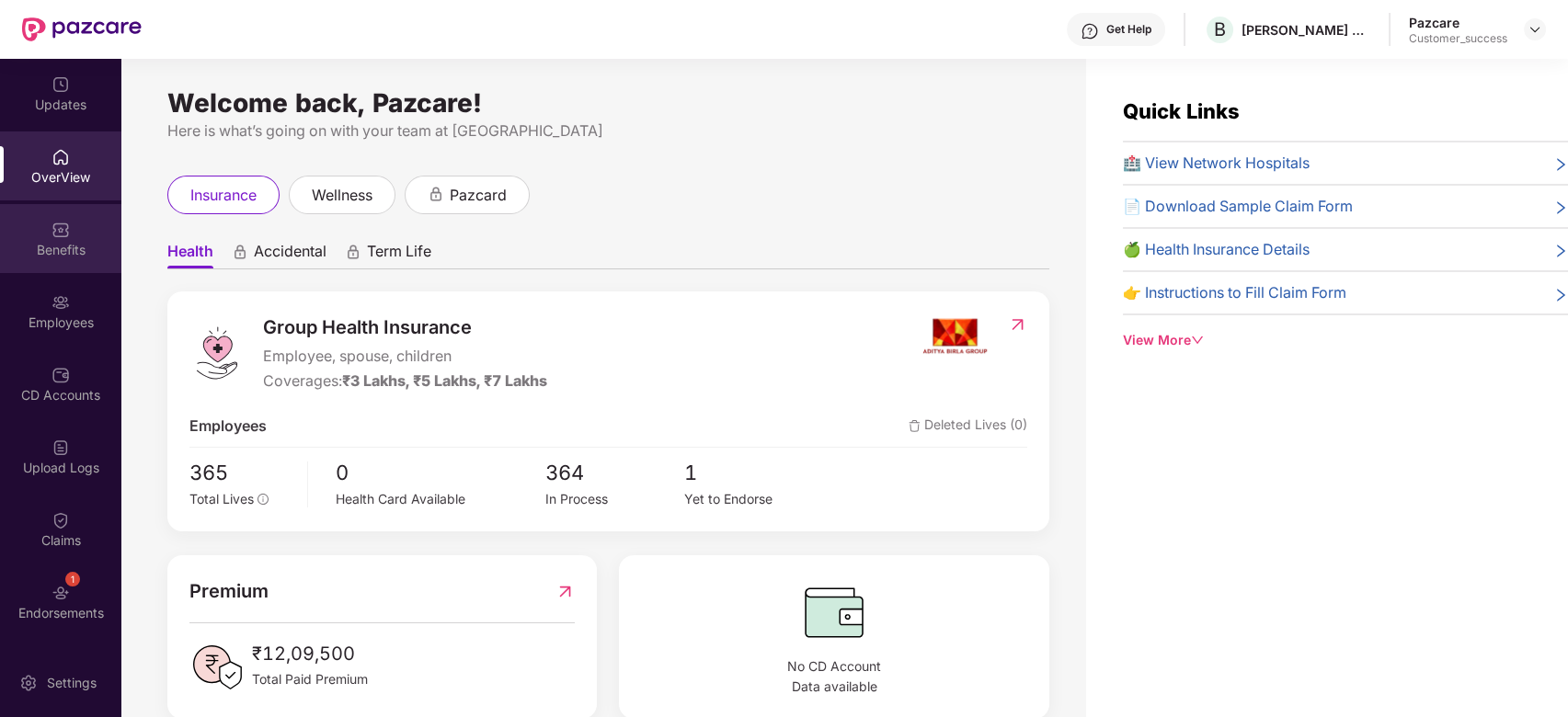
click at [40, 211] on div "Benefits" at bounding box center [61, 238] width 121 height 69
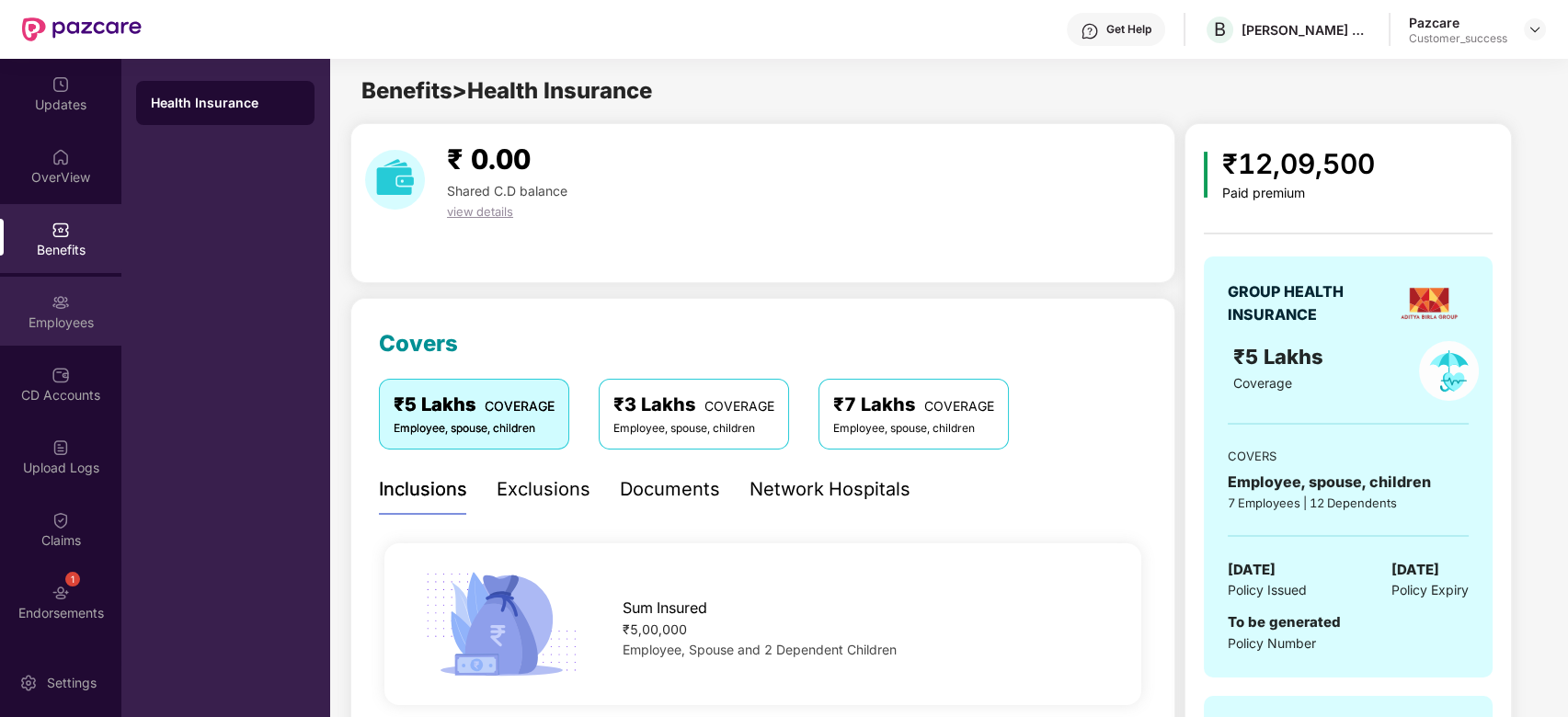
click at [31, 307] on div "Employees" at bounding box center [61, 311] width 121 height 69
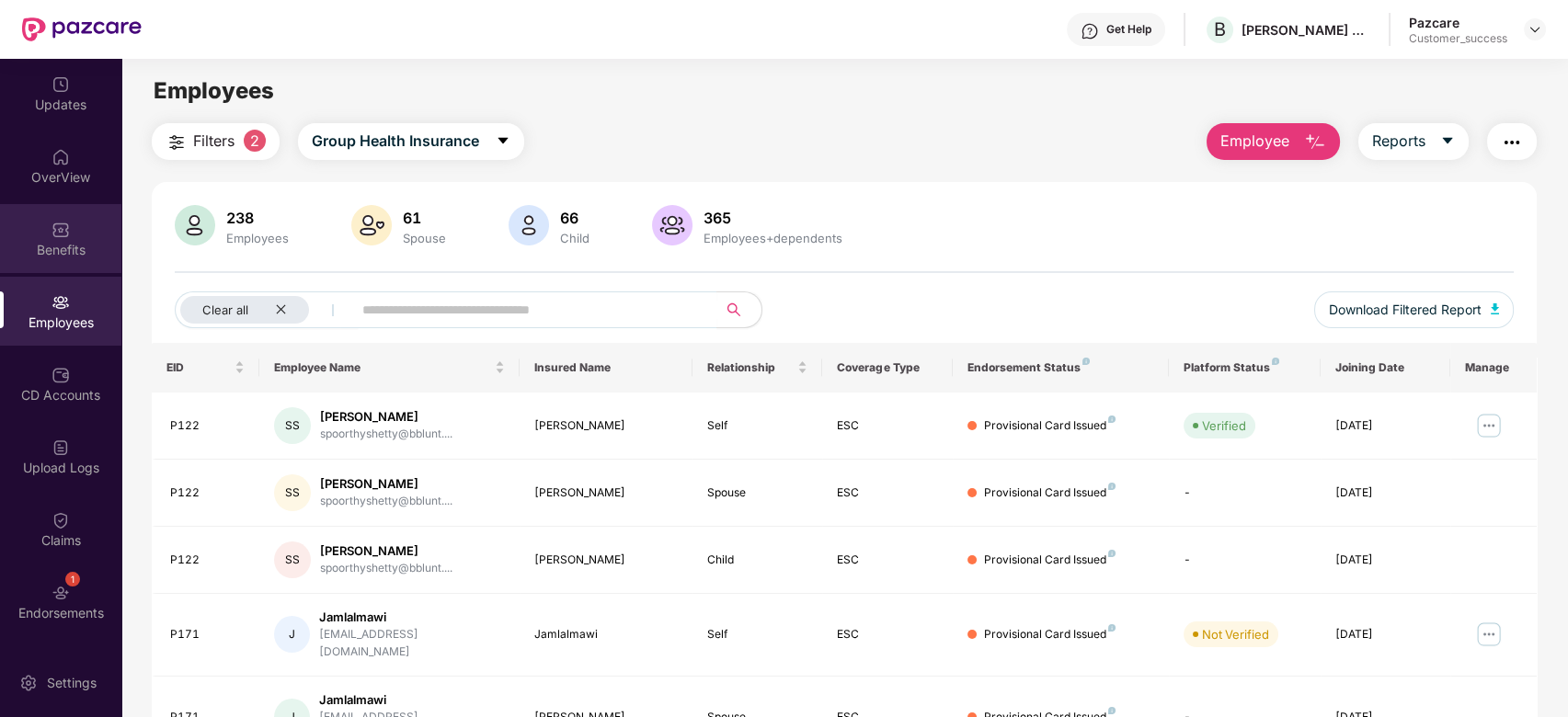
click at [74, 250] on div "Benefits" at bounding box center [61, 250] width 121 height 18
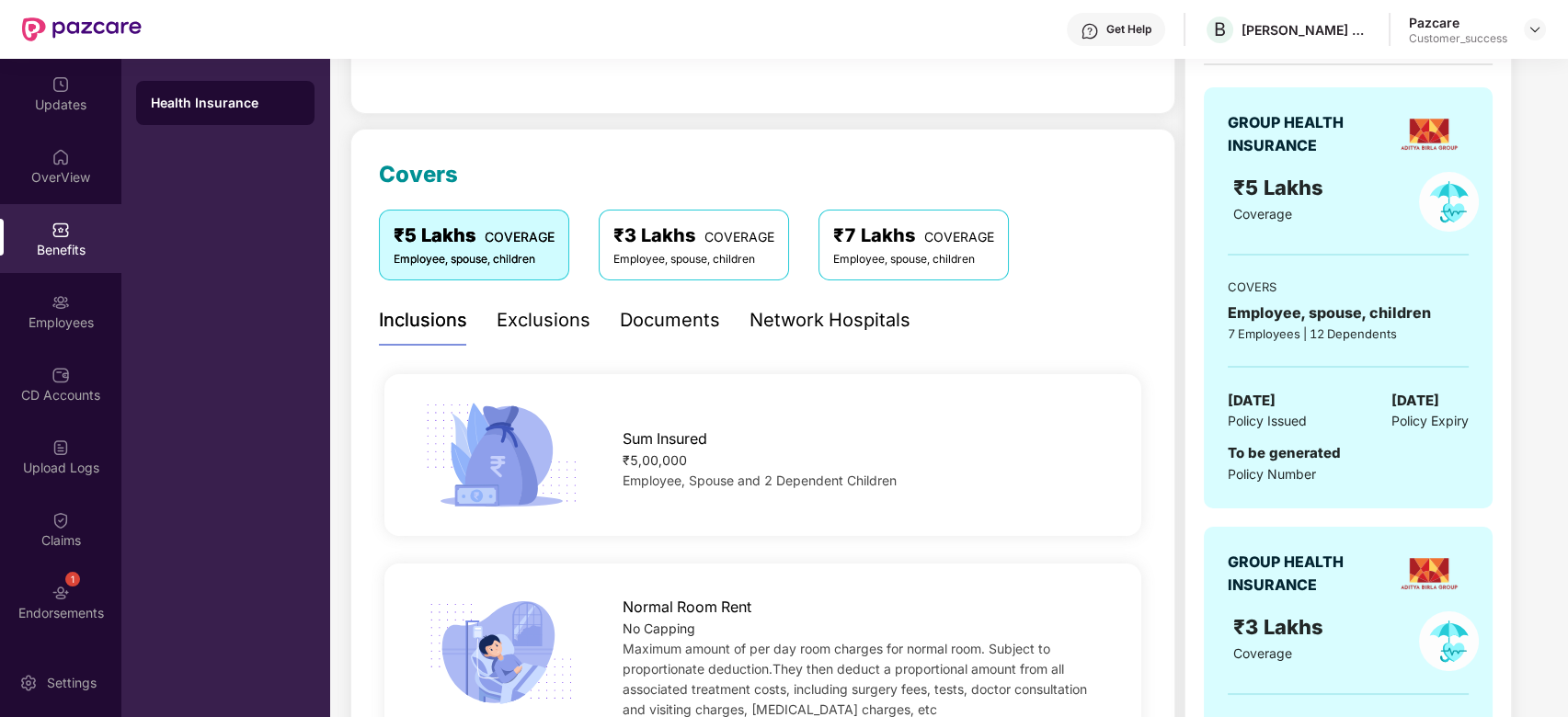
scroll to position [170, 0]
click at [847, 306] on div "Network Hospitals" at bounding box center [830, 320] width 161 height 29
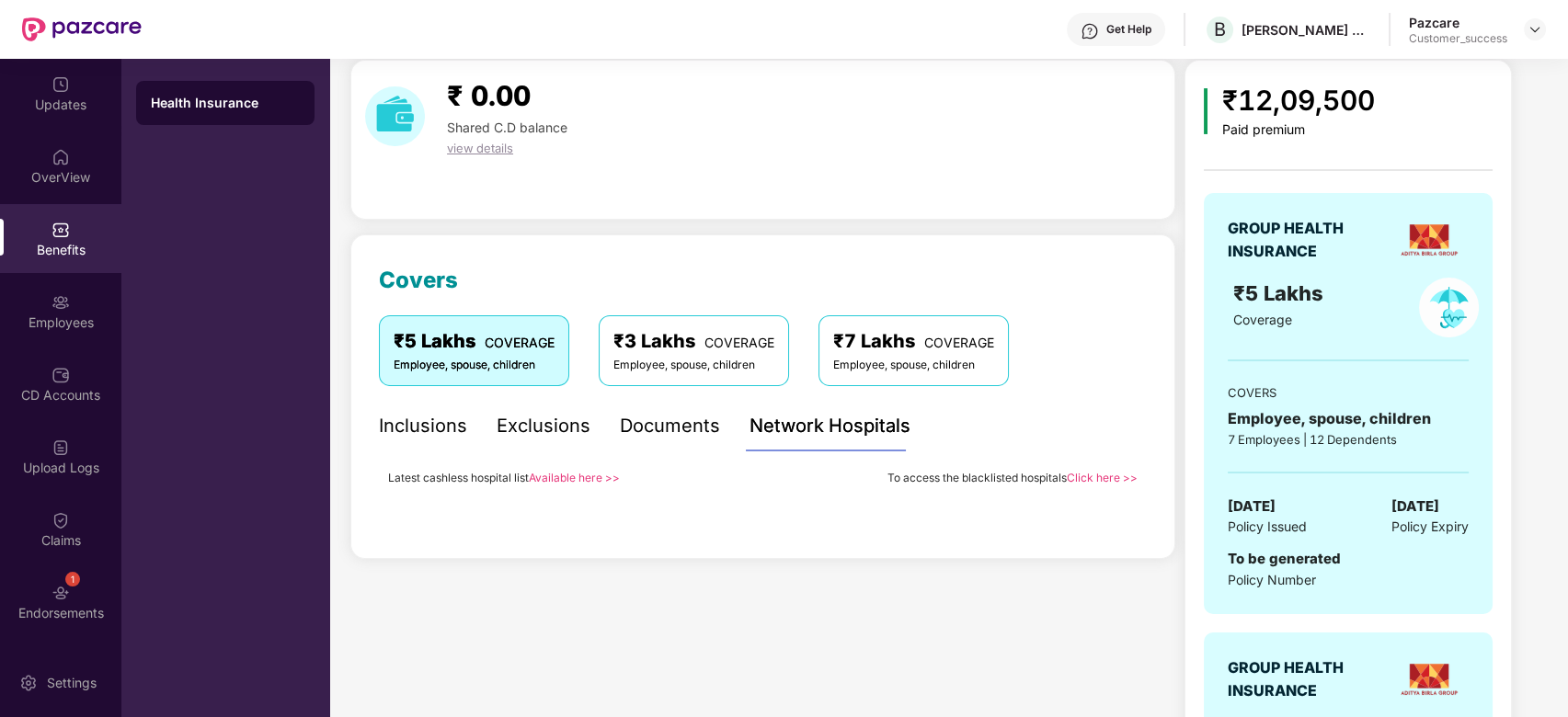
scroll to position [66, 0]
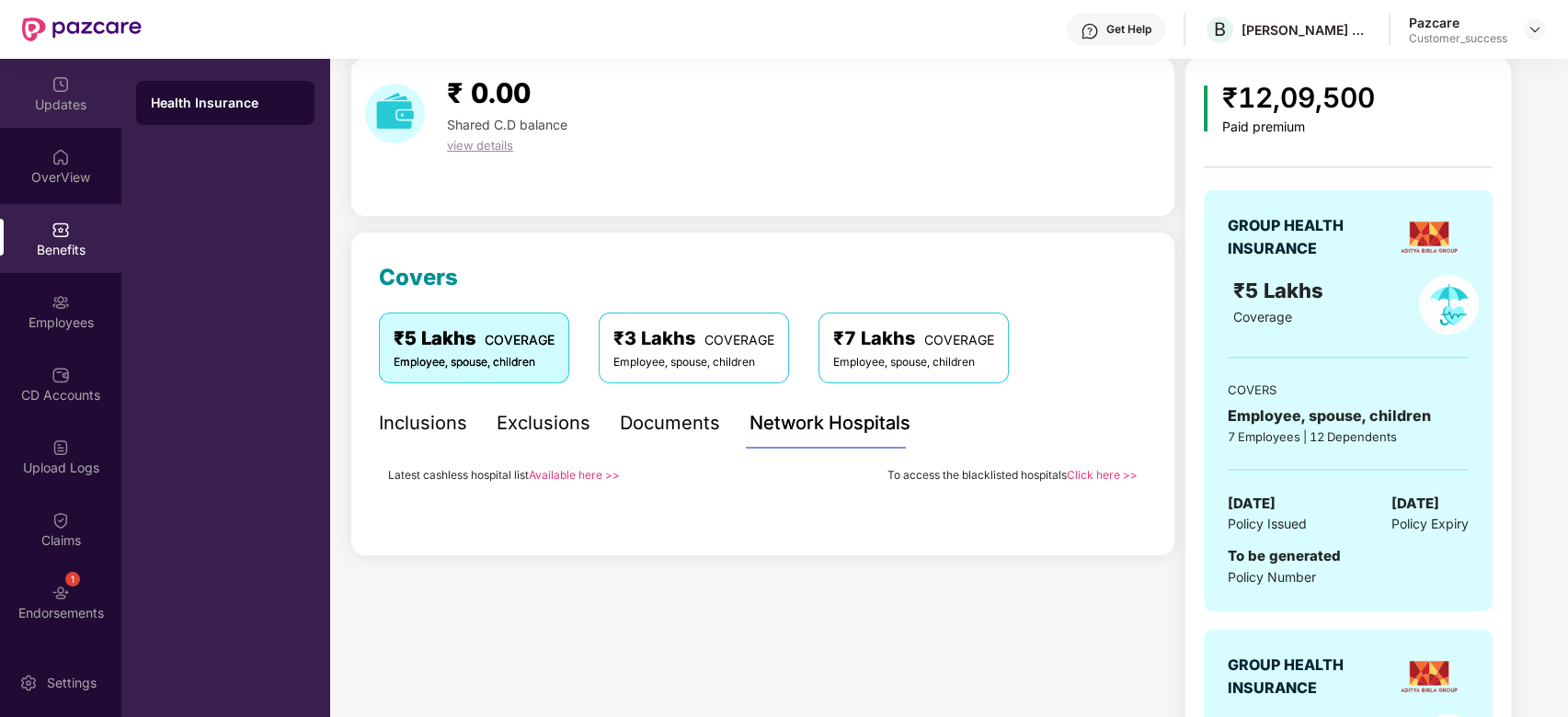
click at [52, 122] on div "Updates" at bounding box center [61, 93] width 121 height 69
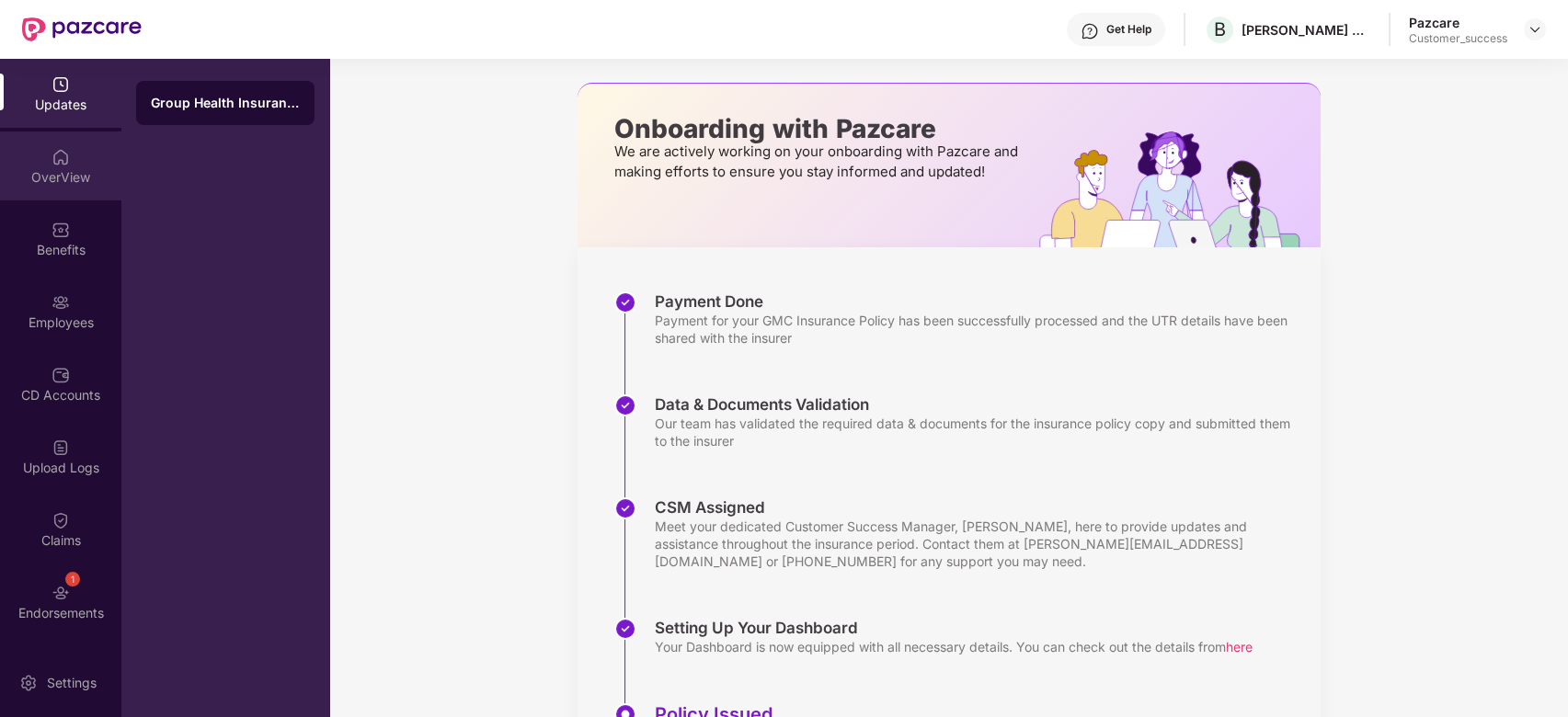
click at [51, 196] on div "OverView" at bounding box center [61, 166] width 121 height 69
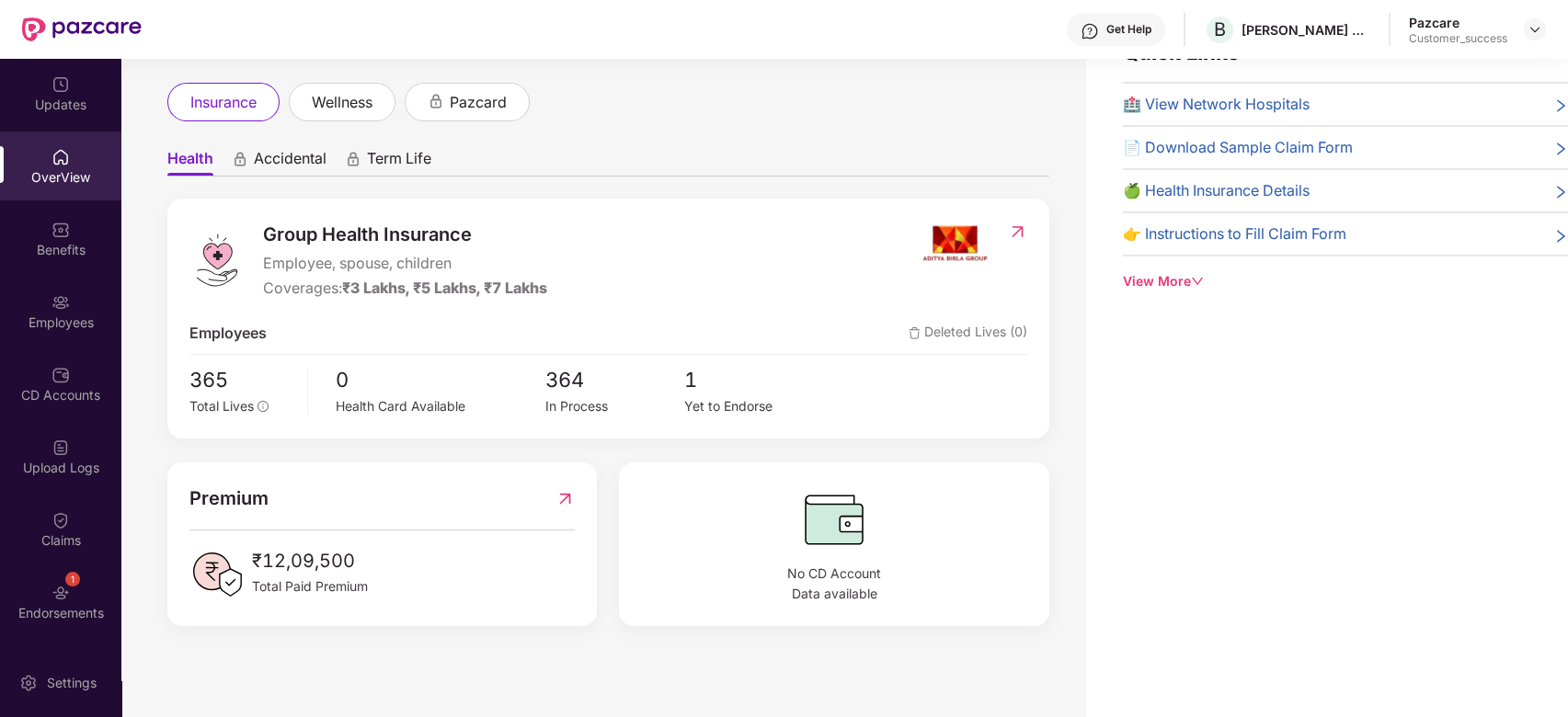
scroll to position [34, 0]
click at [30, 232] on div "Benefits" at bounding box center [61, 238] width 121 height 69
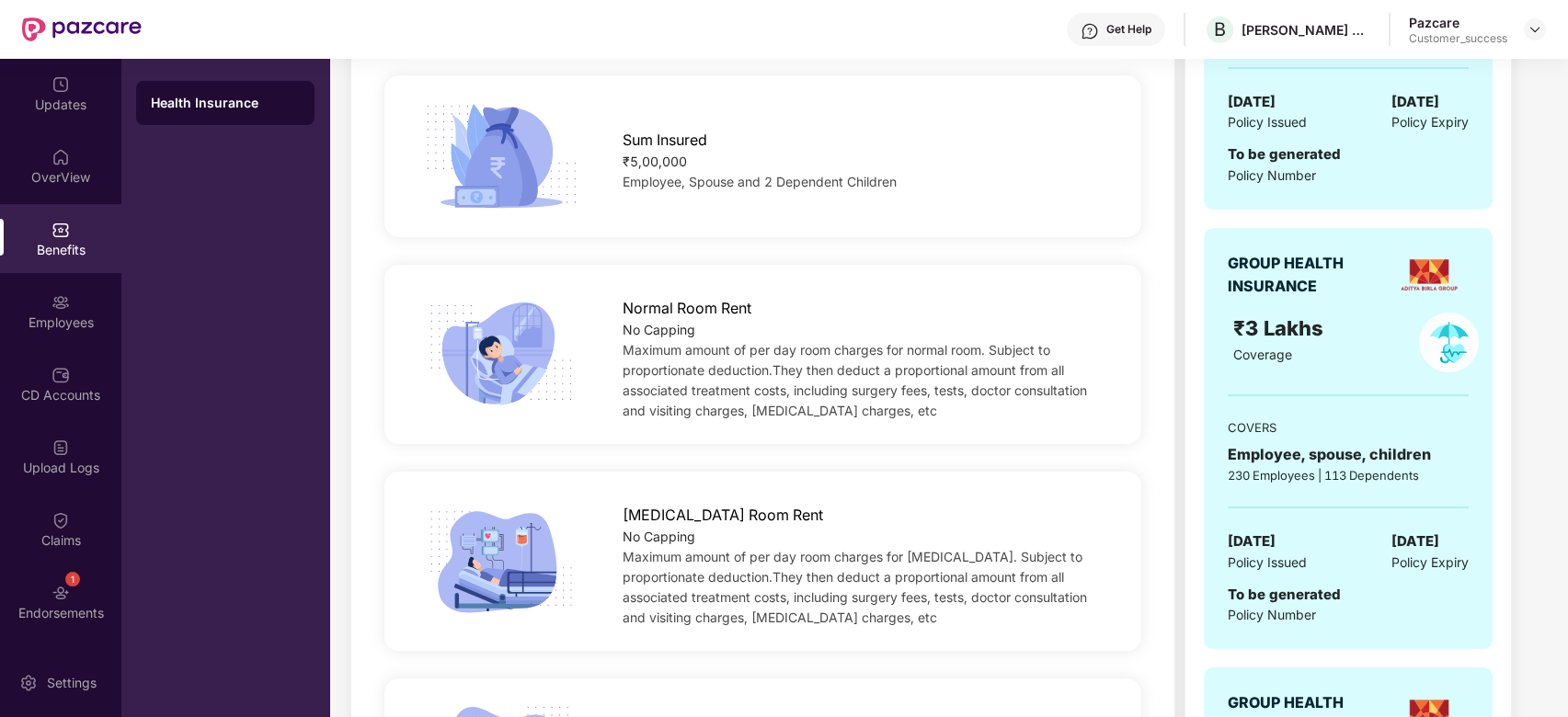
scroll to position [559, 0]
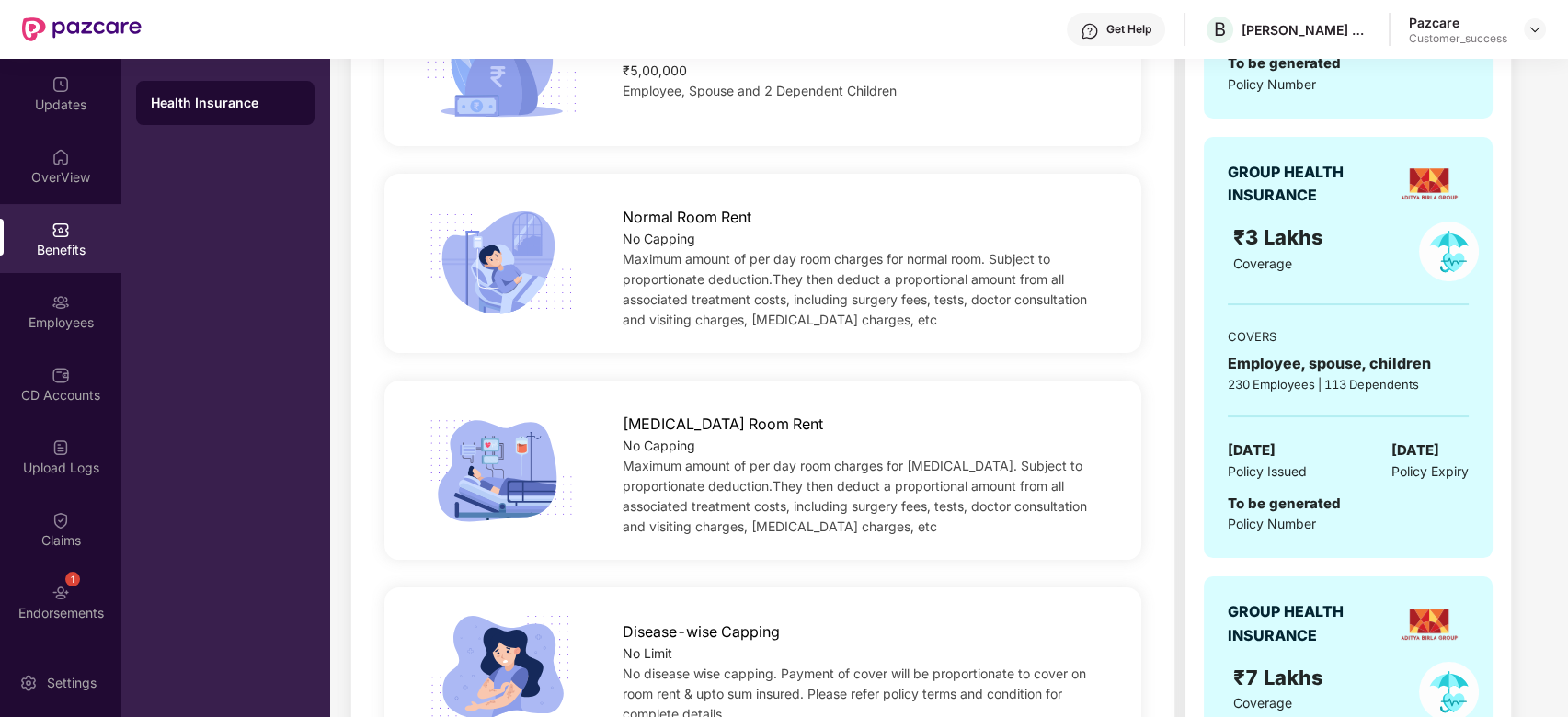
click at [729, 436] on div "No Capping" at bounding box center [865, 446] width 485 height 20
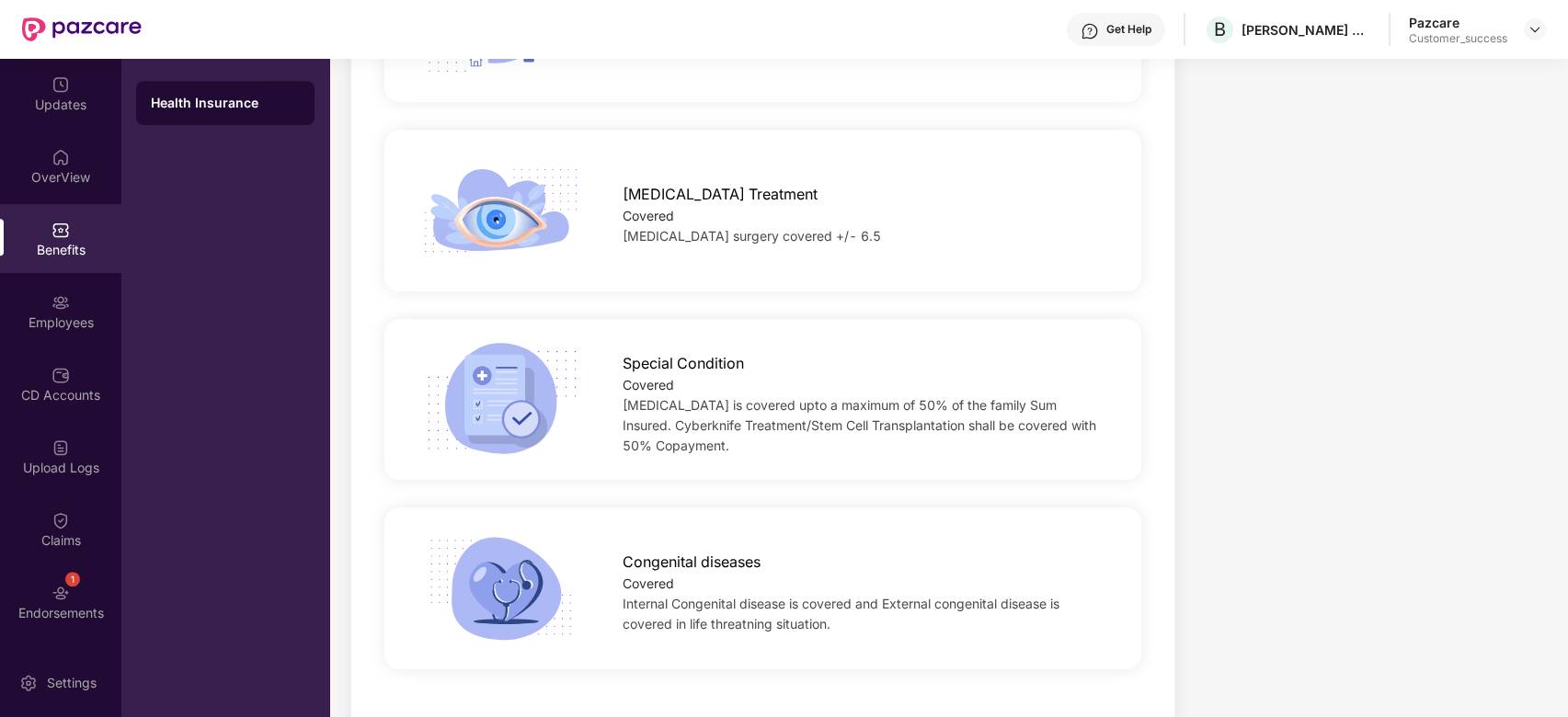
scroll to position [2997, 0]
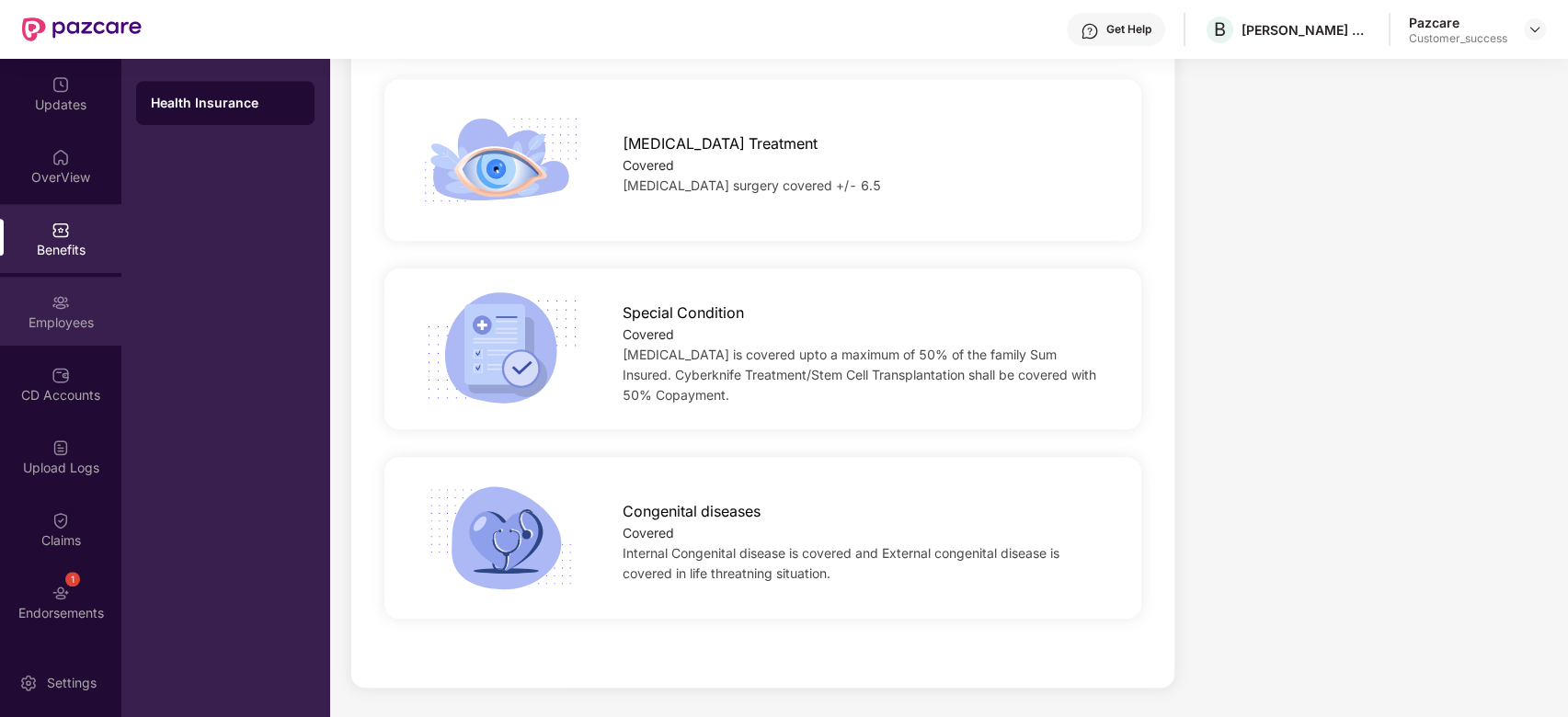
click at [58, 299] on img at bounding box center [61, 302] width 18 height 18
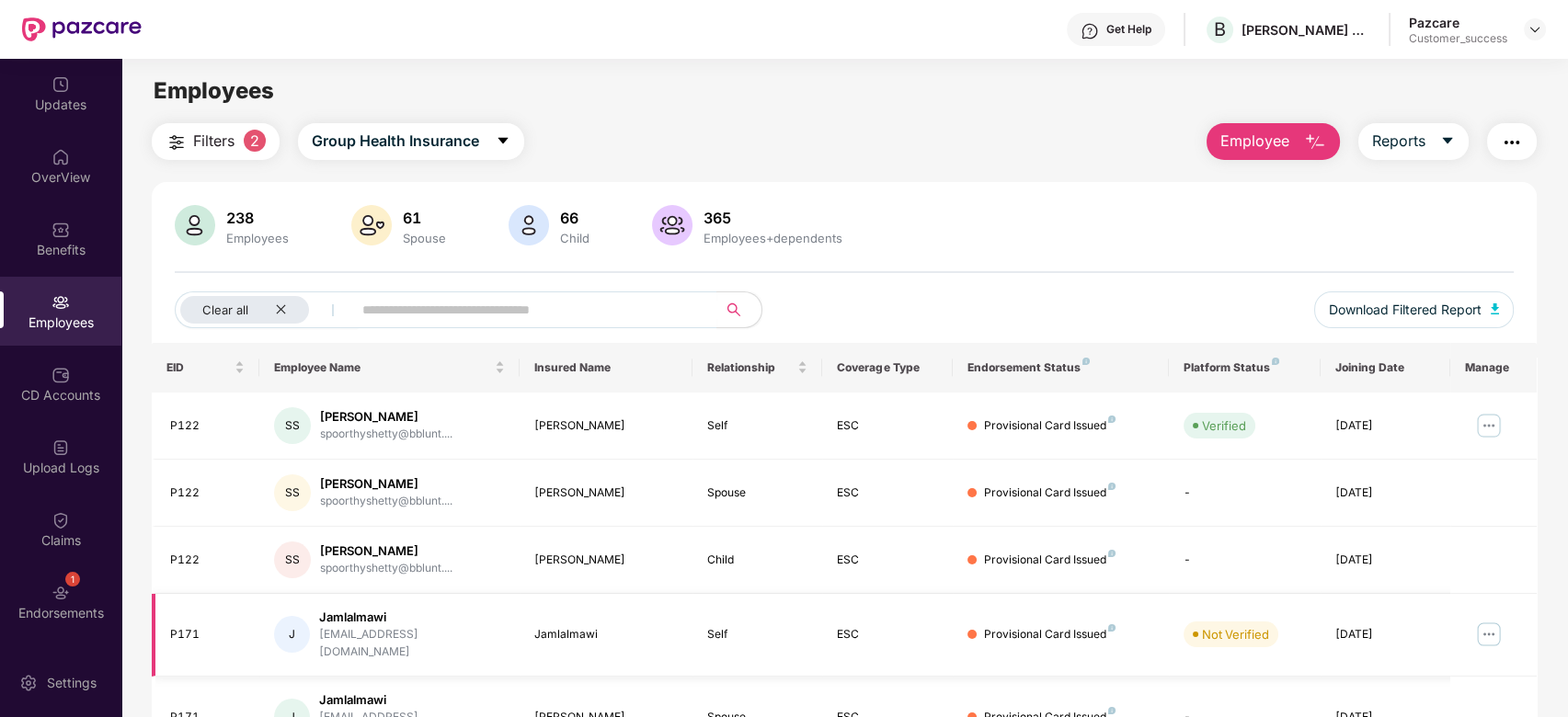
scroll to position [89, 0]
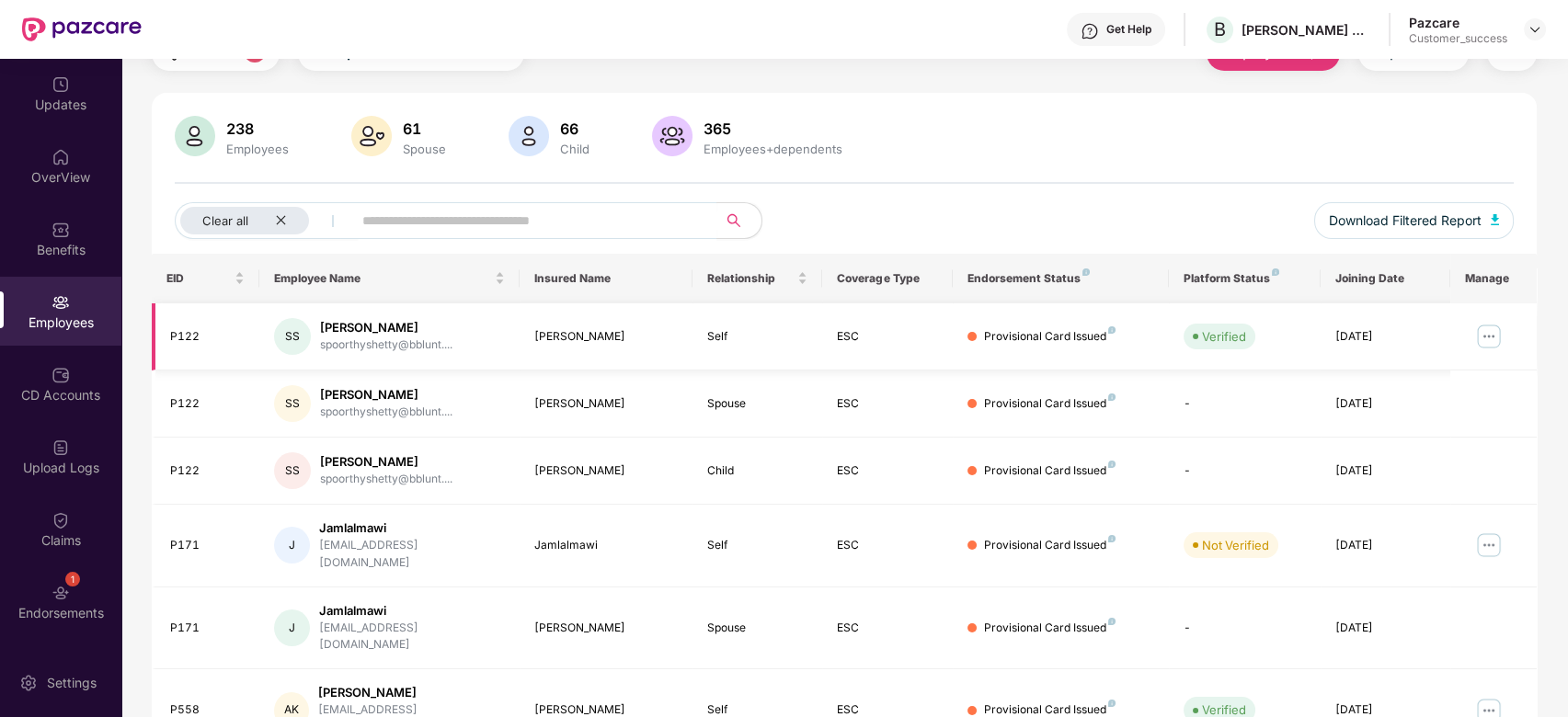
click at [1493, 329] on img at bounding box center [1489, 336] width 30 height 30
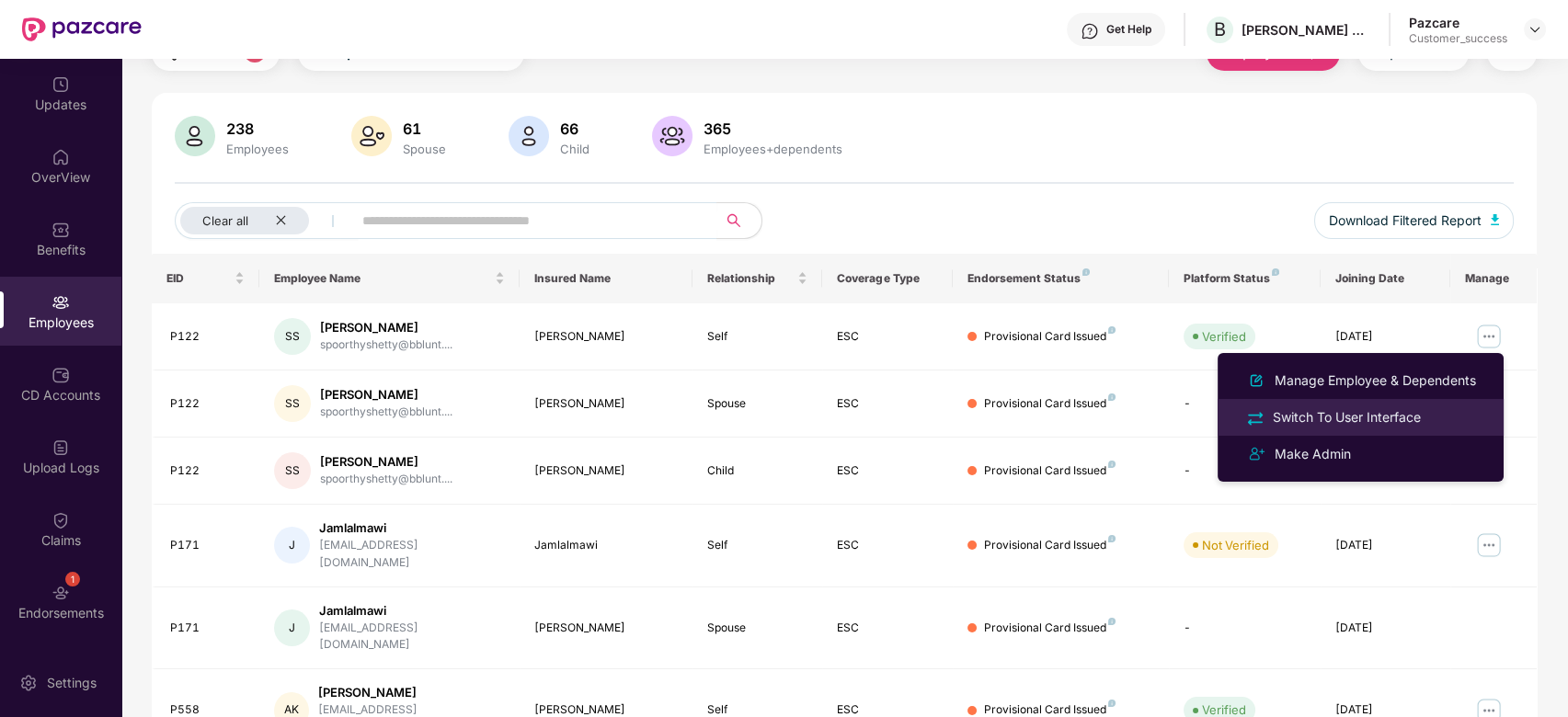
click at [1332, 423] on div "Switch To User Interface" at bounding box center [1347, 417] width 156 height 20
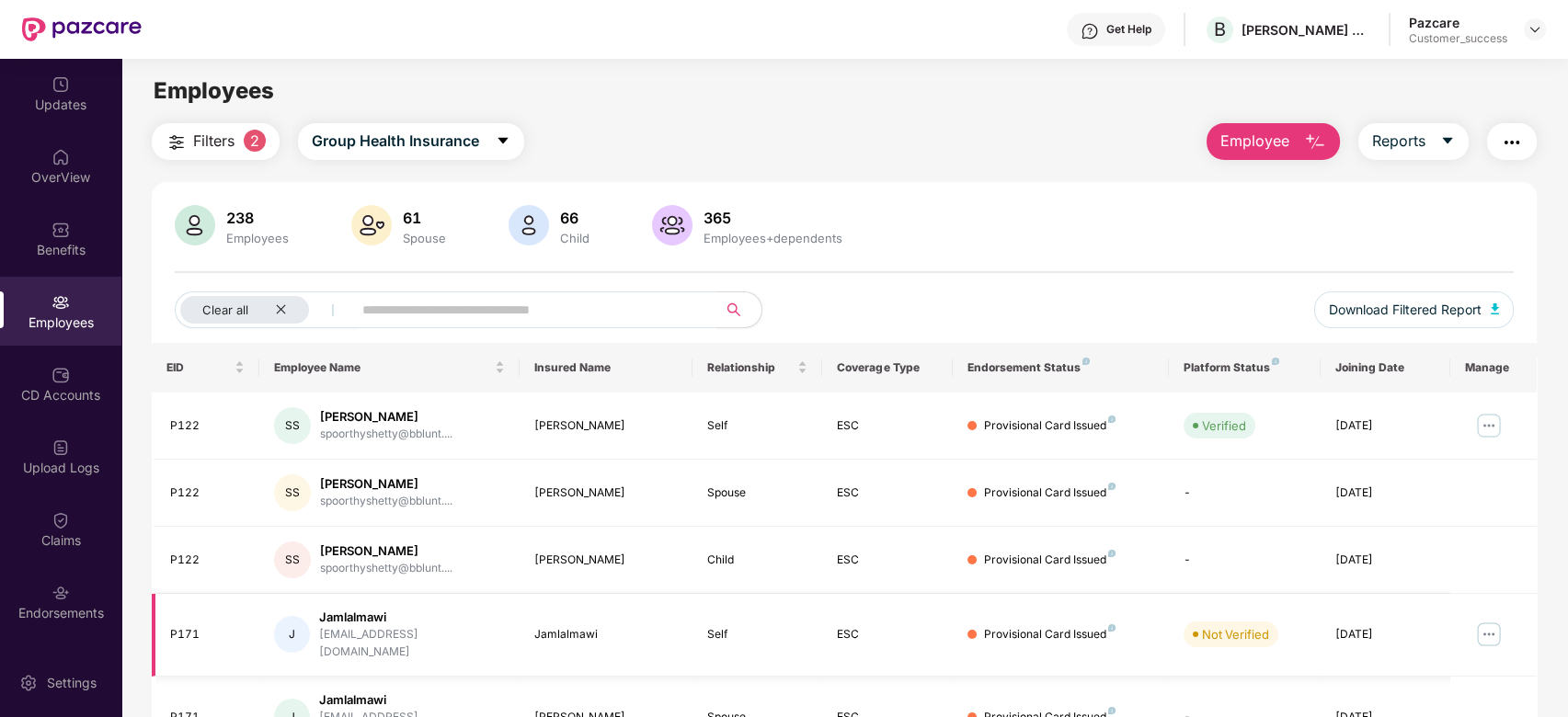
scroll to position [144, 0]
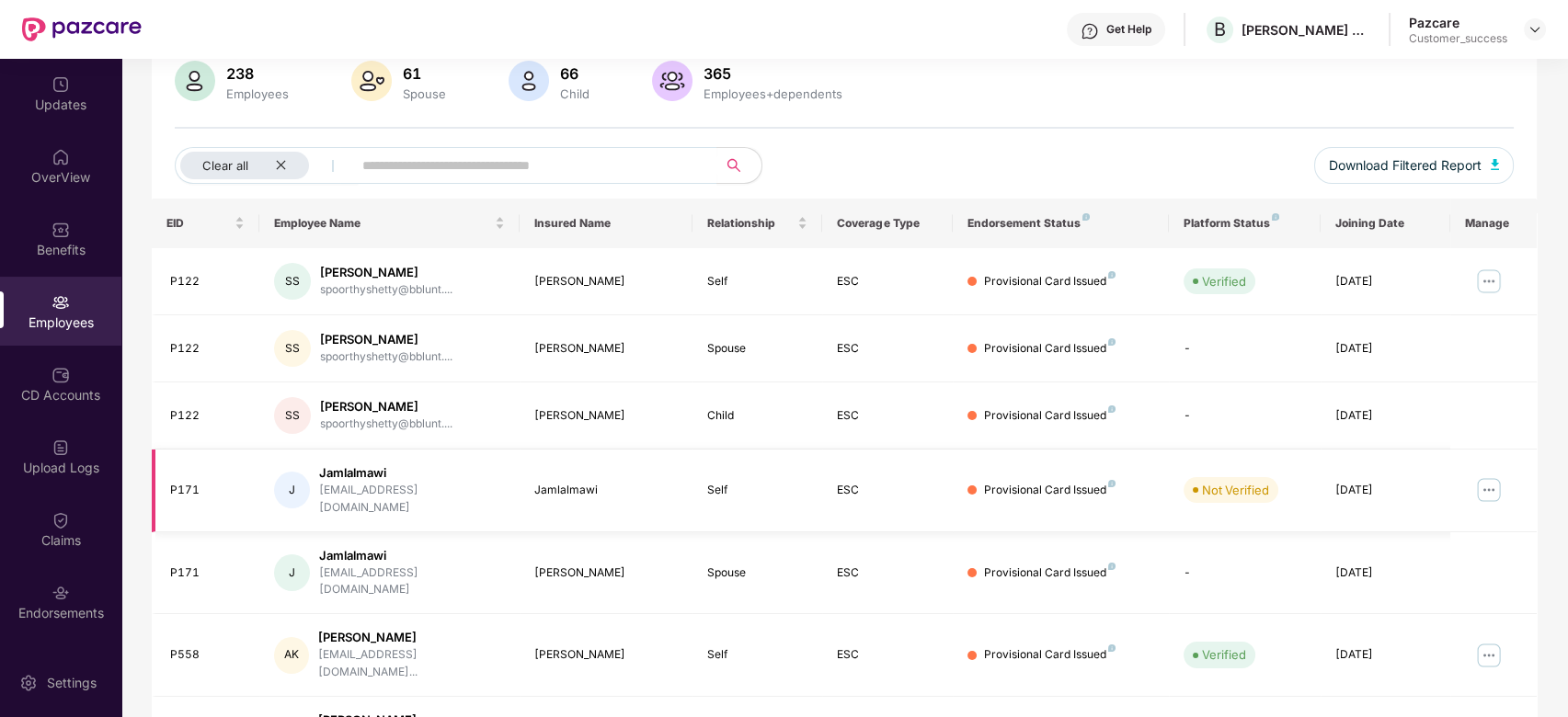
click at [1498, 476] on img at bounding box center [1489, 490] width 30 height 30
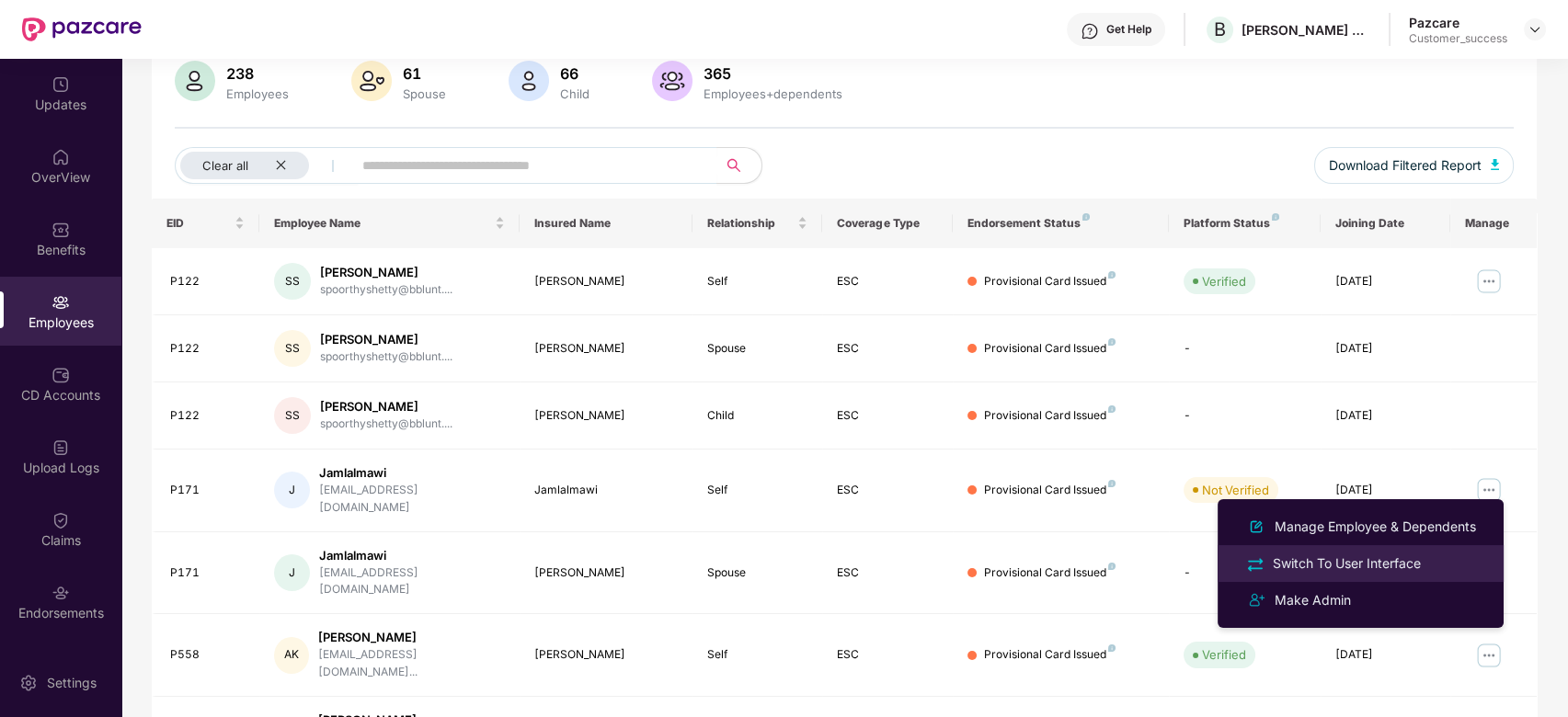
click at [1334, 559] on div "Switch To User Interface" at bounding box center [1347, 563] width 156 height 20
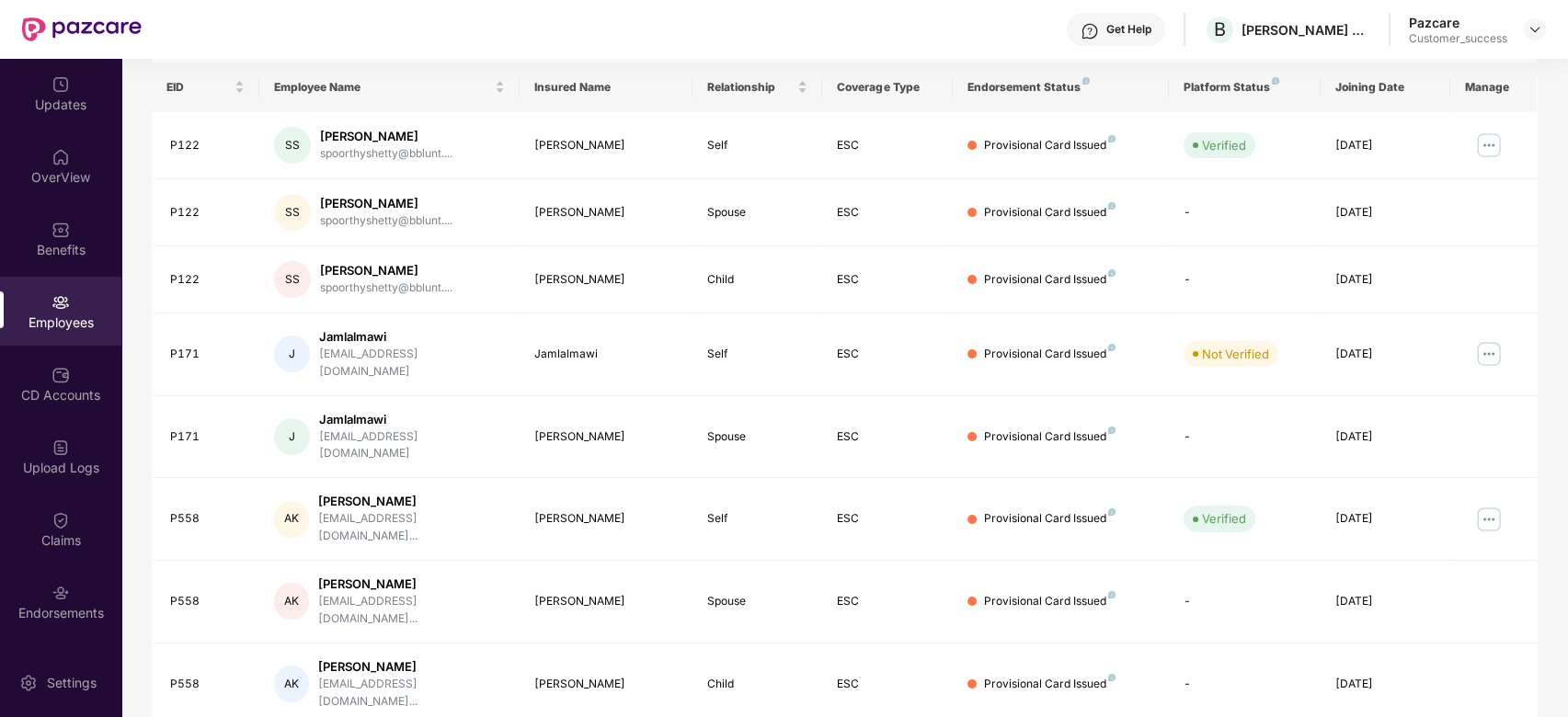
scroll to position [282, 0]
click at [1484, 504] on img at bounding box center [1489, 518] width 30 height 30
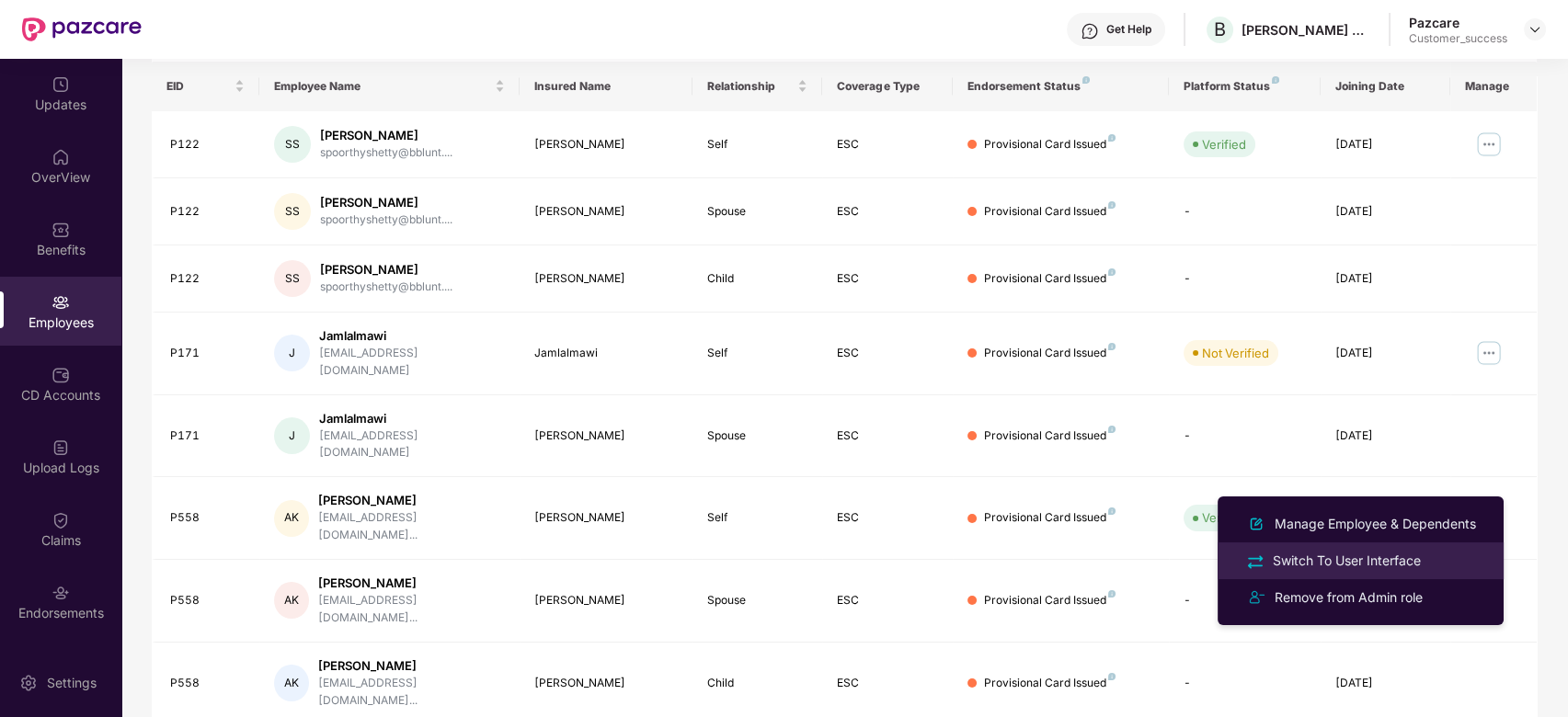
click at [1339, 568] on div "Switch To User Interface" at bounding box center [1347, 560] width 156 height 20
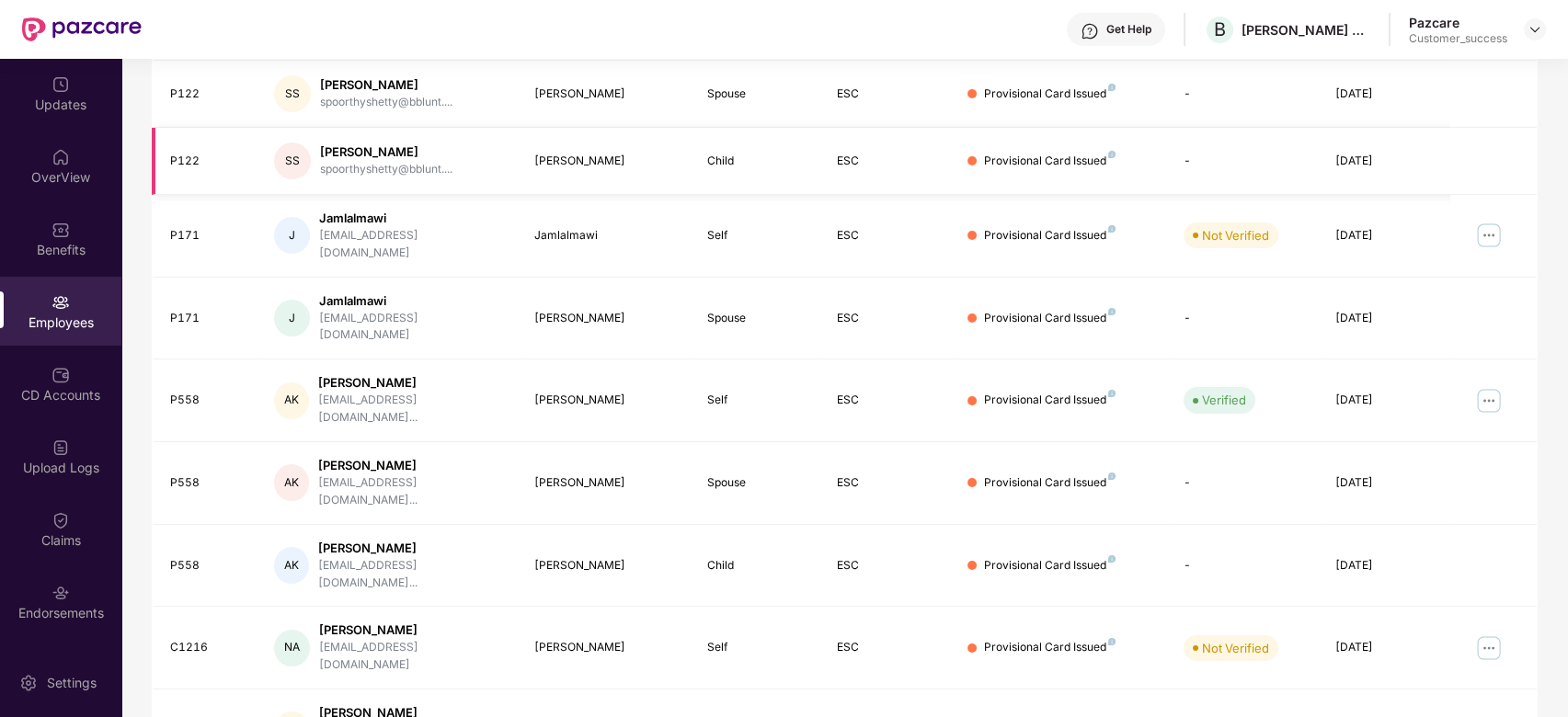
scroll to position [411, 0]
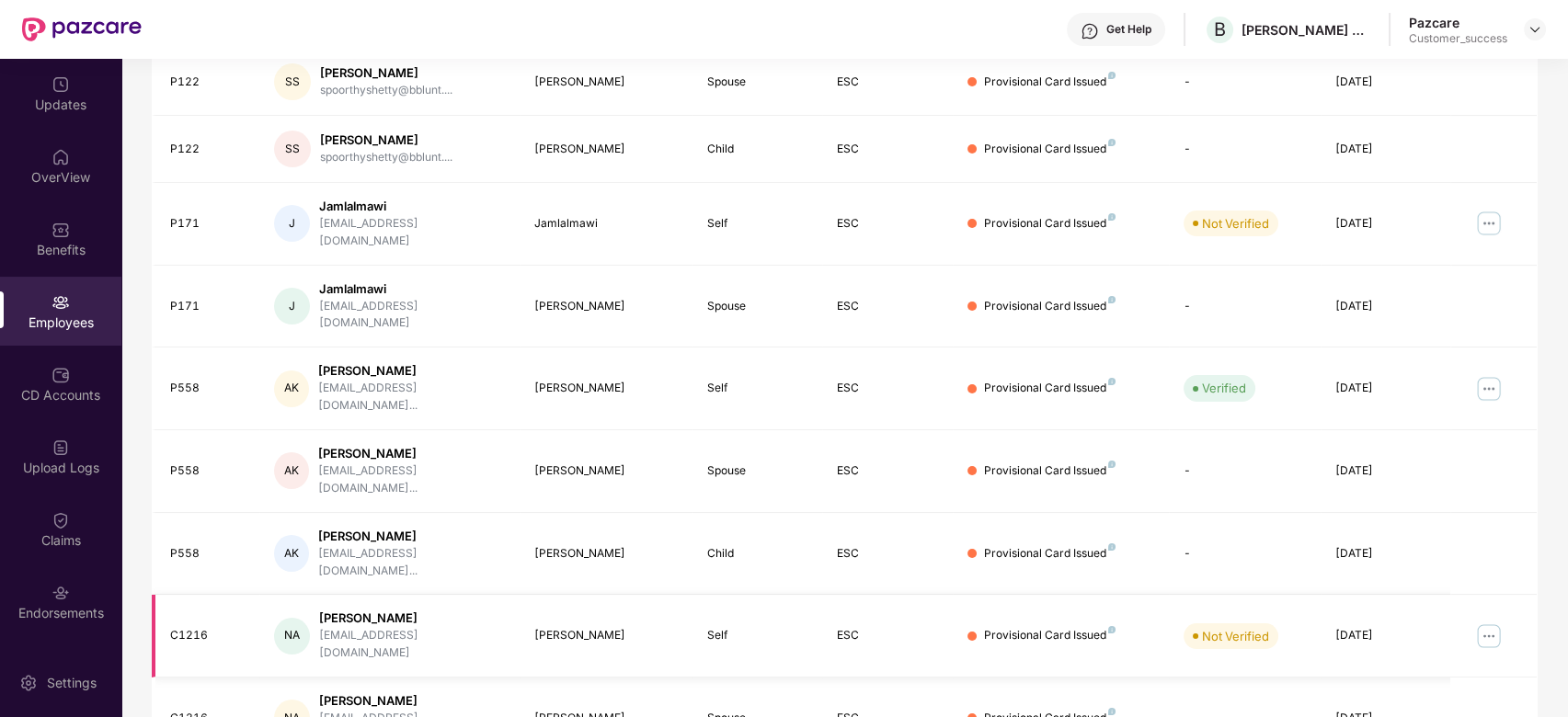
click at [1488, 622] on img at bounding box center [1489, 636] width 30 height 30
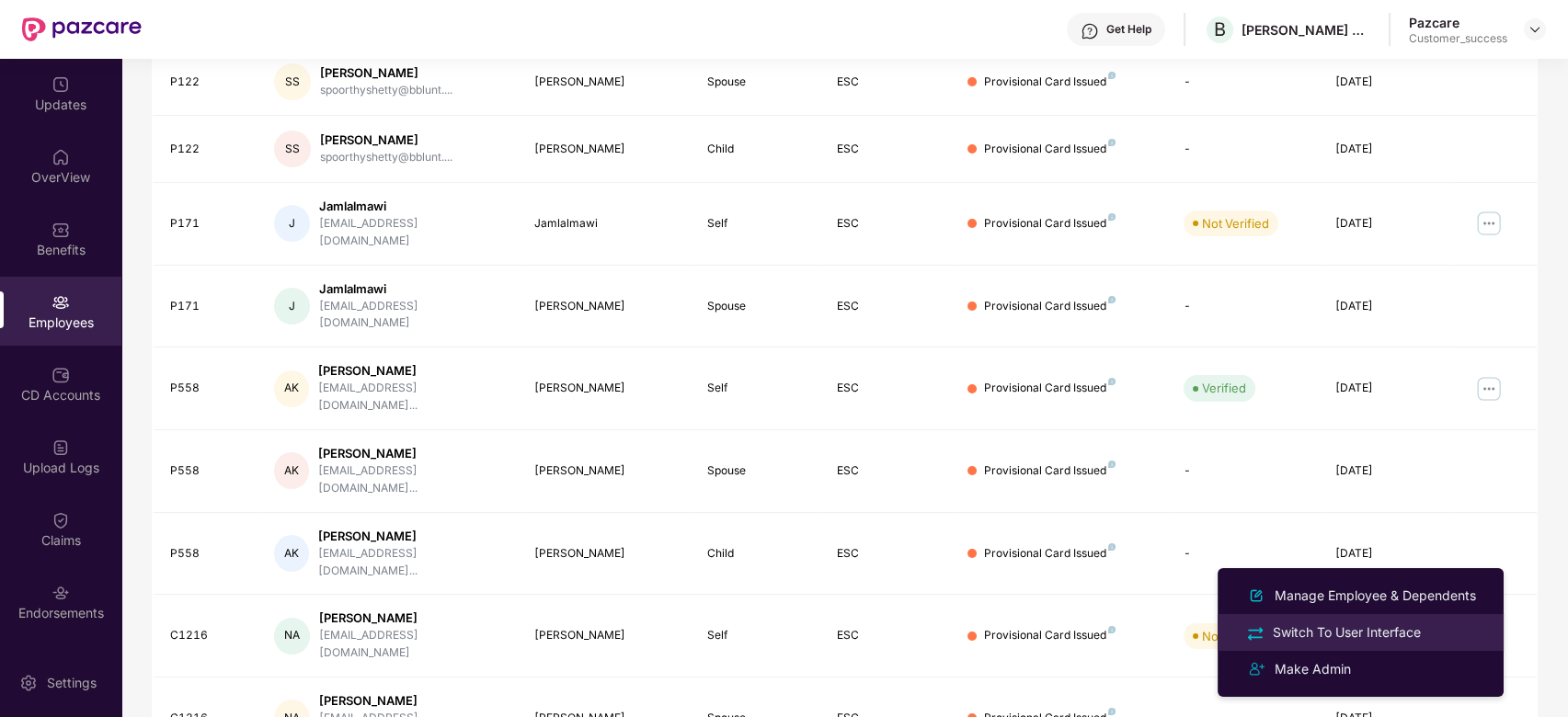
click at [1357, 629] on div "Switch To User Interface" at bounding box center [1347, 632] width 156 height 20
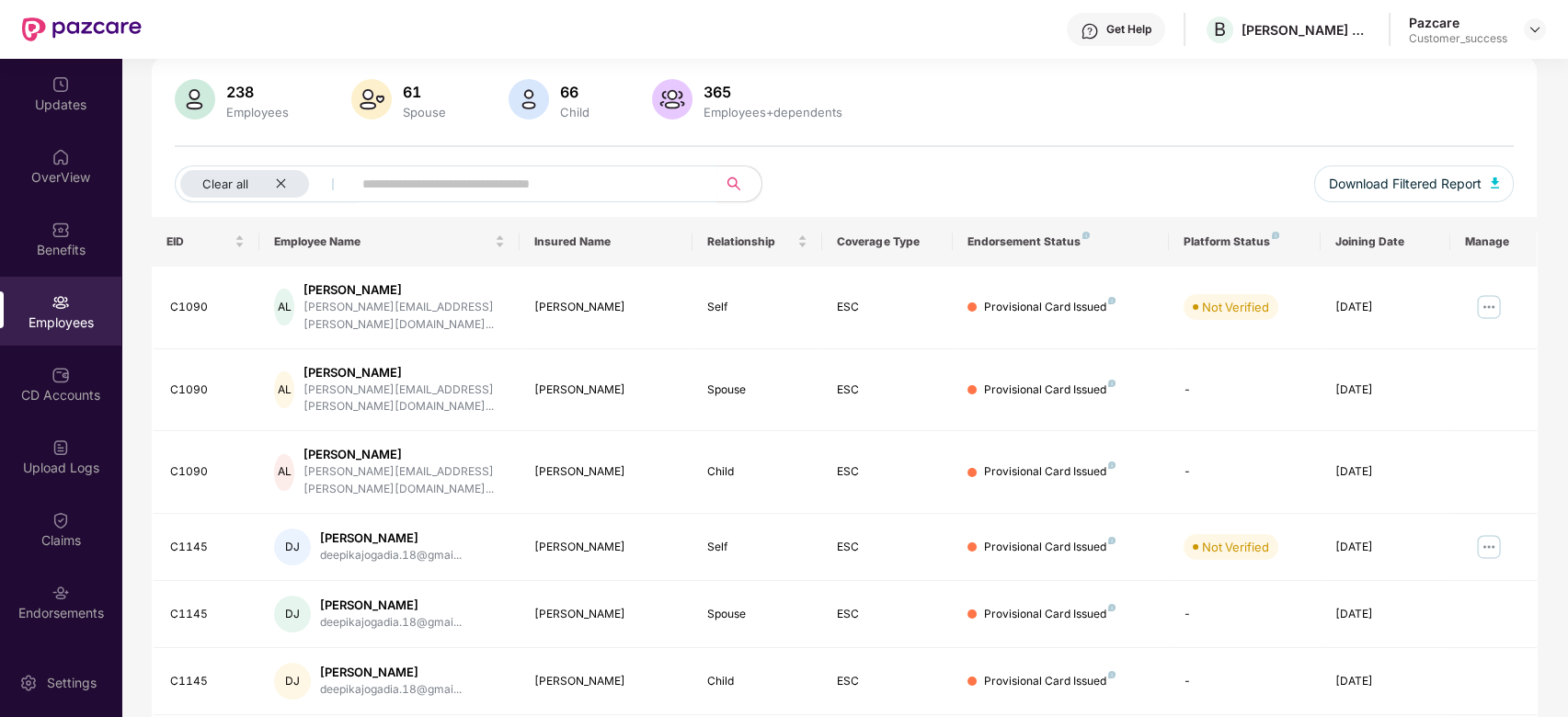
scroll to position [124, 0]
click at [1481, 304] on img at bounding box center [1489, 309] width 30 height 30
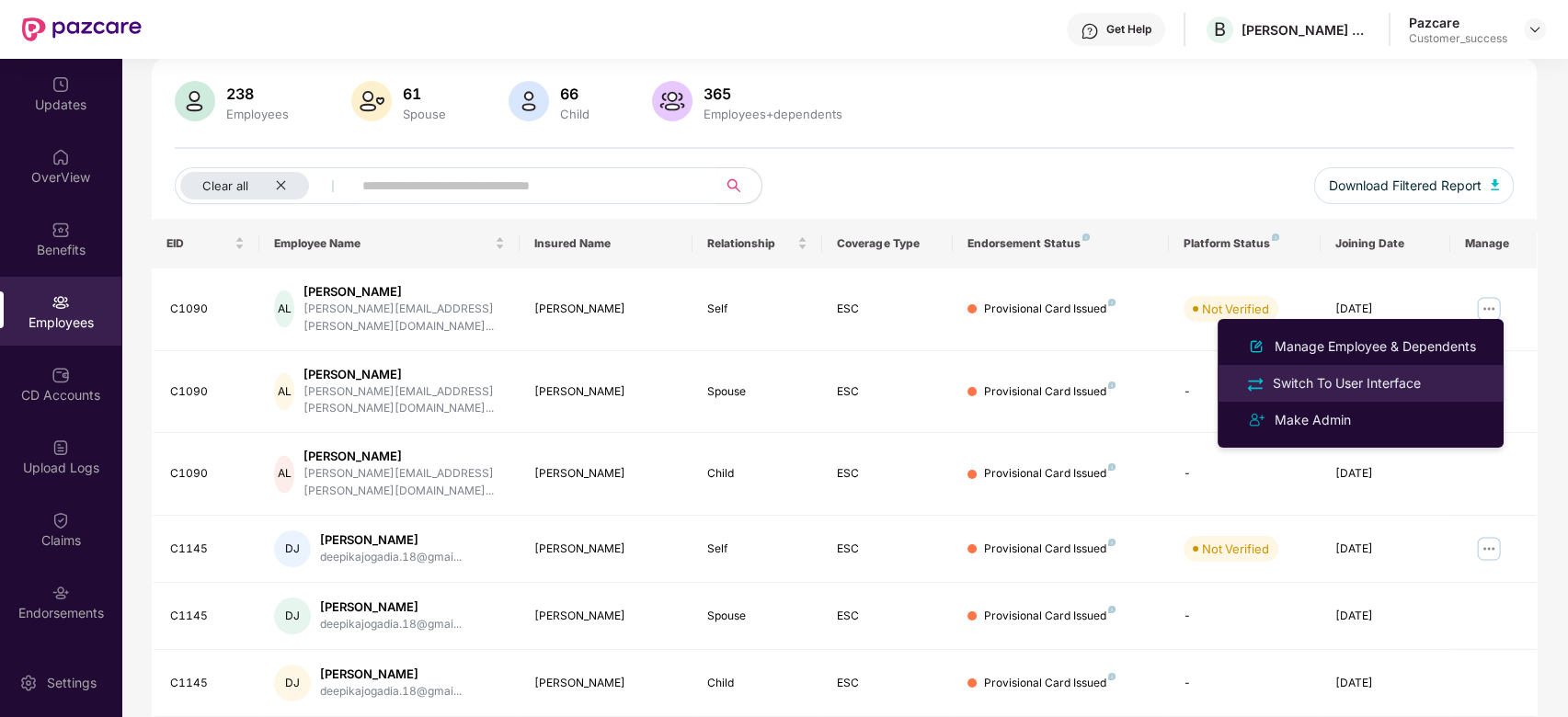
click at [1339, 394] on div "Switch To User Interface" at bounding box center [1361, 383] width 238 height 21
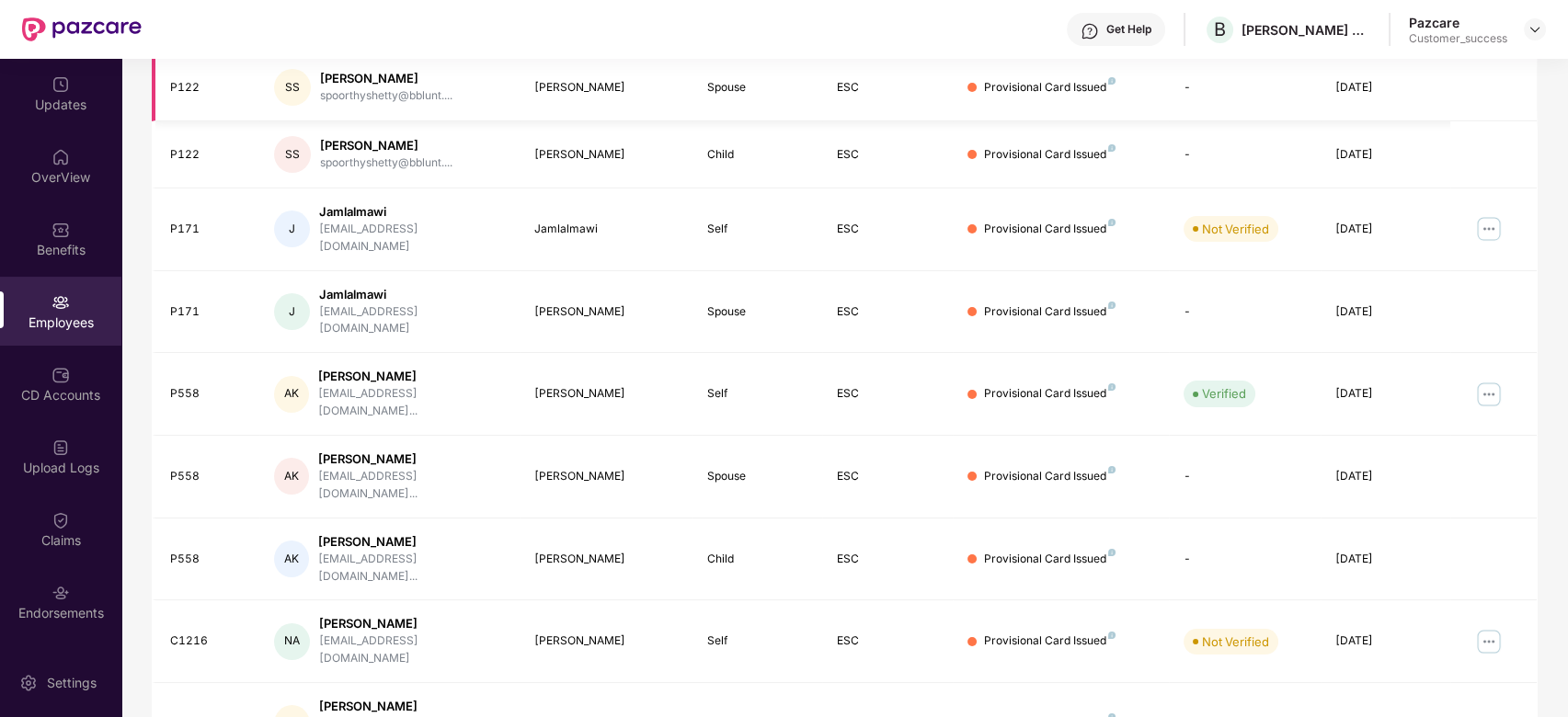
scroll to position [411, 0]
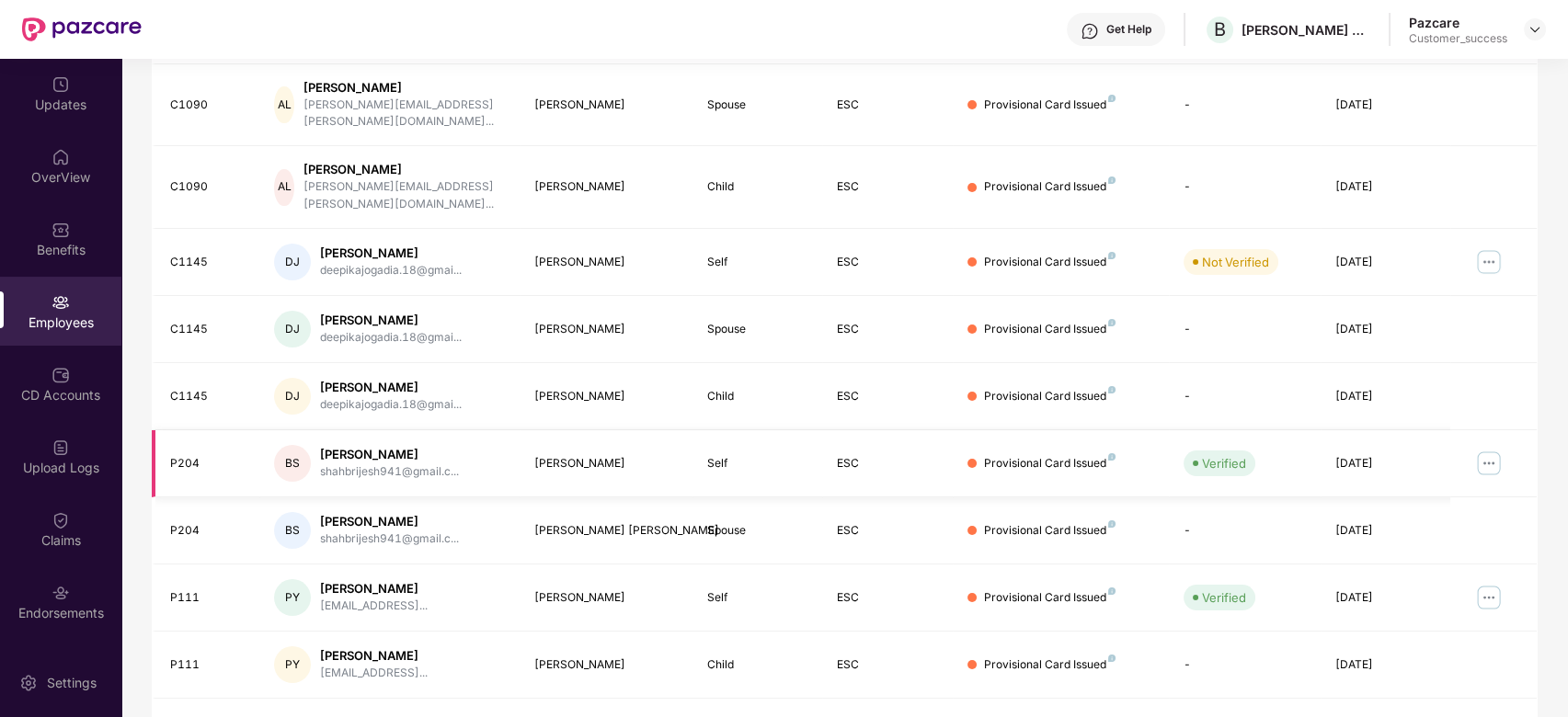
scroll to position [242, 0]
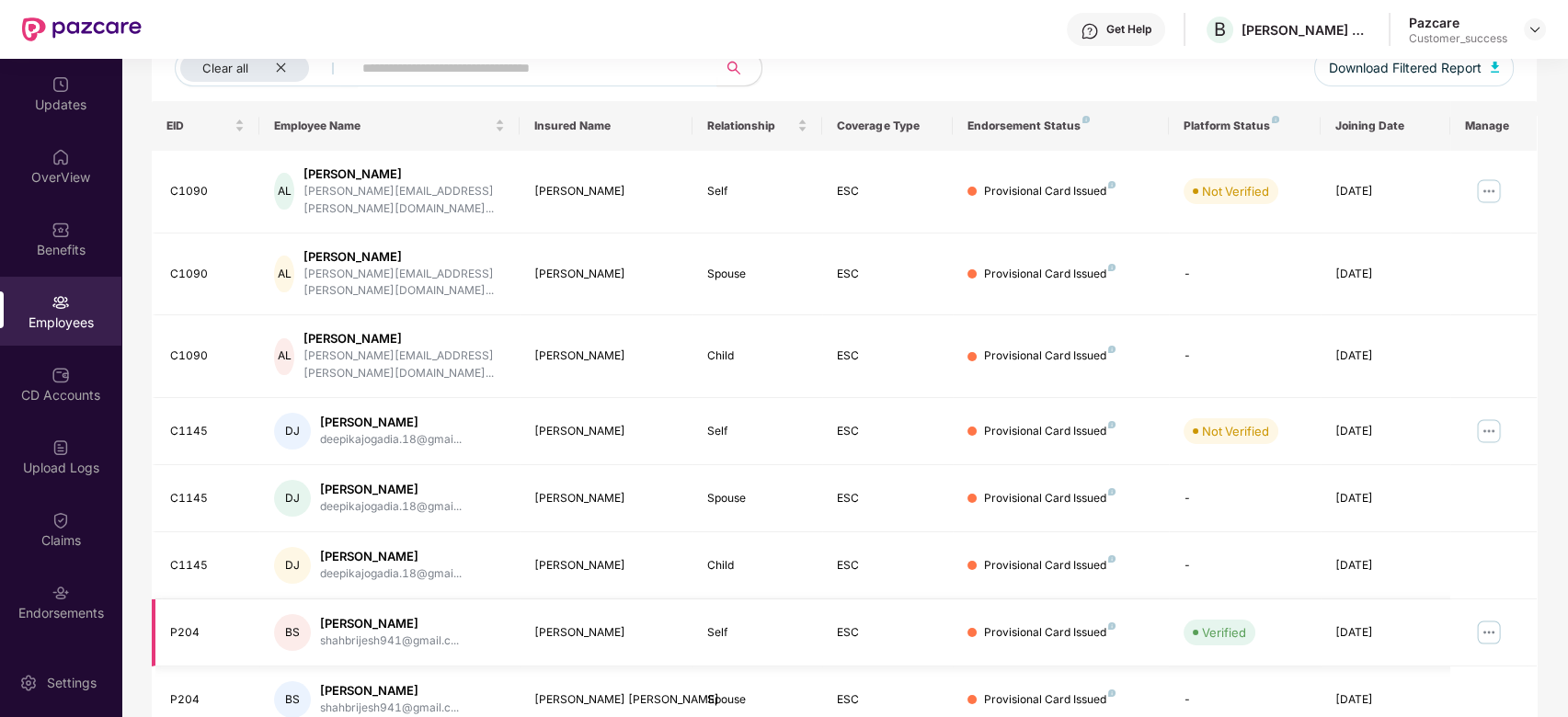
click at [1493, 618] on img at bounding box center [1489, 632] width 30 height 30
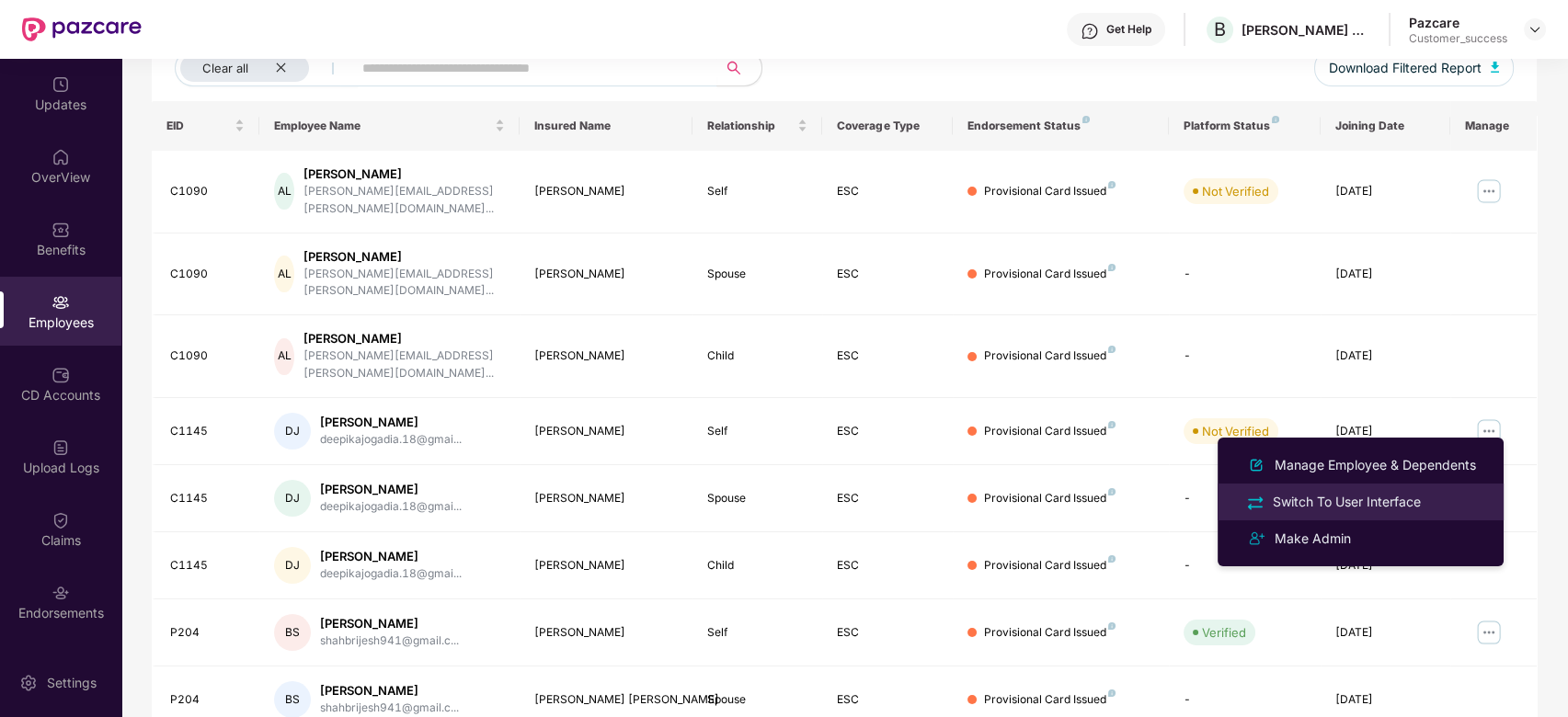
click at [1333, 504] on div "Switch To User Interface" at bounding box center [1347, 502] width 156 height 20
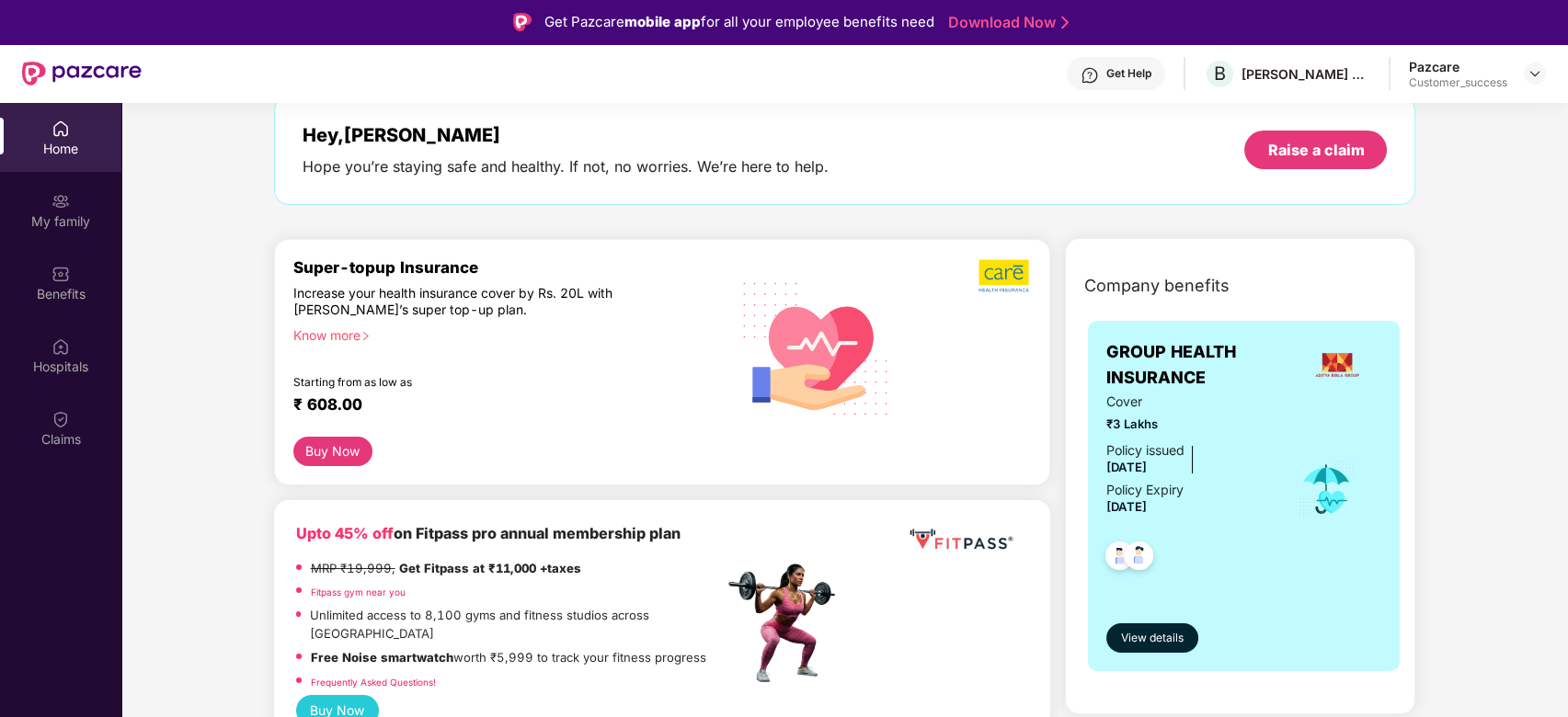
scroll to position [96, 0]
click at [354, 343] on div "Super-topup Insurance Increase your health insurance cover by Rs. 20L with PazC…" at bounding box center [509, 347] width 431 height 179
click at [362, 334] on div "Know more" at bounding box center [503, 333] width 419 height 12
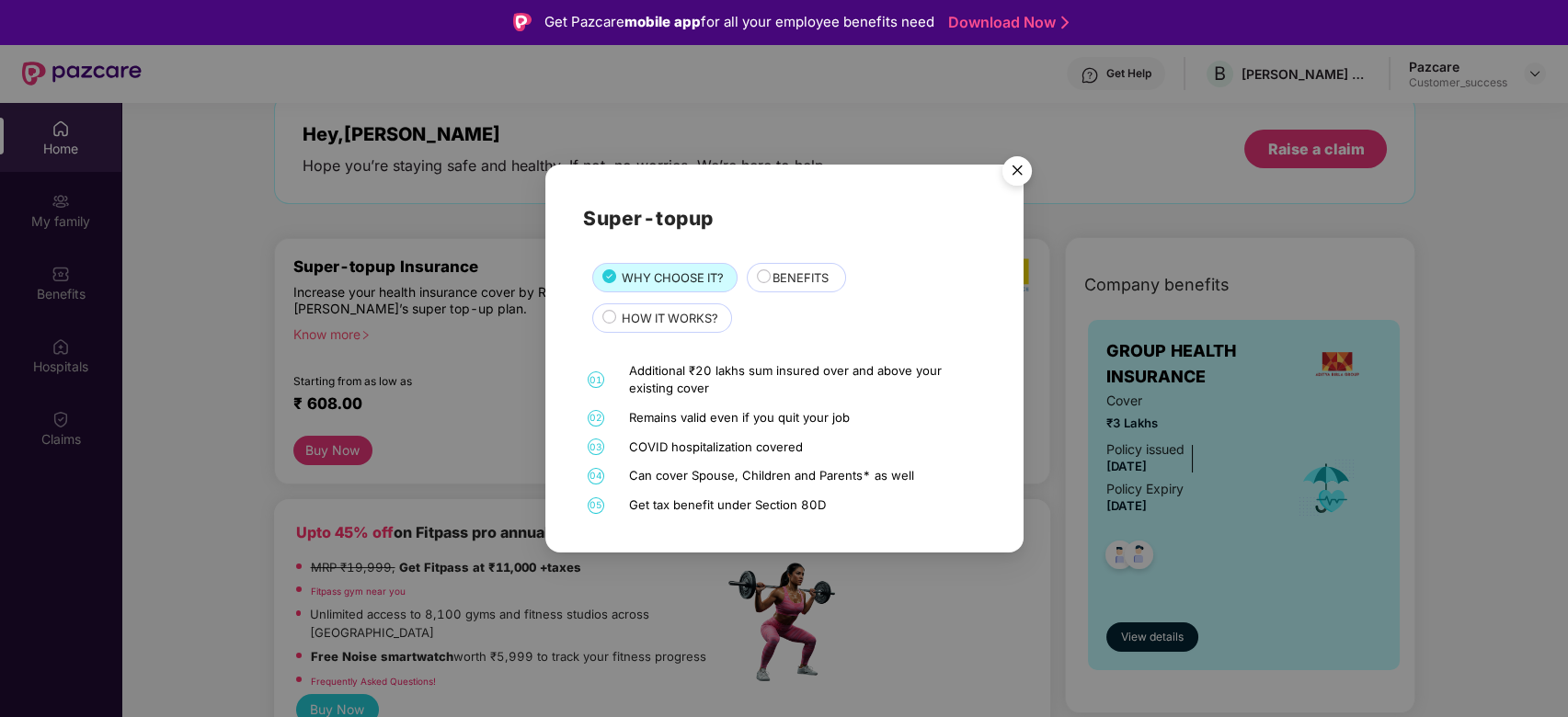
click at [706, 314] on span "HOW IT WORKS?" at bounding box center [670, 318] width 96 height 18
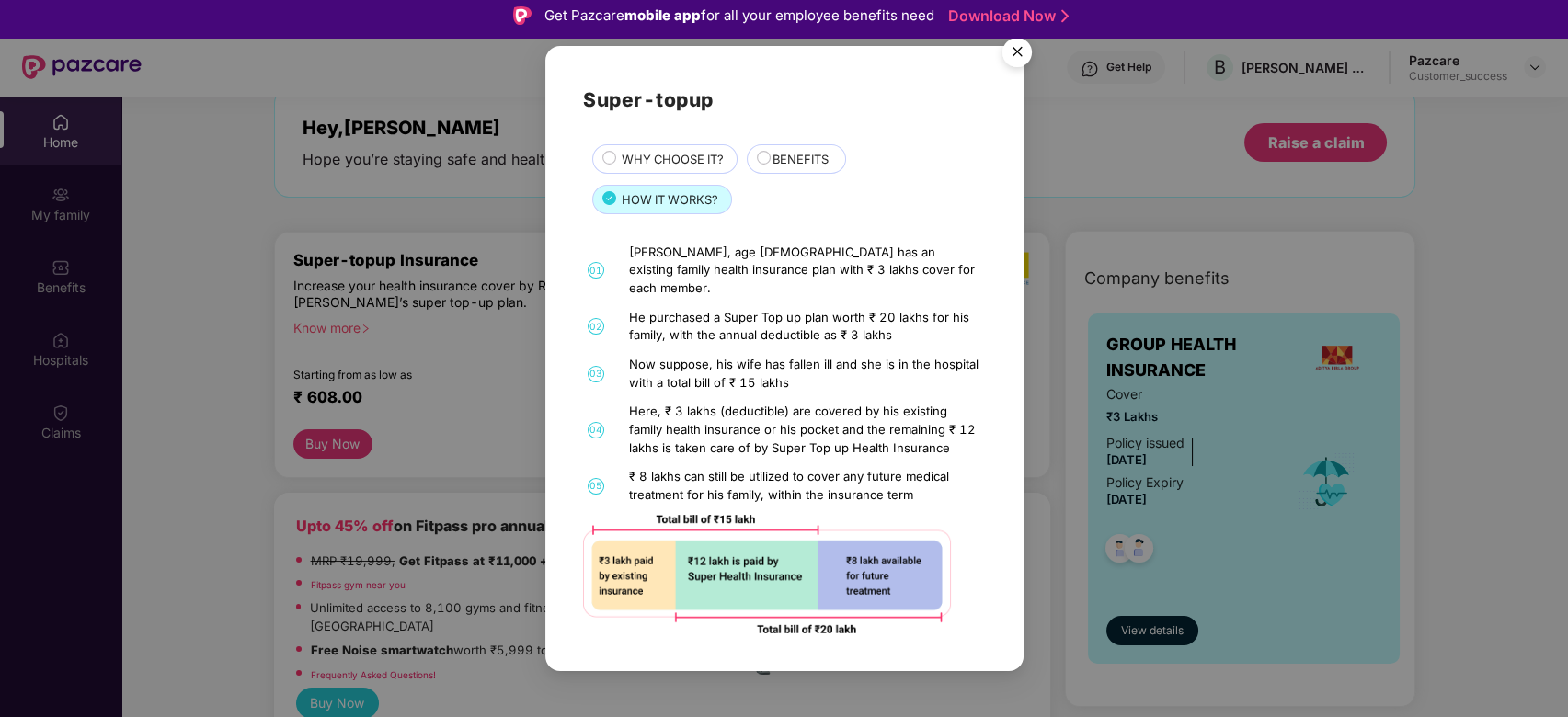
scroll to position [8, 0]
click at [790, 167] on span "BENEFITS" at bounding box center [801, 159] width 56 height 18
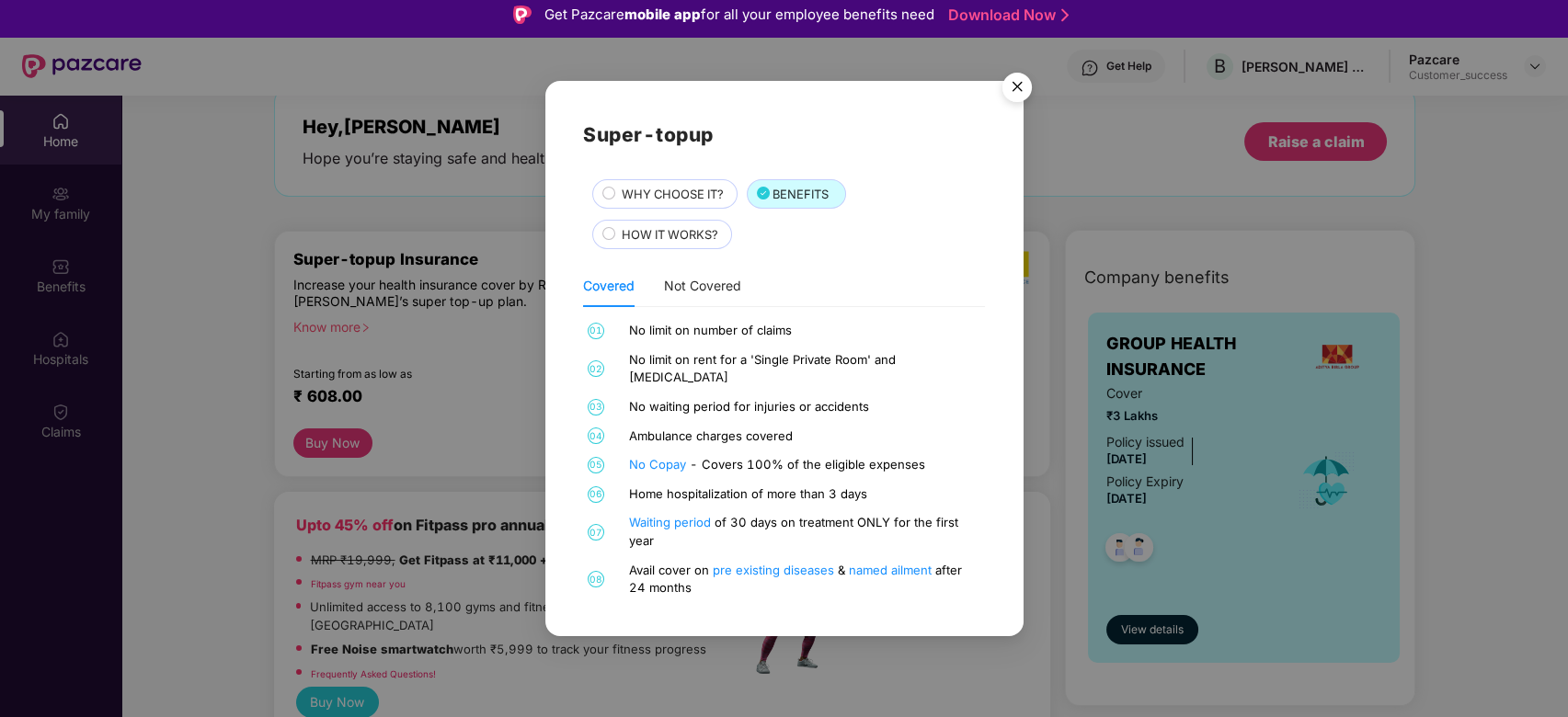
scroll to position [32, 0]
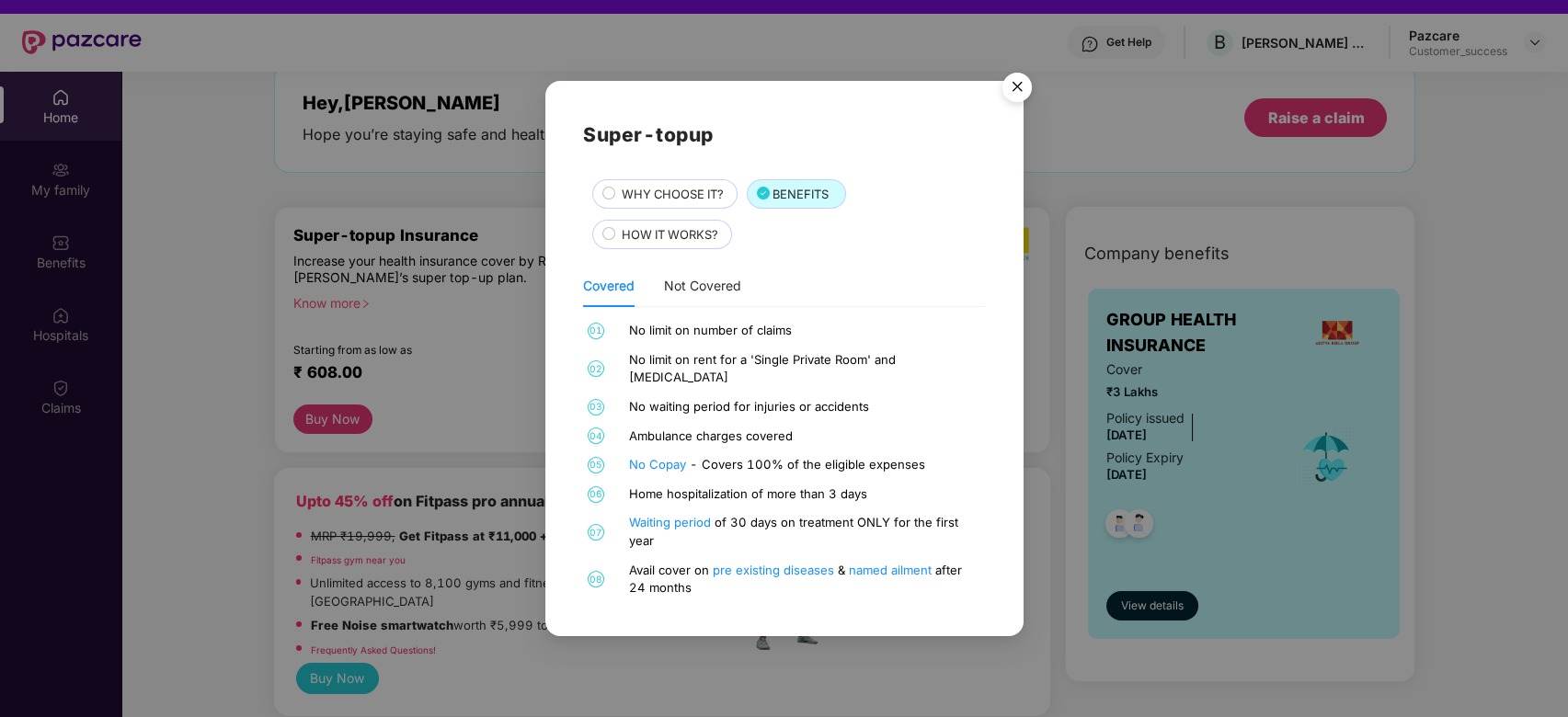
click at [1015, 97] on img "Close" at bounding box center [1018, 90] width 52 height 52
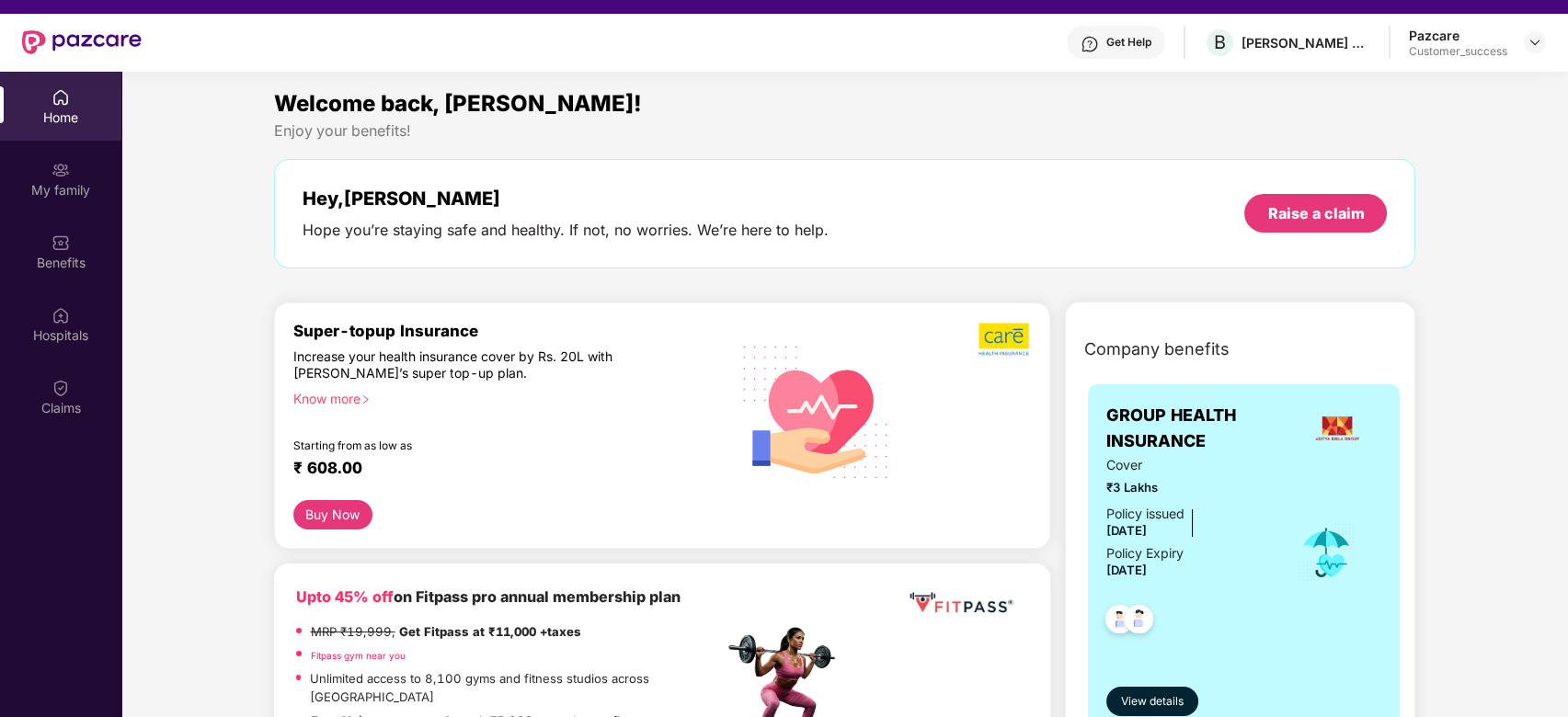
scroll to position [0, 0]
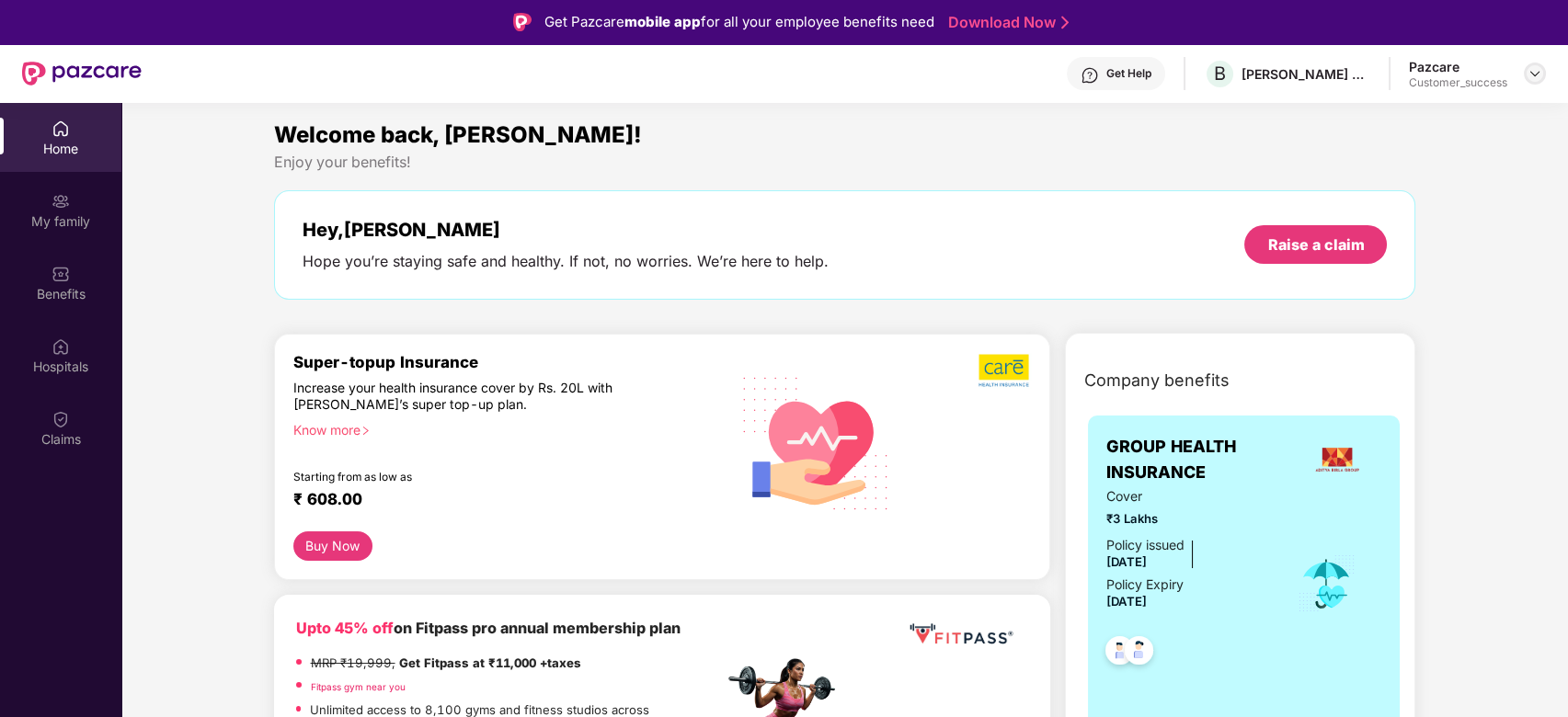
click at [1542, 77] on img at bounding box center [1534, 73] width 14 height 14
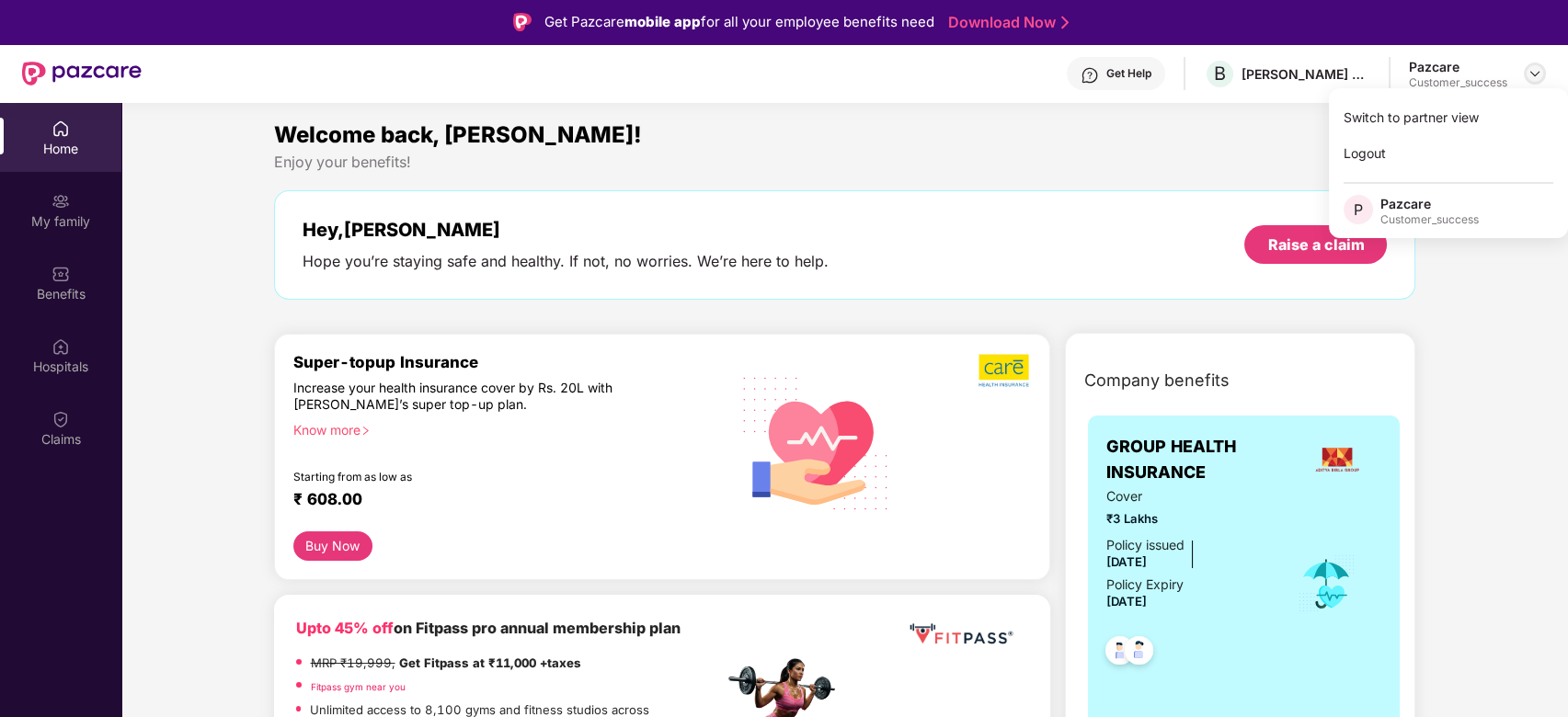
click at [1542, 77] on img at bounding box center [1534, 73] width 14 height 14
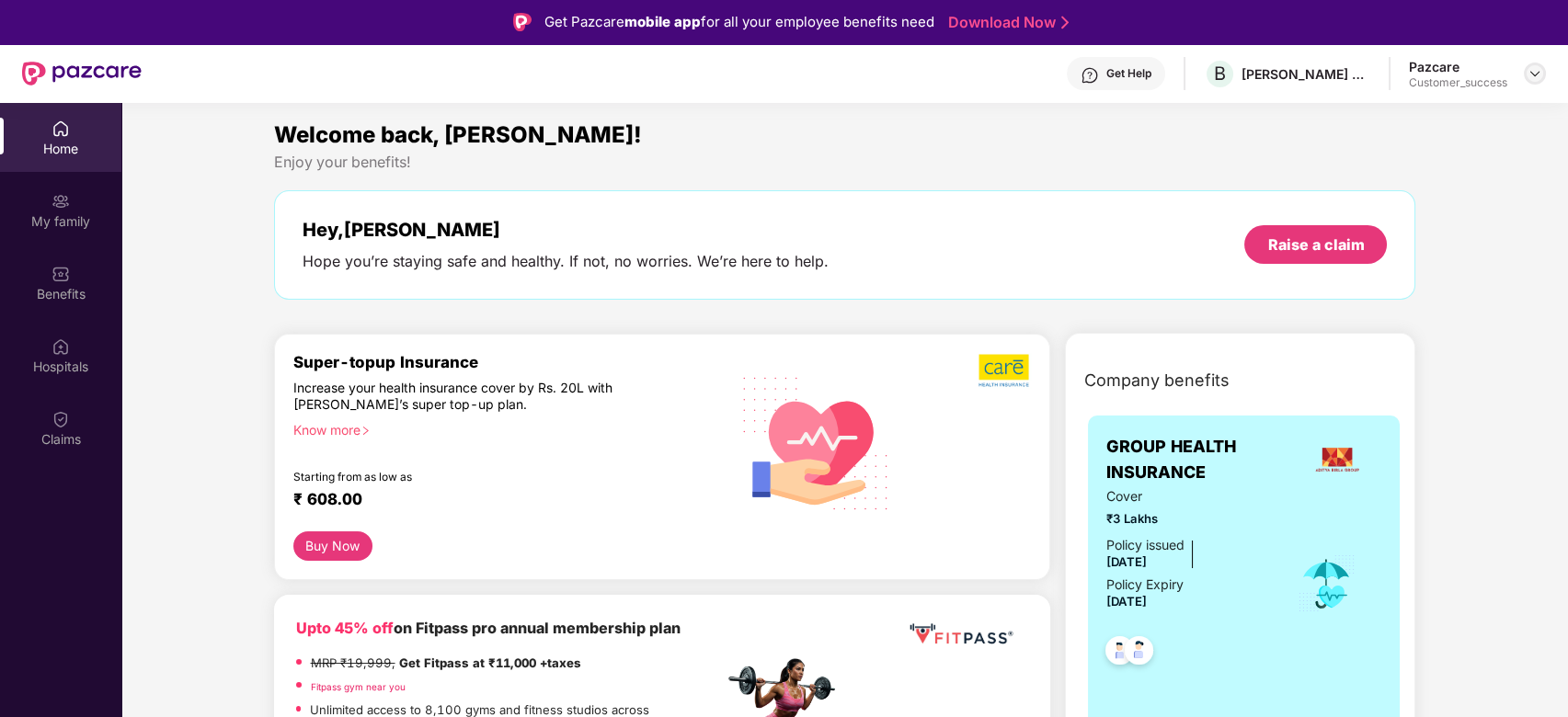
click at [1529, 80] on img at bounding box center [1534, 73] width 14 height 14
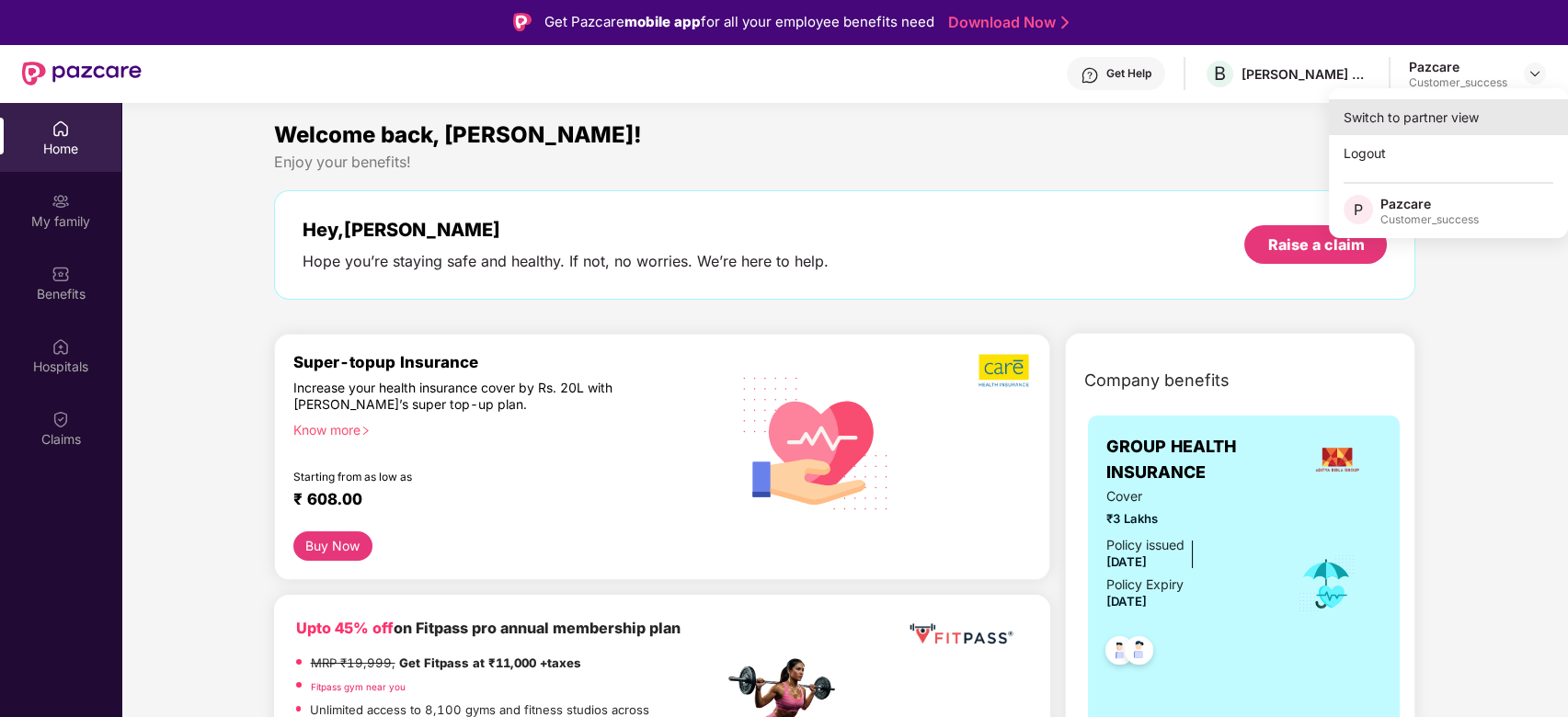
click at [1467, 109] on div "Switch to partner view" at bounding box center [1449, 116] width 239 height 36
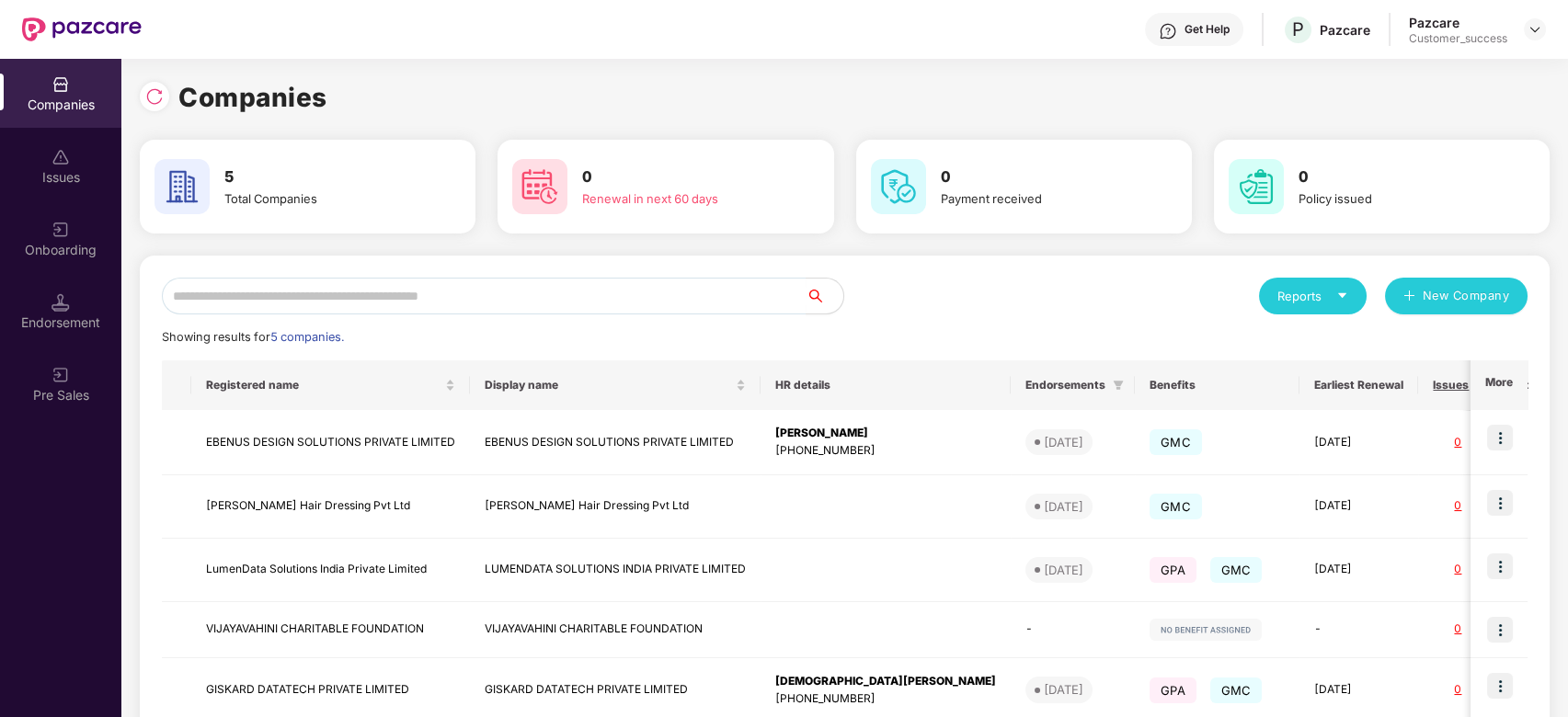
scroll to position [108, 0]
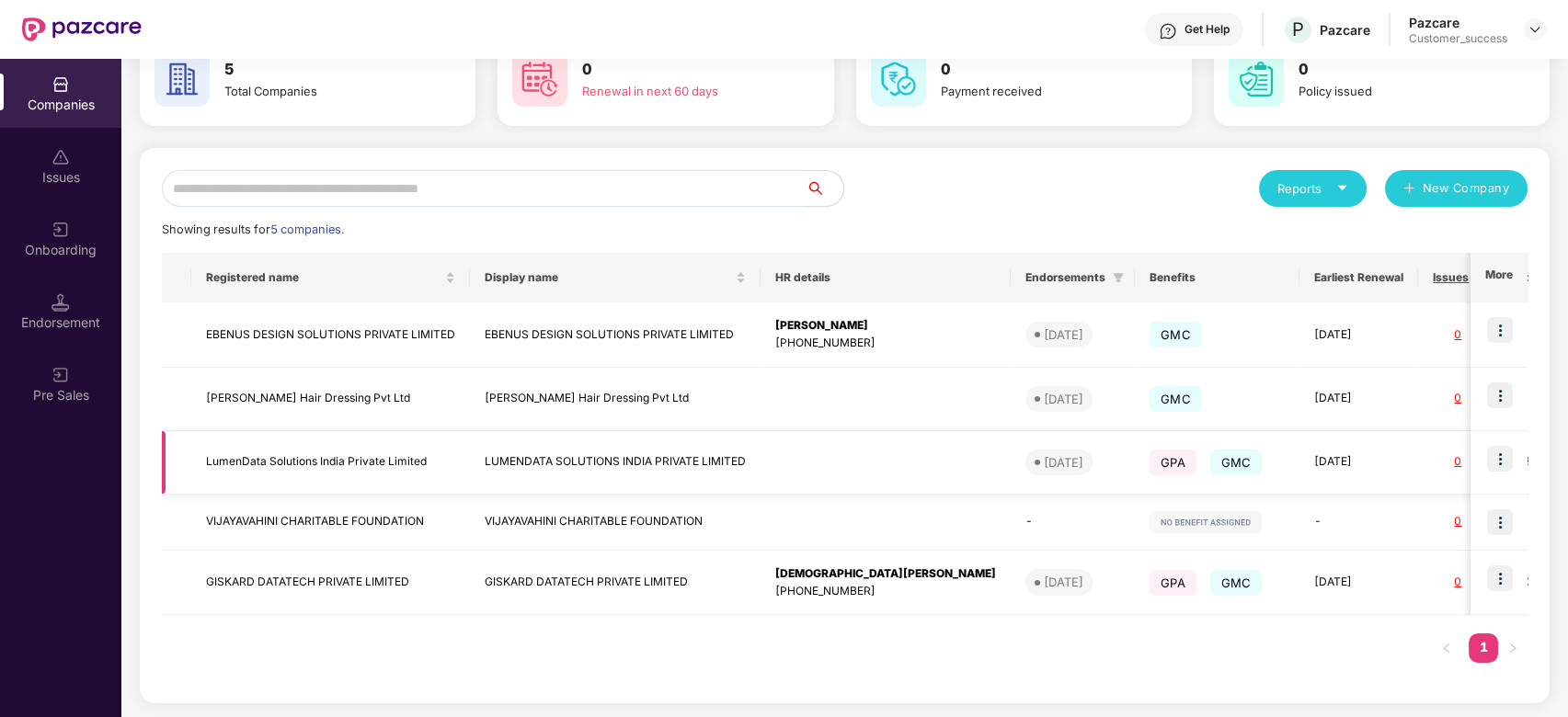
click at [1508, 468] on img at bounding box center [1500, 458] width 26 height 26
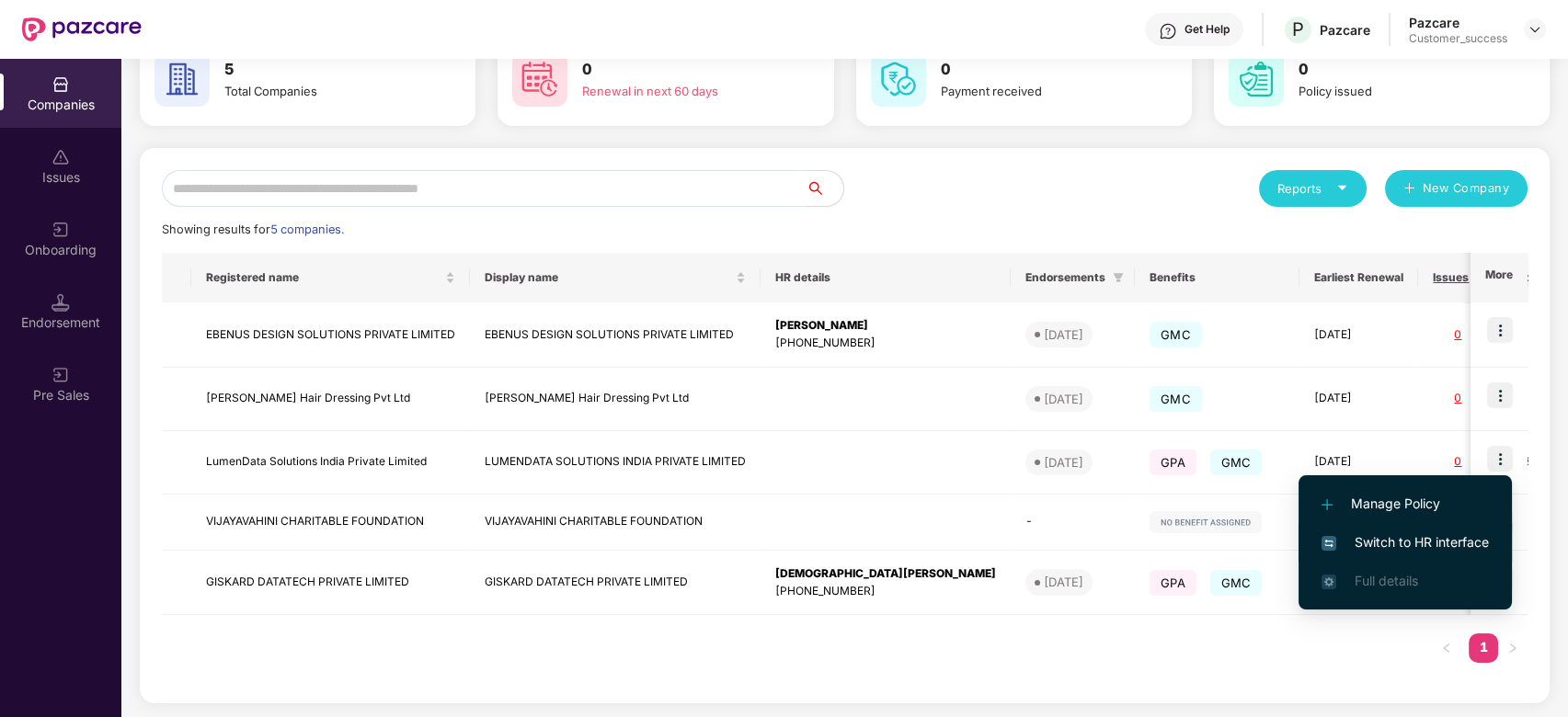
click at [1403, 532] on span "Switch to HR interface" at bounding box center [1406, 542] width 167 height 20
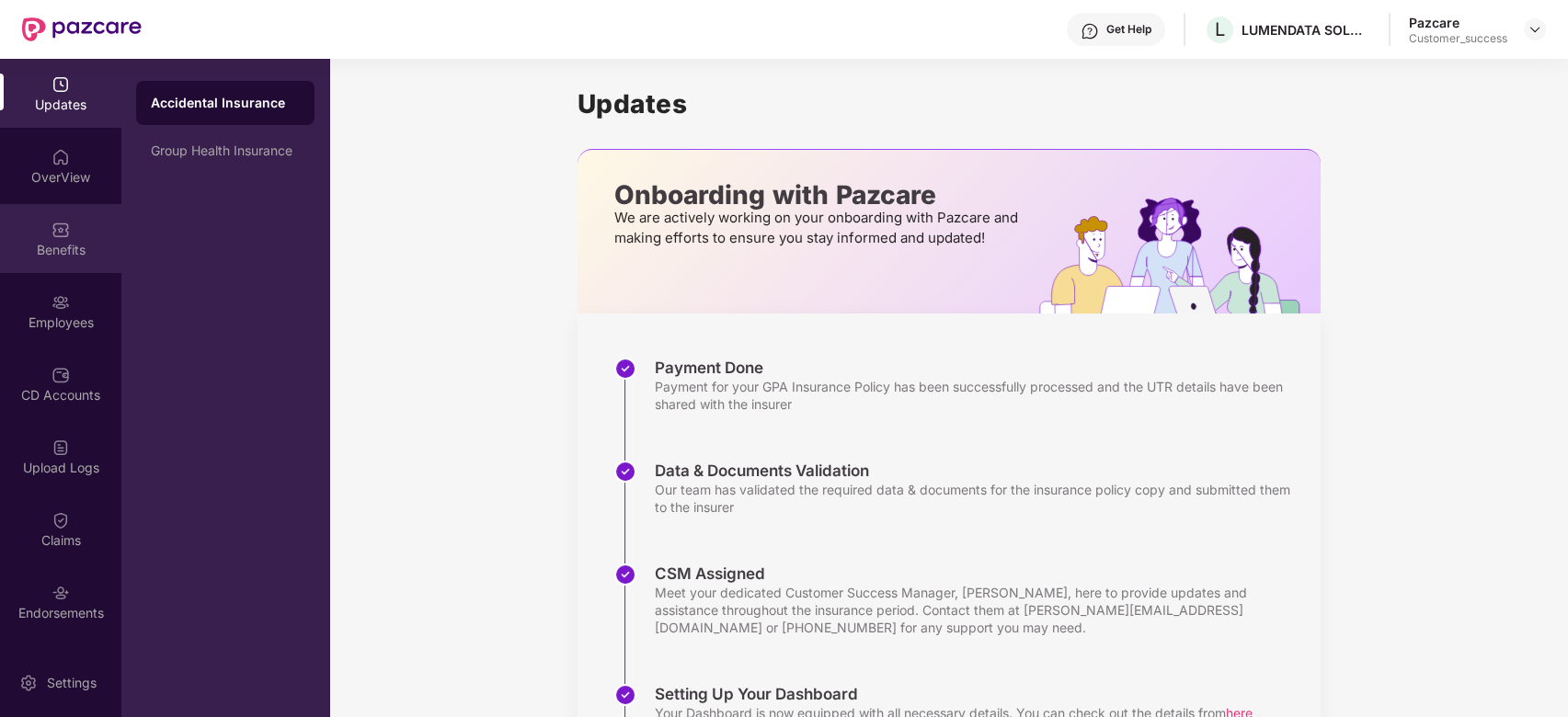
click at [59, 241] on div "Benefits" at bounding box center [61, 250] width 121 height 18
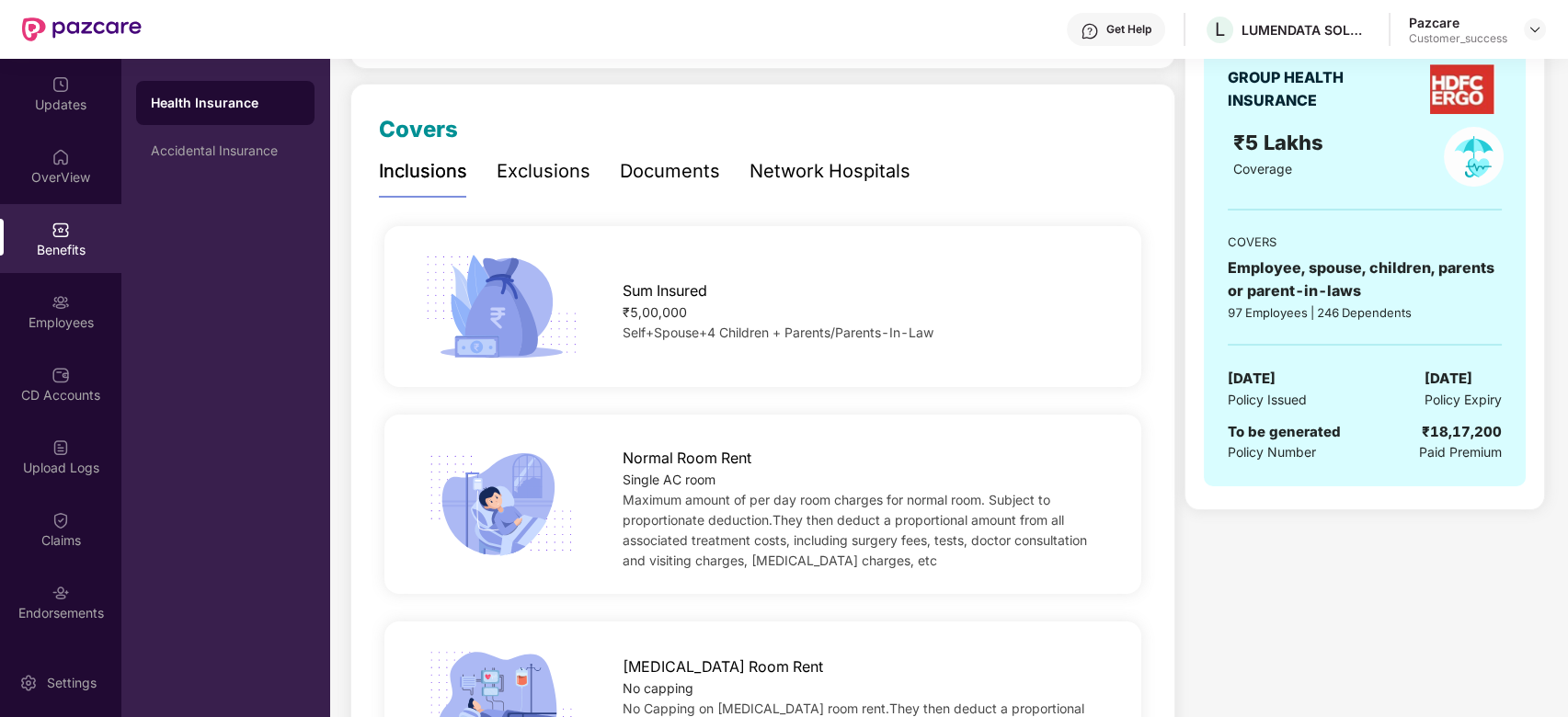
scroll to position [215, 0]
click at [558, 163] on div "Exclusions" at bounding box center [544, 171] width 94 height 29
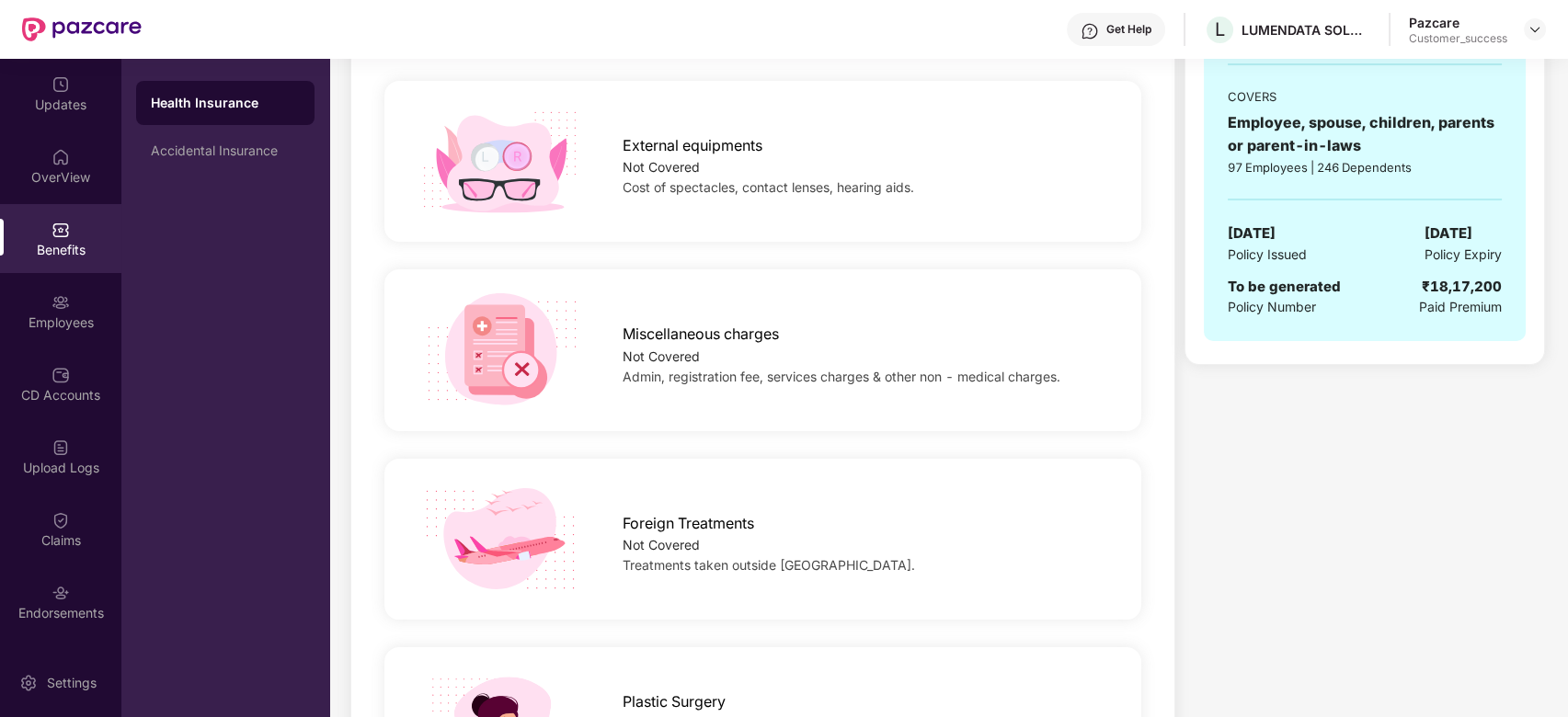
scroll to position [0, 0]
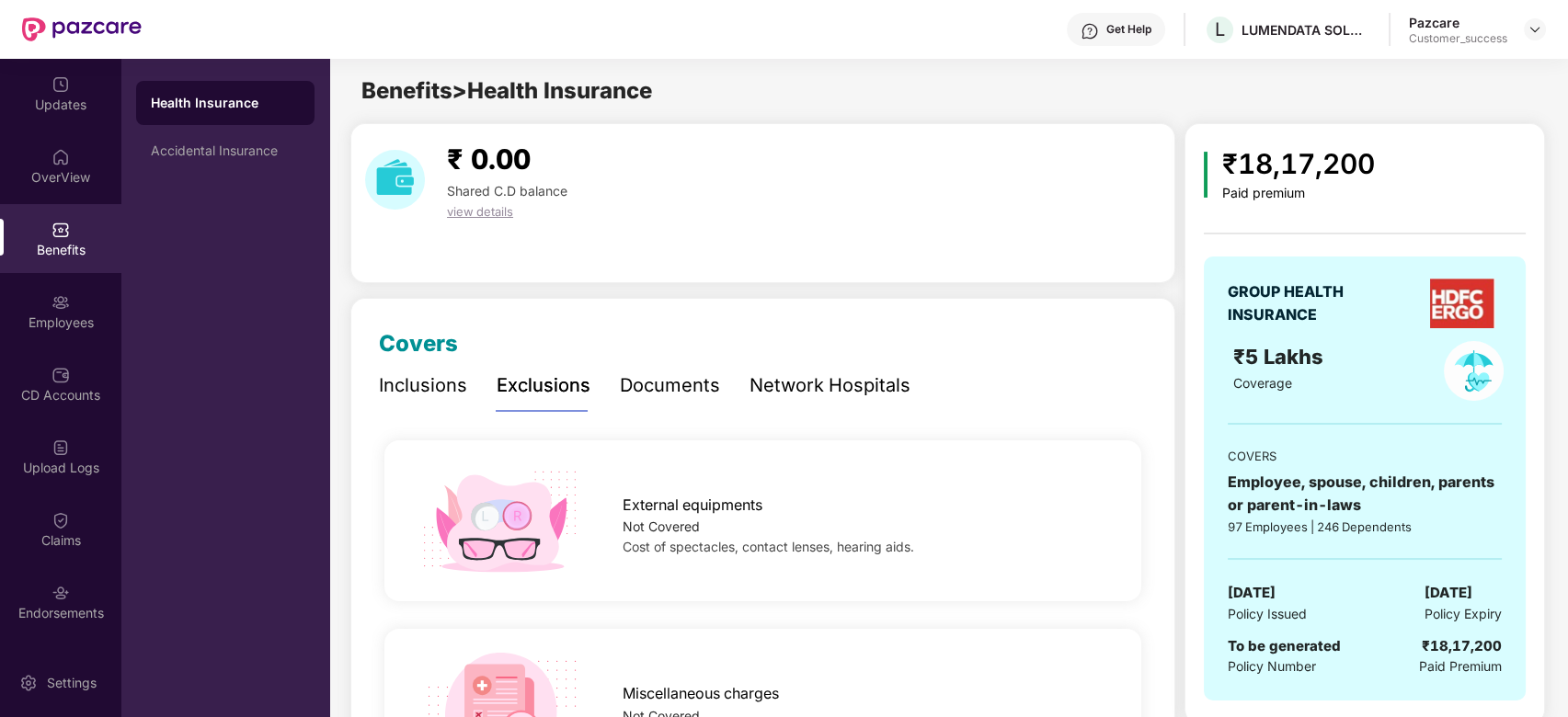
click at [676, 382] on div "Documents" at bounding box center [670, 386] width 100 height 29
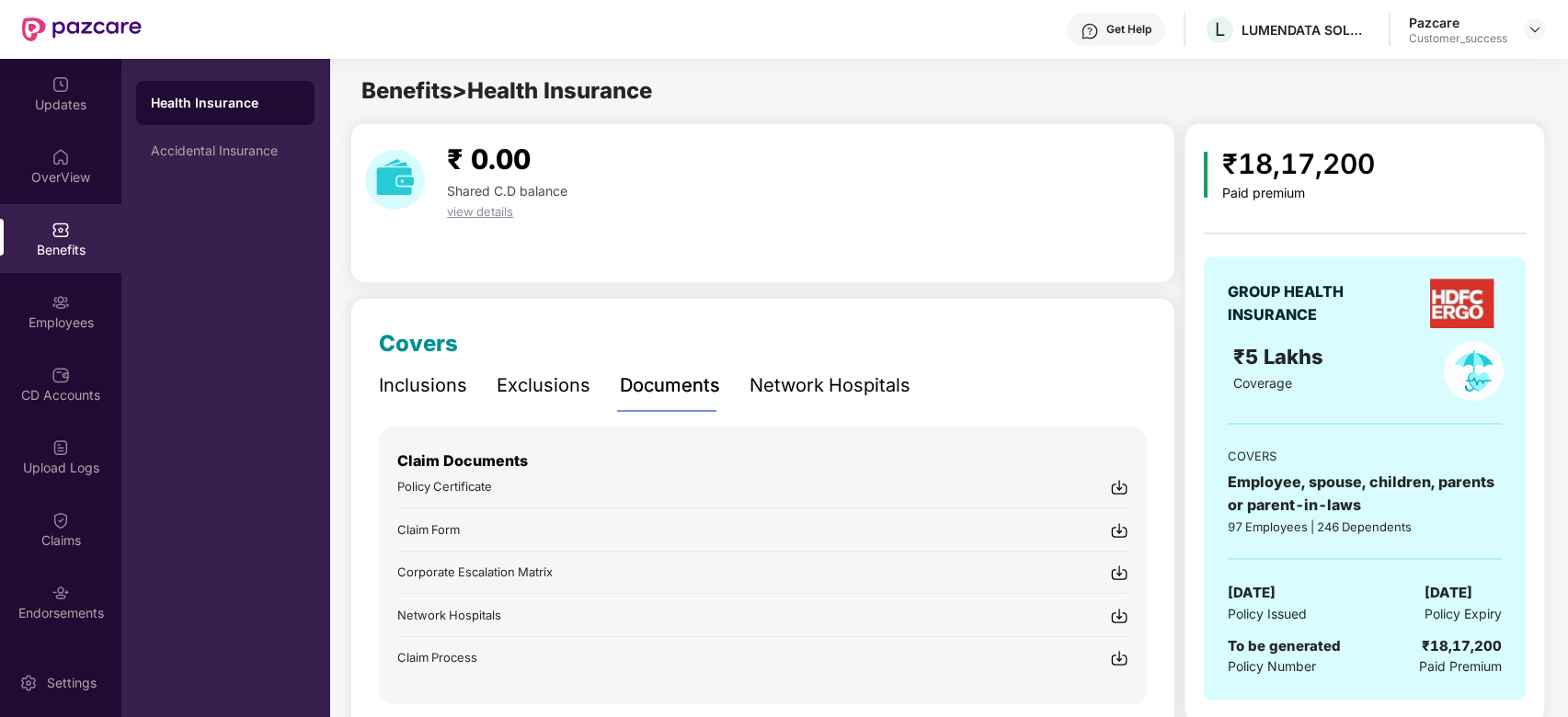
click at [431, 401] on div "Inclusions" at bounding box center [423, 385] width 88 height 51
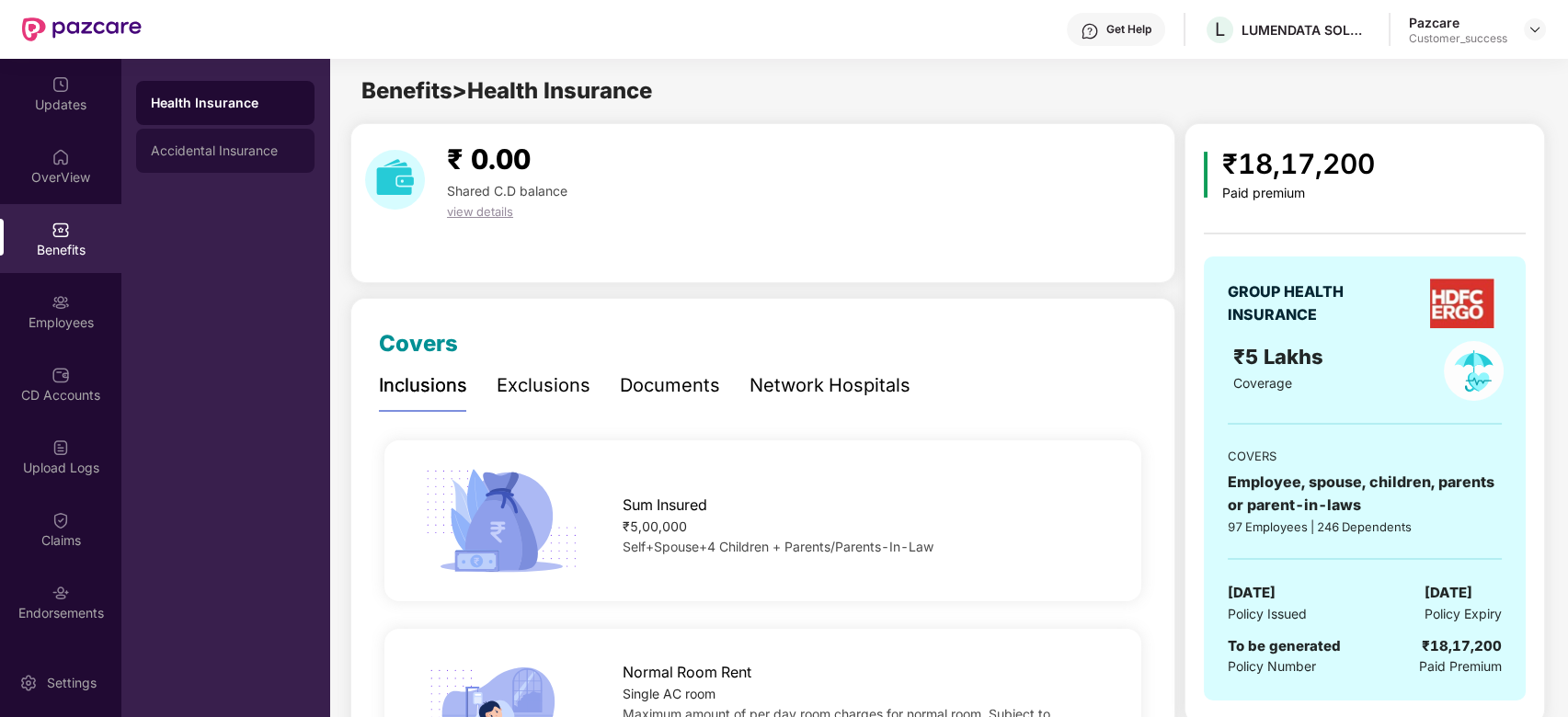
click at [228, 159] on div "Accidental Insurance" at bounding box center [226, 151] width 179 height 44
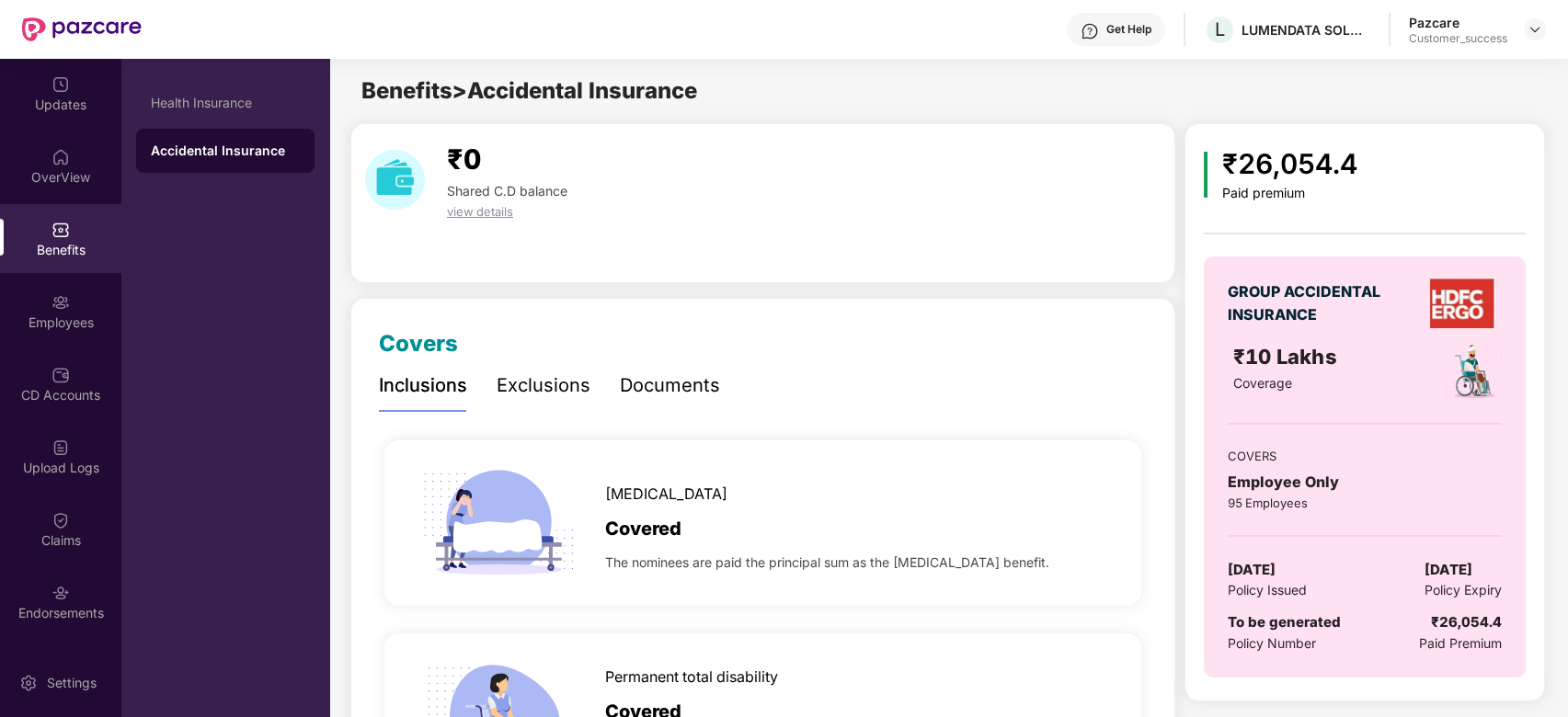
click at [1507, 286] on div "GROUP ACCIDENTAL INSURANCE ₹10 Lakhs Coverage COVERS Employee Only 95 Employees…" at bounding box center [1365, 467] width 322 height 421
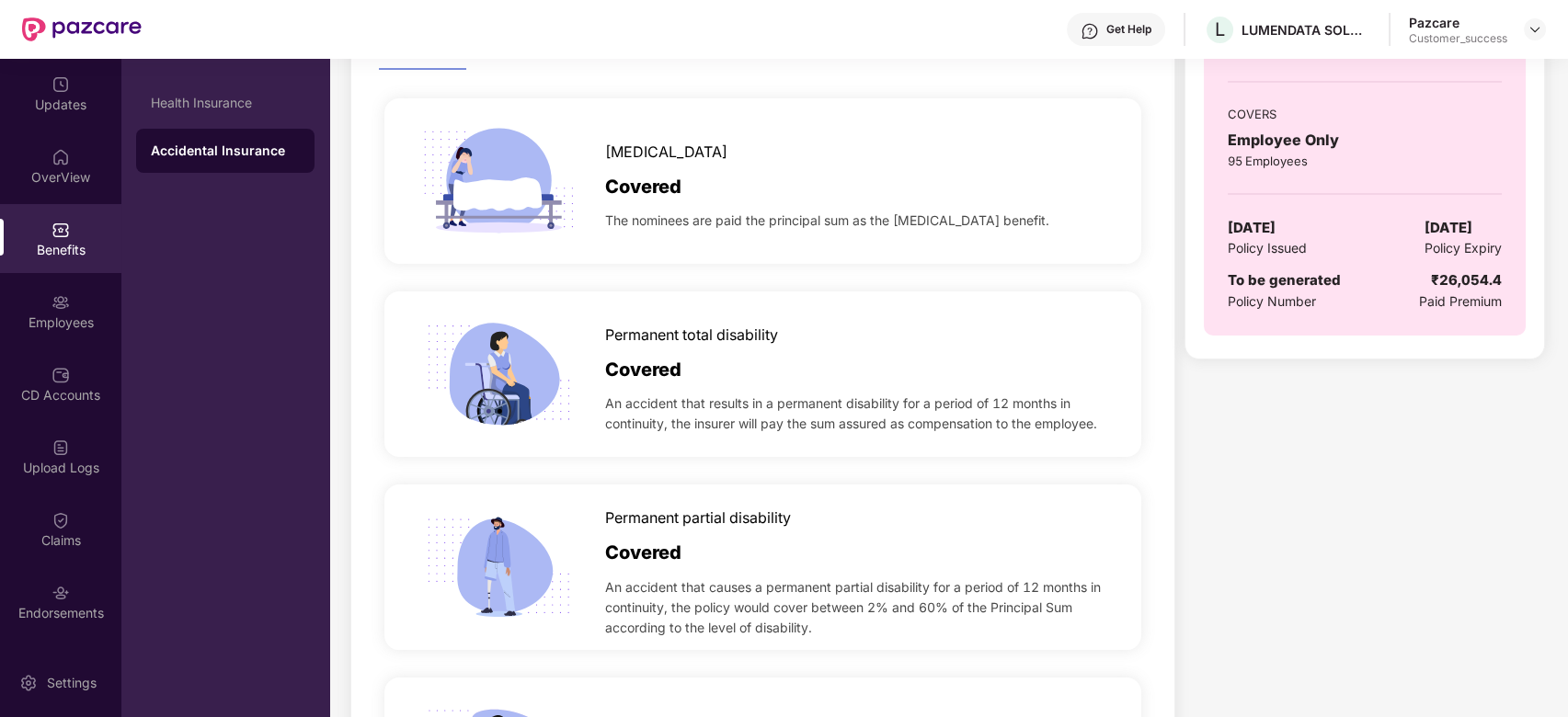
scroll to position [309, 0]
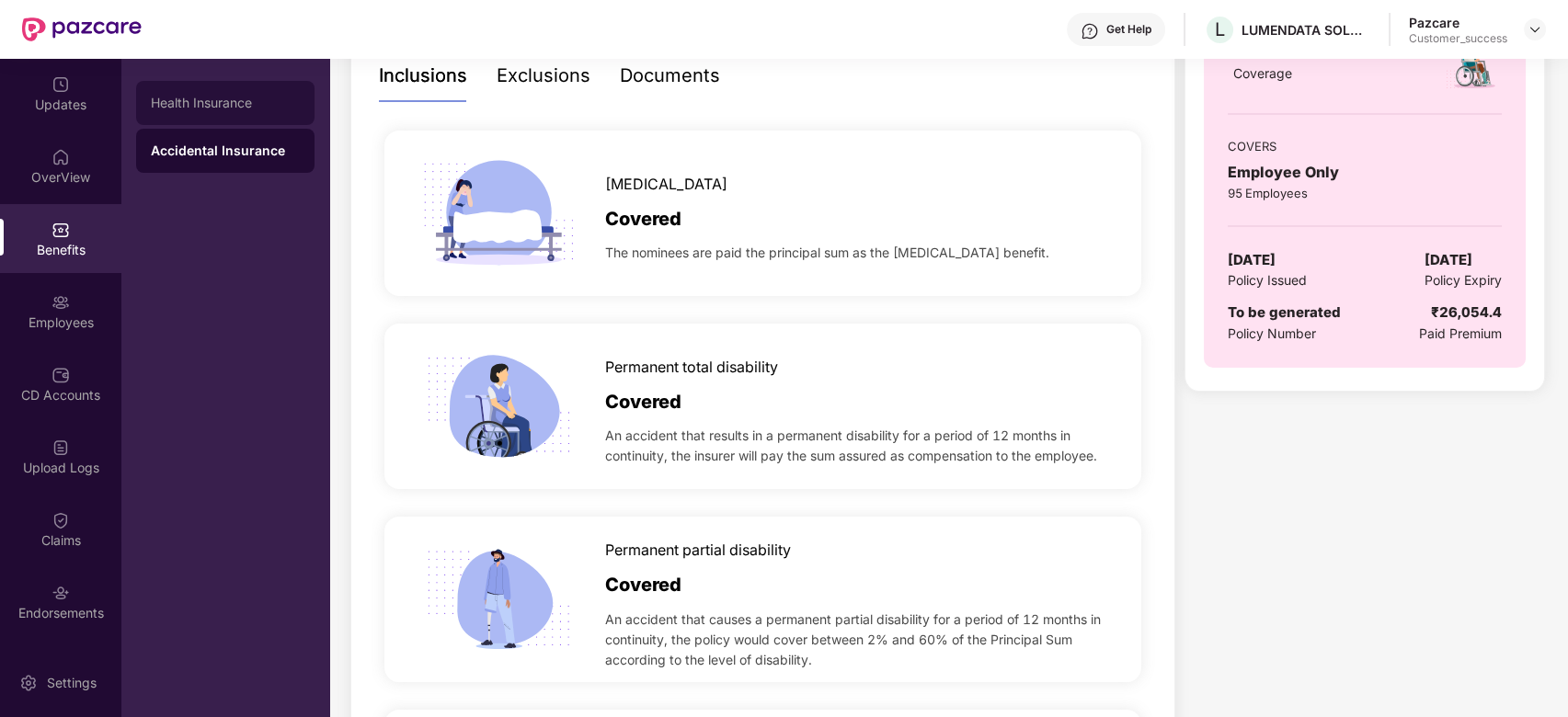
click at [197, 121] on div "Health Insurance" at bounding box center [226, 103] width 179 height 44
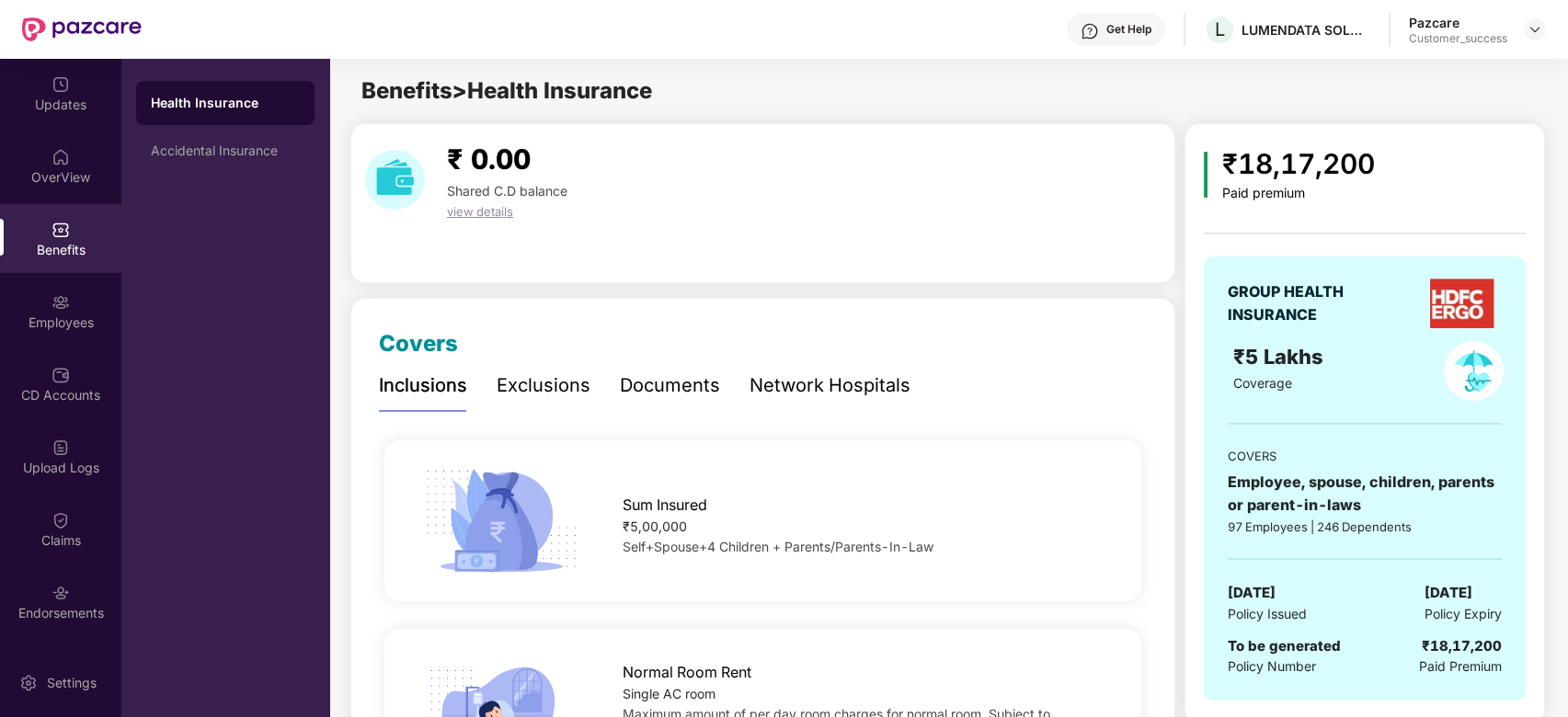
scroll to position [2582, 0]
